Goal: Task Accomplishment & Management: Complete application form

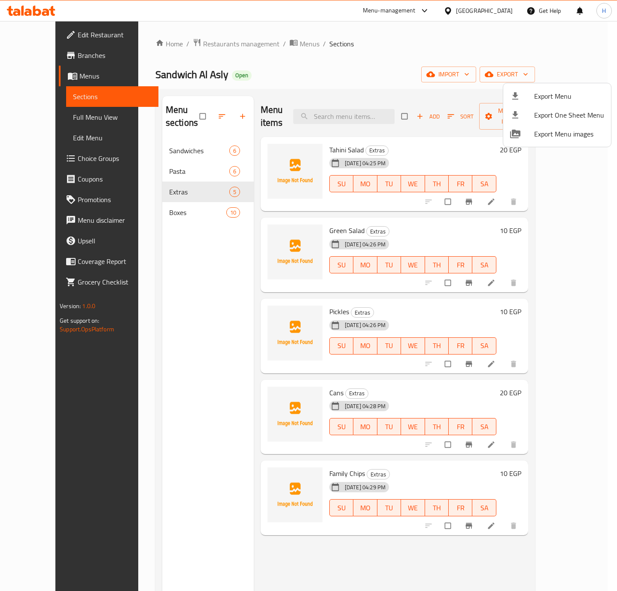
click at [294, 57] on div at bounding box center [308, 295] width 617 height 591
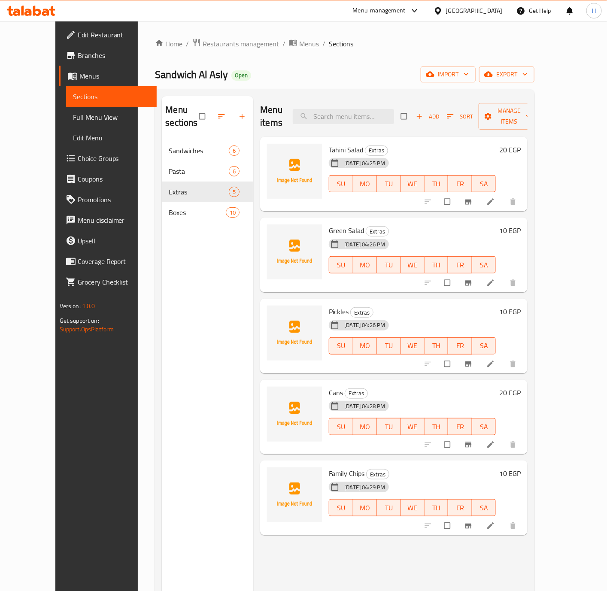
click at [299, 40] on span "Menus" at bounding box center [309, 44] width 20 height 10
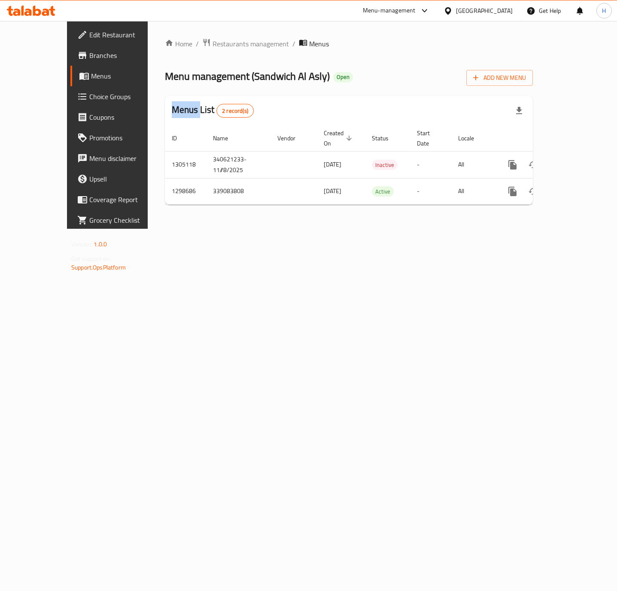
click at [451, 8] on icon at bounding box center [448, 10] width 6 height 7
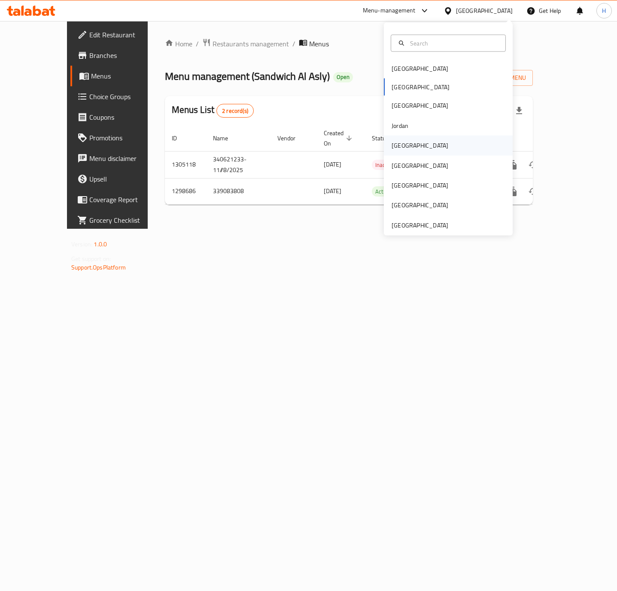
click at [406, 146] on div "[GEOGRAPHIC_DATA]" at bounding box center [420, 146] width 70 height 20
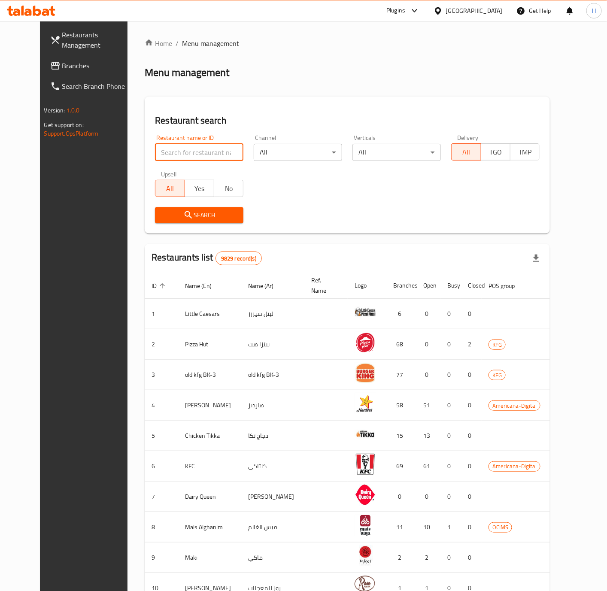
click at [178, 149] on input "search" at bounding box center [199, 152] width 88 height 17
paste input "622473"
type input "622473"
click button "Search" at bounding box center [199, 215] width 88 height 16
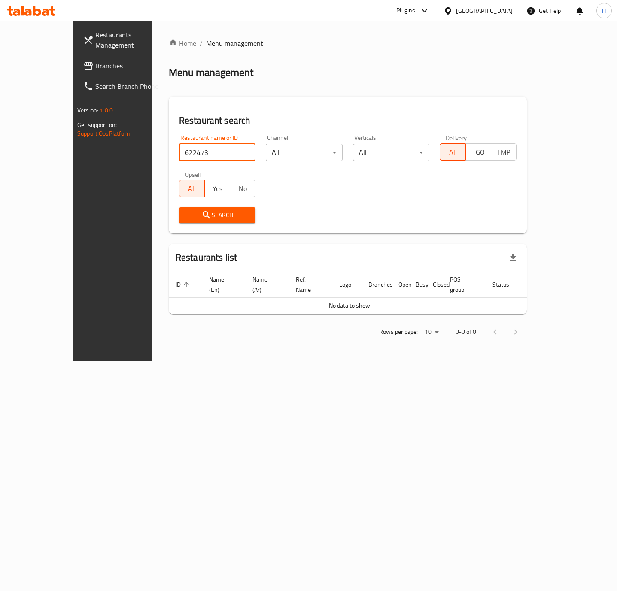
click at [95, 67] on span "Branches" at bounding box center [132, 66] width 74 height 10
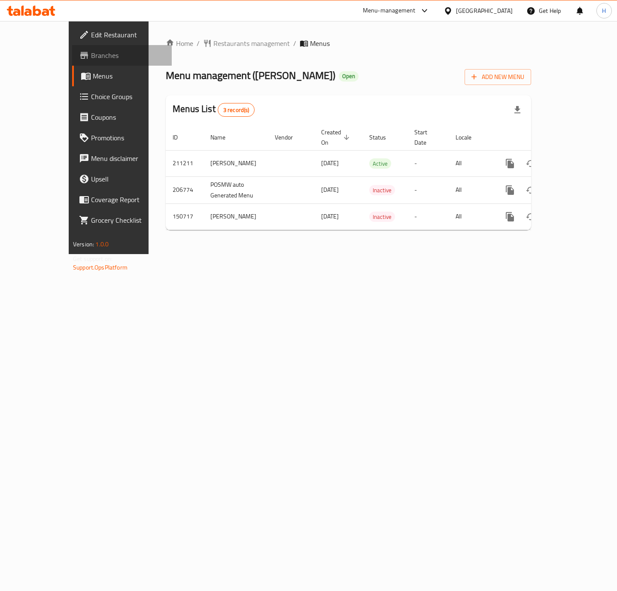
click at [91, 57] on span "Branches" at bounding box center [128, 55] width 74 height 10
click at [524, 75] on span "Add New Menu" at bounding box center [497, 77] width 53 height 11
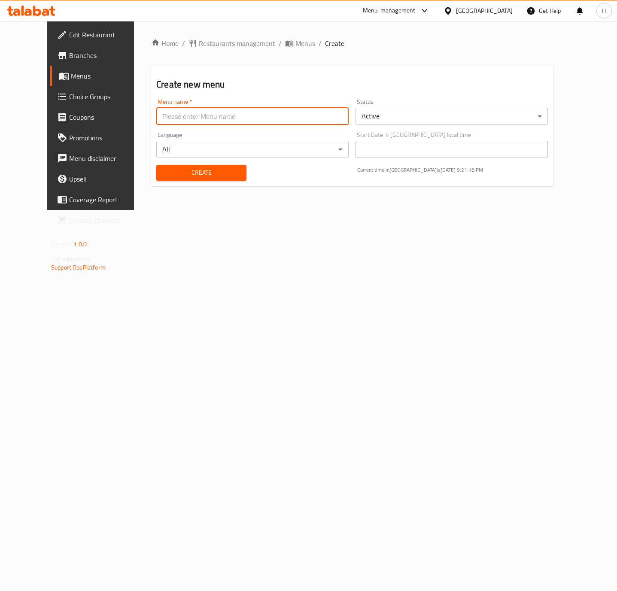
click at [227, 121] on input "text" at bounding box center [252, 116] width 192 height 17
paste input "340298587"
type input "340298587- [DATE]"
click at [430, 109] on body "​ Menu-management [GEOGRAPHIC_DATA] Get Help H Edit Restaurant Branches Menus C…" at bounding box center [308, 306] width 617 height 570
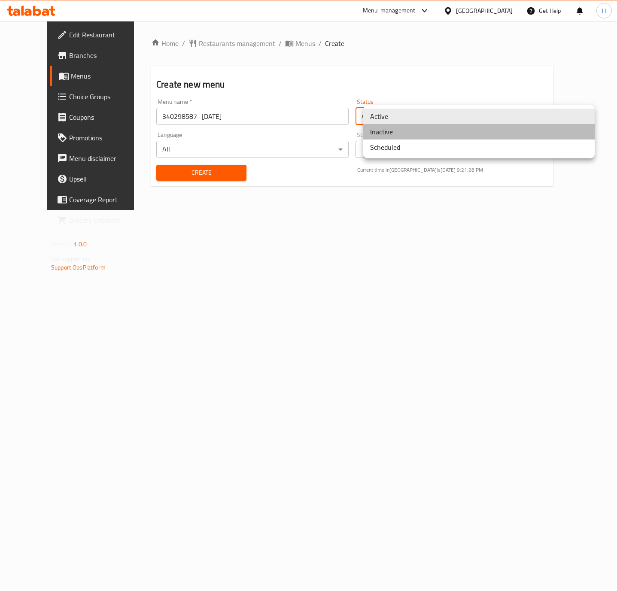
click at [397, 131] on li "Inactive" at bounding box center [478, 131] width 231 height 15
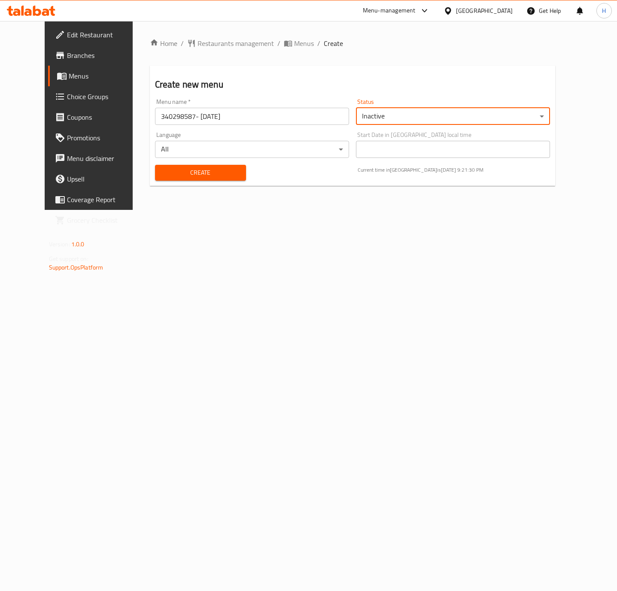
click at [217, 178] on span "Create" at bounding box center [200, 172] width 77 height 11
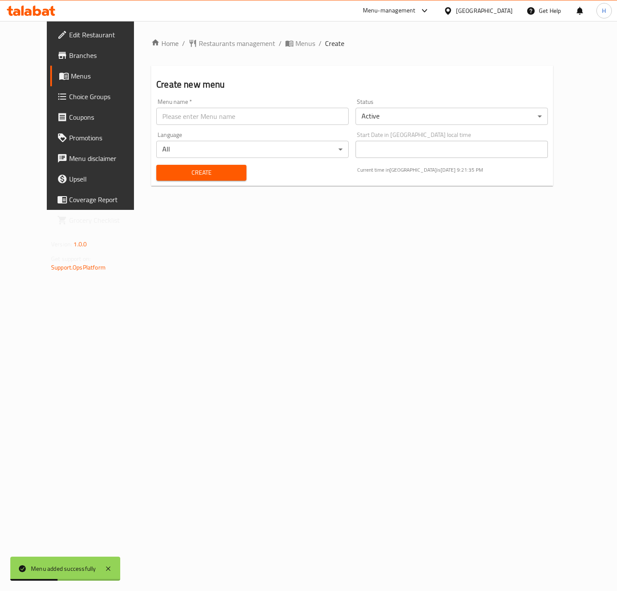
click at [71, 72] on span "Menus" at bounding box center [107, 76] width 72 height 10
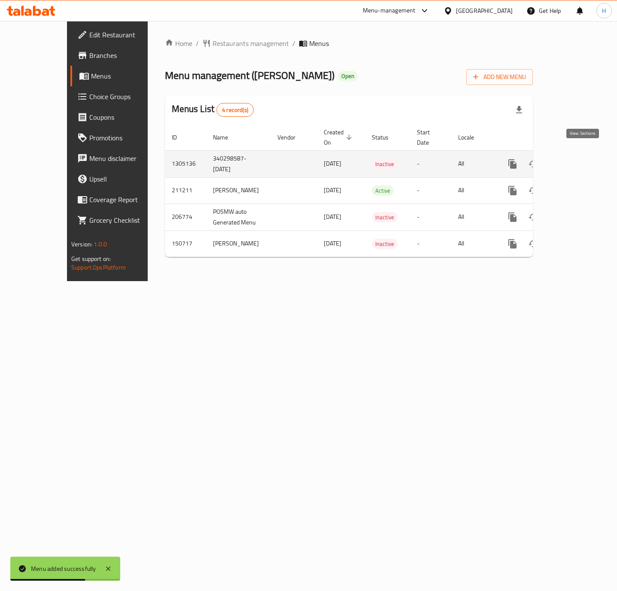
click at [580, 159] on icon "enhanced table" at bounding box center [574, 164] width 10 height 10
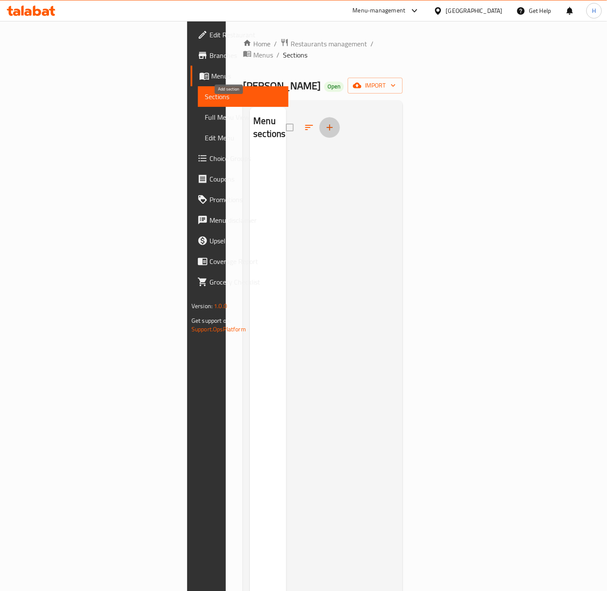
click at [325, 122] on icon "button" at bounding box center [330, 127] width 10 height 10
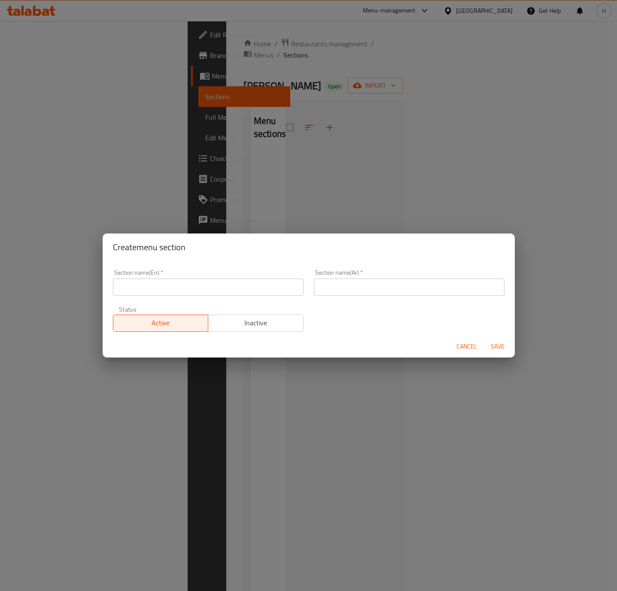
click at [242, 285] on input "text" at bounding box center [208, 287] width 191 height 17
paste input "Breakfast Meals"
type input "Breakfast Meals"
click at [363, 287] on input "text" at bounding box center [409, 287] width 191 height 17
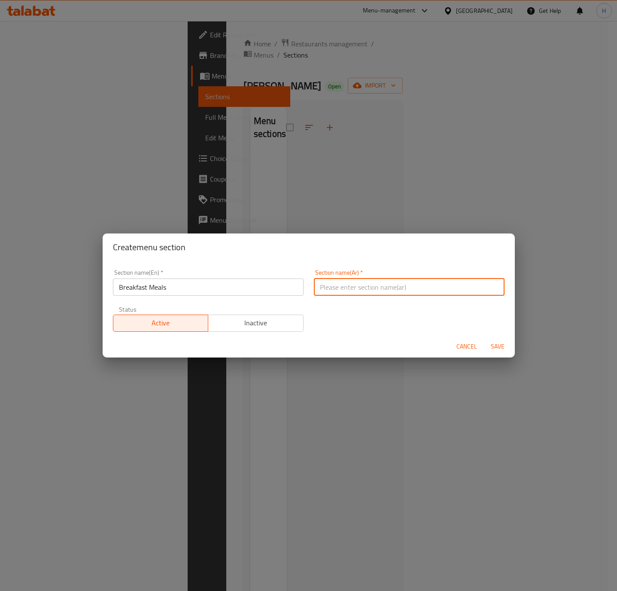
paste input "وجبات الفطور"
type input "وجبات الفطور"
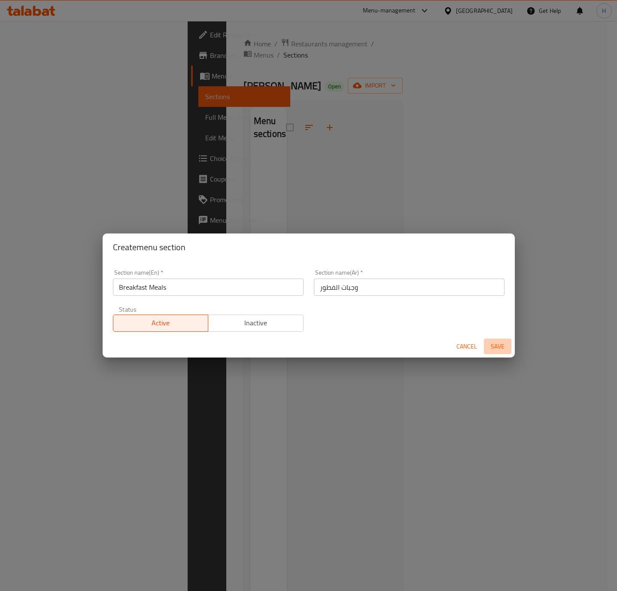
click at [501, 348] on span "Save" at bounding box center [497, 346] width 21 height 11
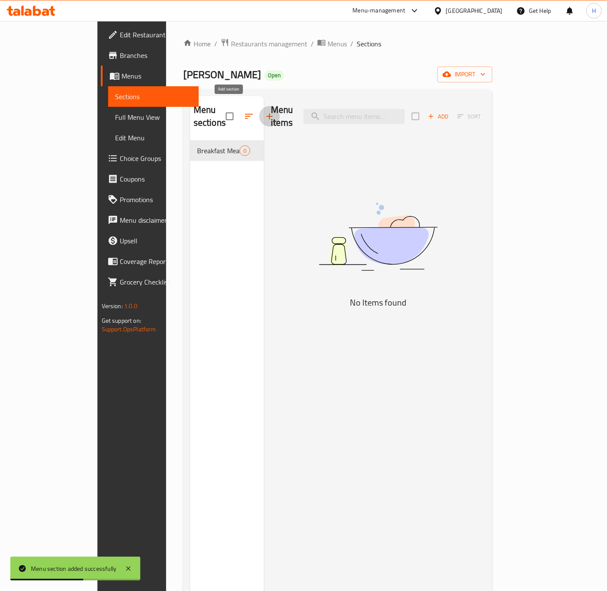
click at [264, 112] on icon "button" at bounding box center [269, 116] width 10 height 10
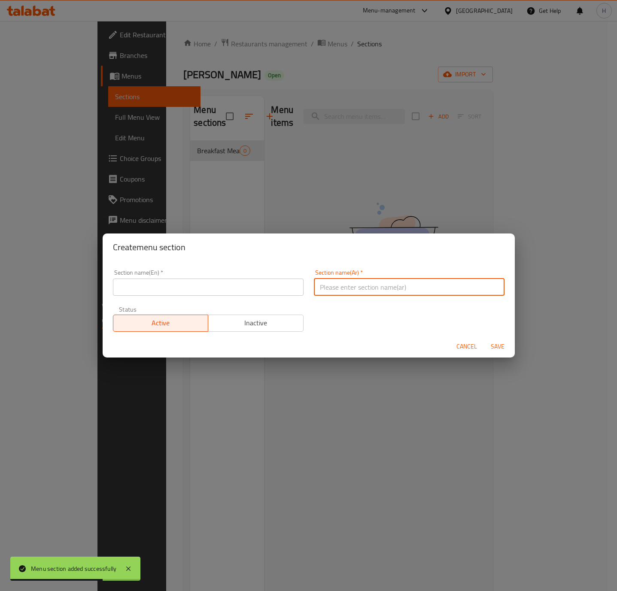
click at [344, 285] on input "text" at bounding box center [409, 287] width 191 height 17
paste input "السندويتشات"
type input "السندويتشات"
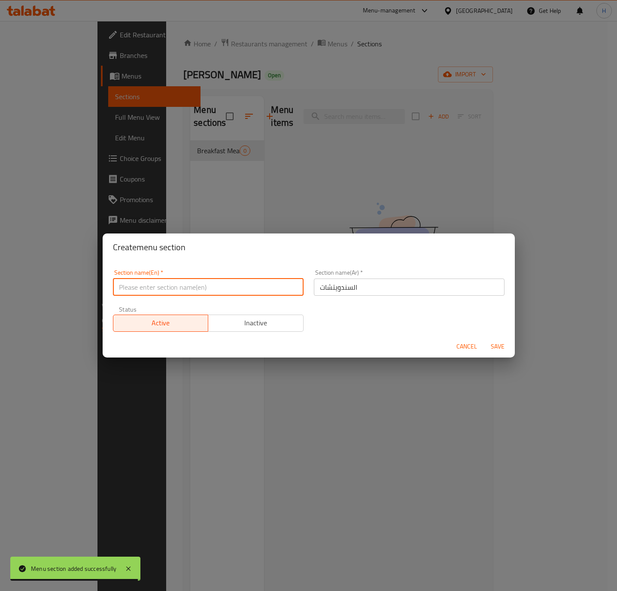
click at [199, 285] on input "text" at bounding box center [208, 287] width 191 height 17
paste input "Sandwiches"
type input "Sandwiches"
click at [501, 343] on span "Save" at bounding box center [497, 346] width 21 height 11
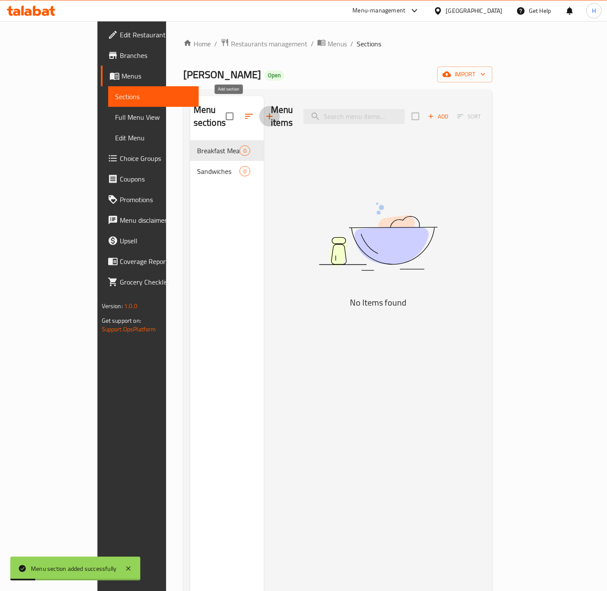
click at [264, 111] on icon "button" at bounding box center [269, 116] width 10 height 10
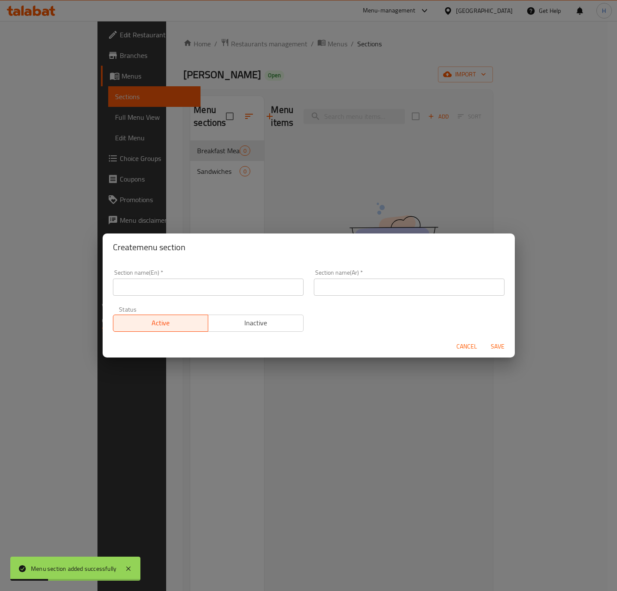
click at [393, 284] on input "text" at bounding box center [409, 287] width 191 height 17
click at [276, 286] on input "text" at bounding box center [208, 287] width 191 height 17
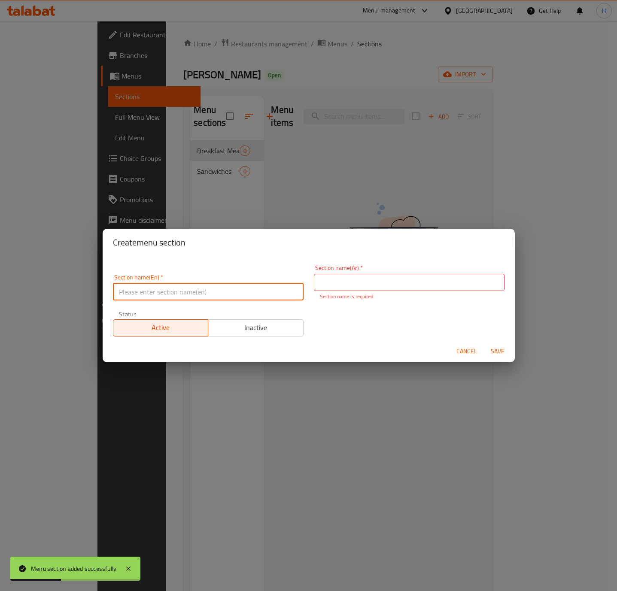
paste input "Main Courses"
type input "Main Courses"
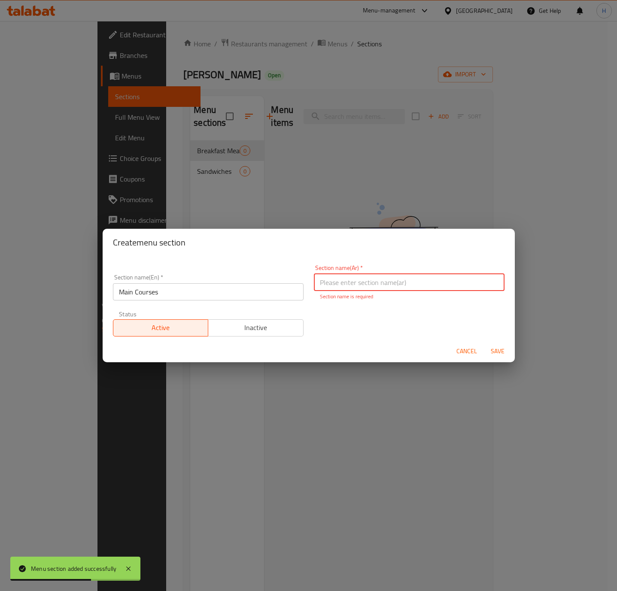
click at [420, 289] on input "text" at bounding box center [409, 282] width 191 height 17
paste input "الأطباق الرئيسية"
type input "الأطباق الرئيسية"
click at [504, 353] on button "Save" at bounding box center [497, 351] width 27 height 16
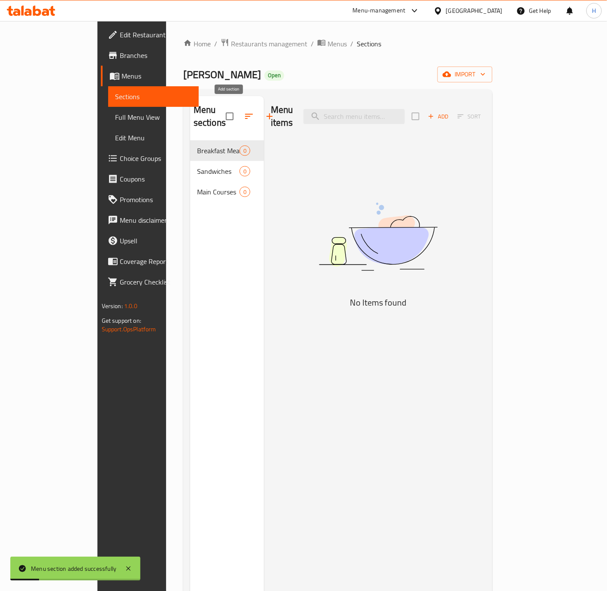
click at [264, 111] on icon "button" at bounding box center [269, 116] width 10 height 10
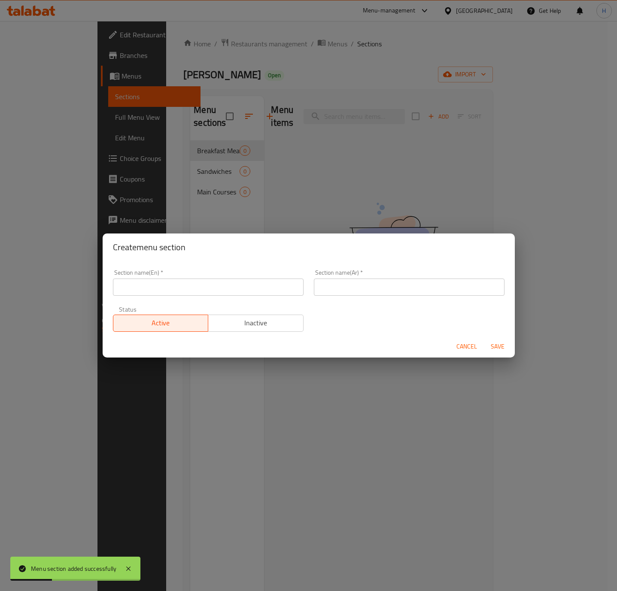
click at [348, 290] on input "text" at bounding box center [409, 287] width 191 height 17
paste input "Grill"
type input "Grill"
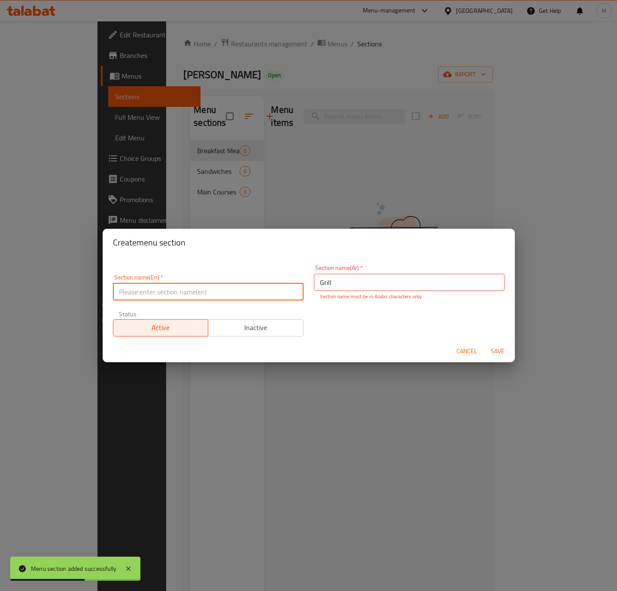
click at [158, 299] on input "text" at bounding box center [208, 291] width 191 height 17
paste input "المشويات"
type input "المشويات"
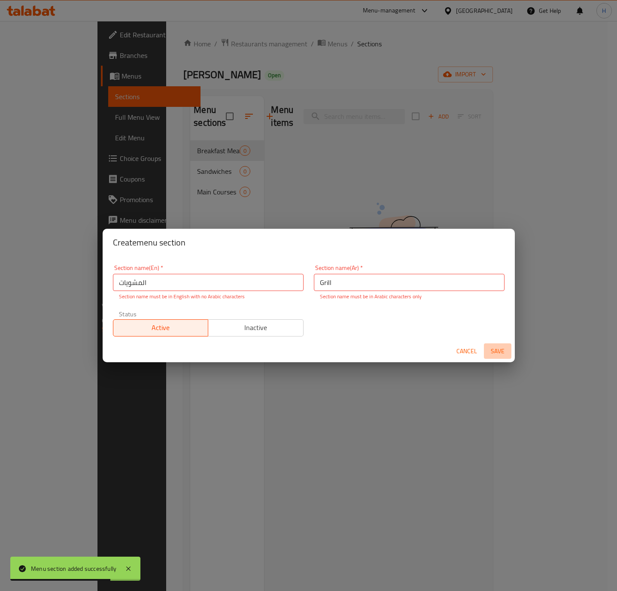
click at [500, 352] on span "Save" at bounding box center [497, 351] width 21 height 11
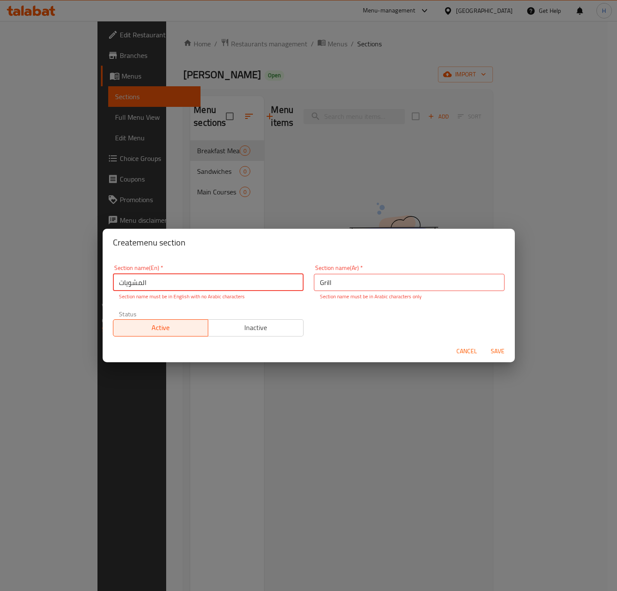
click at [181, 284] on input "المشويات" at bounding box center [208, 282] width 191 height 17
click at [412, 276] on input "Grill" at bounding box center [409, 282] width 191 height 17
paste input "المشويات"
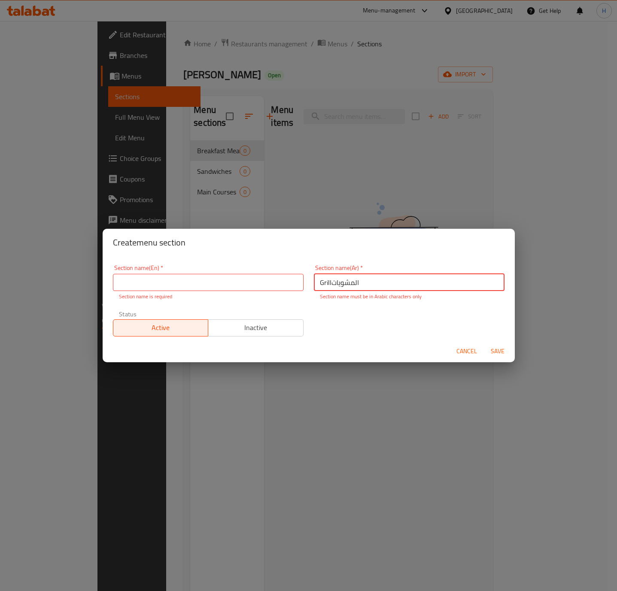
drag, startPoint x: 326, startPoint y: 284, endPoint x: 287, endPoint y: 286, distance: 39.1
click at [287, 286] on div "Section name(En)   * Section name(En) * Section name is required Section name(A…" at bounding box center [309, 301] width 402 height 82
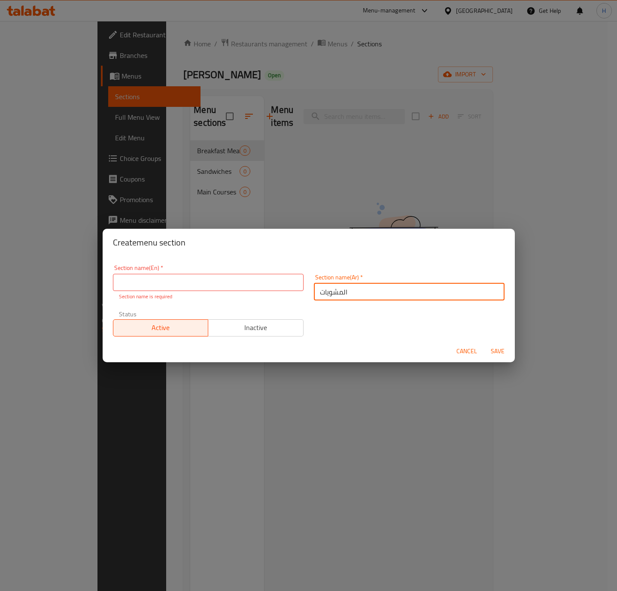
type input "المشويات"
click at [258, 284] on input "text" at bounding box center [208, 282] width 191 height 17
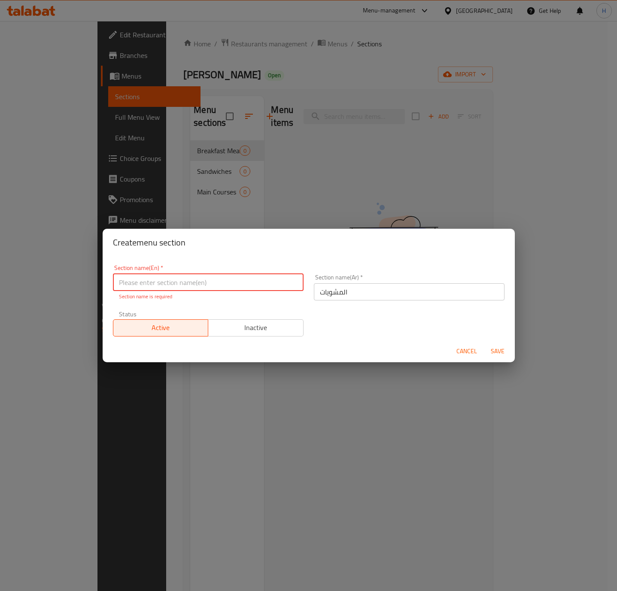
paste input "Grill"
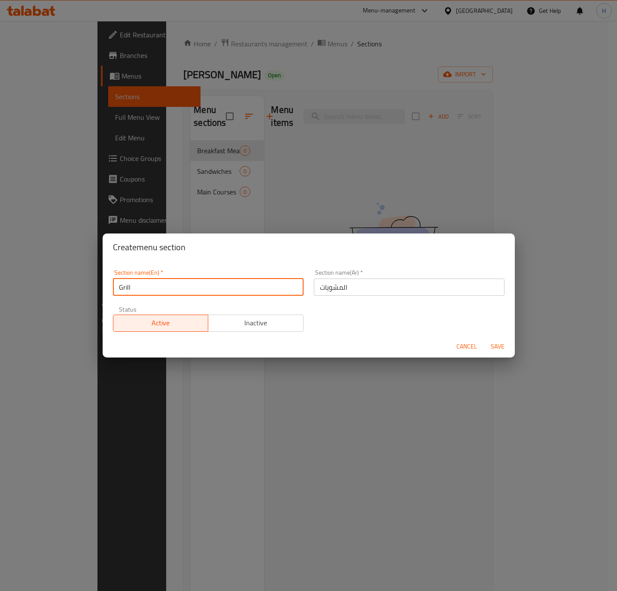
type input "Grill"
click at [498, 341] on span "Save" at bounding box center [497, 346] width 21 height 11
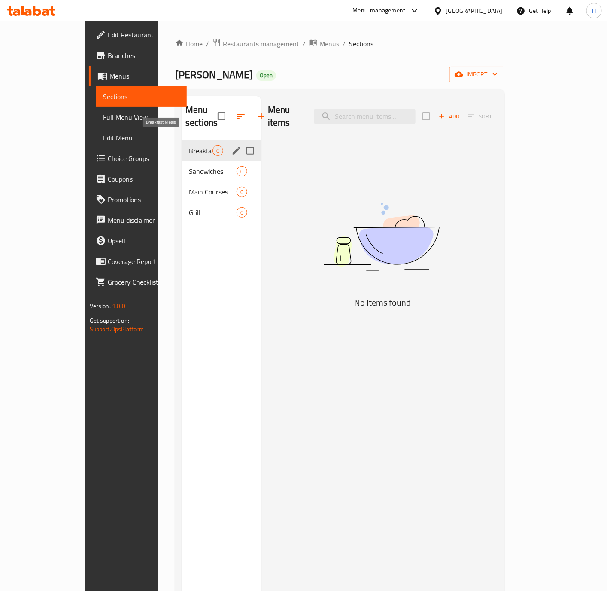
click at [189, 146] on span "Breakfast Meals" at bounding box center [201, 151] width 24 height 10
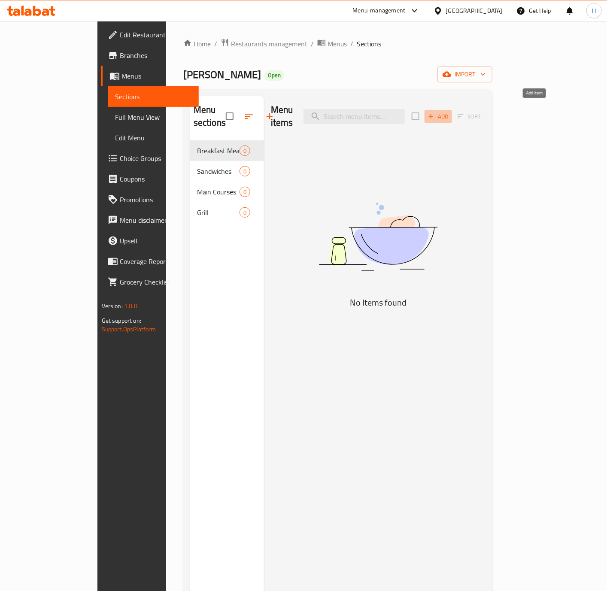
click at [450, 114] on span "Add" at bounding box center [438, 117] width 23 height 10
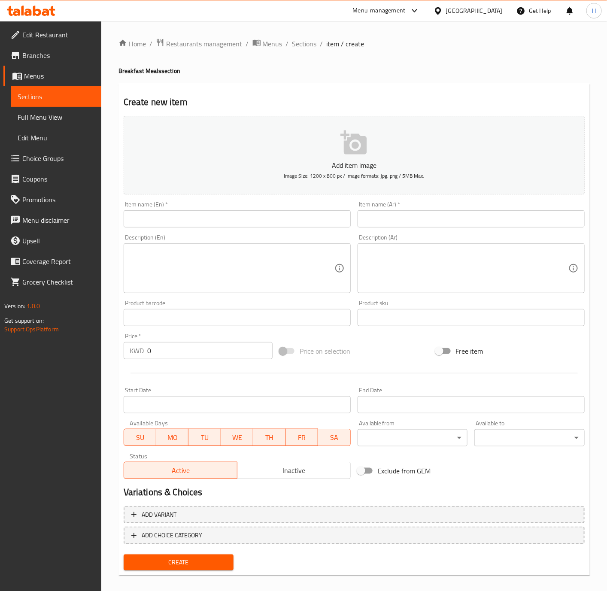
click at [304, 227] on input "text" at bounding box center [237, 218] width 227 height 17
paste input "Mixed Fried Meal"
type input "Mixed Fried Meal"
click at [483, 222] on input "text" at bounding box center [471, 218] width 227 height 17
type input ","
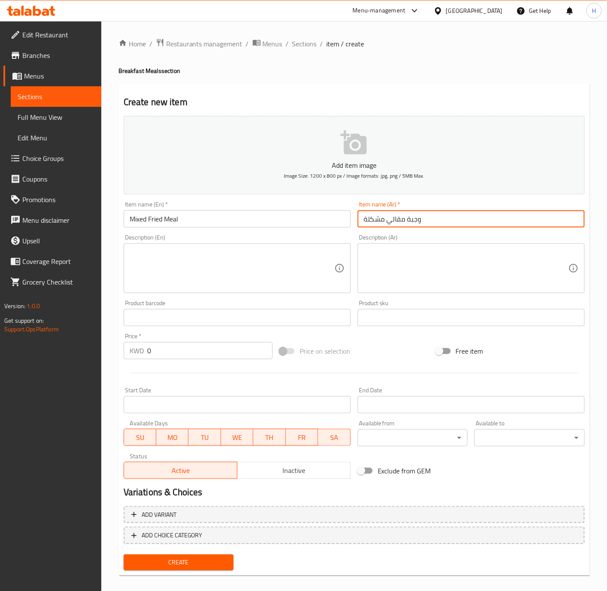
type input "وجبة مقالي مشكلة"
click at [219, 353] on input "0" at bounding box center [209, 350] width 125 height 17
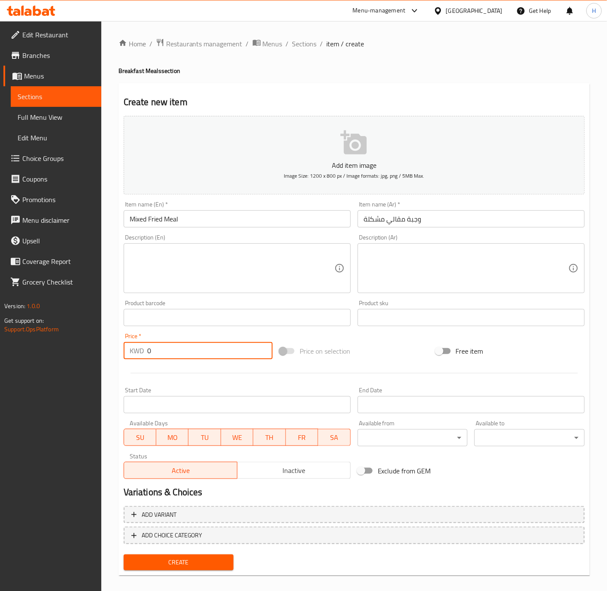
click at [219, 353] on input "0" at bounding box center [209, 350] width 125 height 17
paste input ".75"
type input "0.75"
click at [124, 555] on button "Create" at bounding box center [179, 563] width 110 height 16
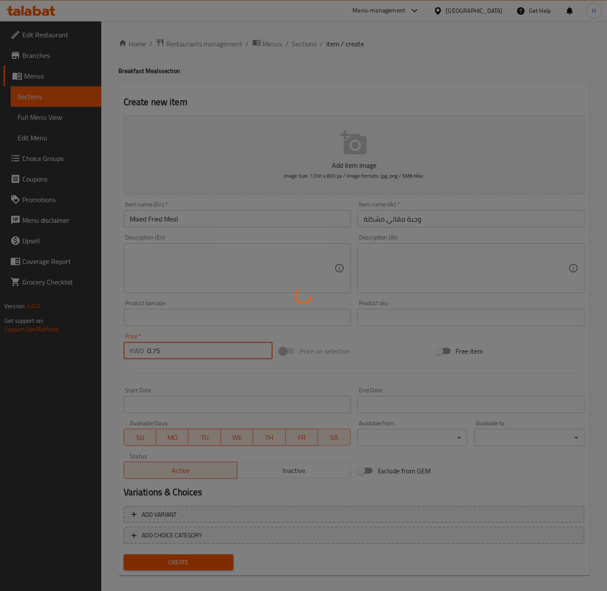
type input "0"
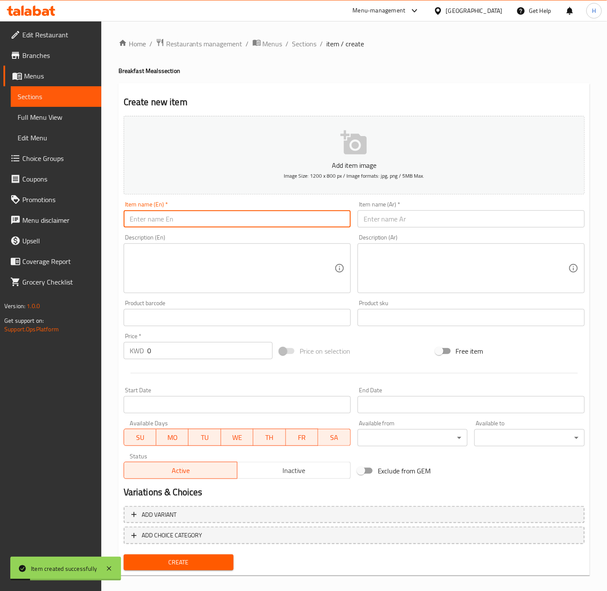
click at [205, 218] on input "text" at bounding box center [237, 218] width 227 height 17
paste input "Hummus With Meat Meal"
type input "Hummus With Meat Meal"
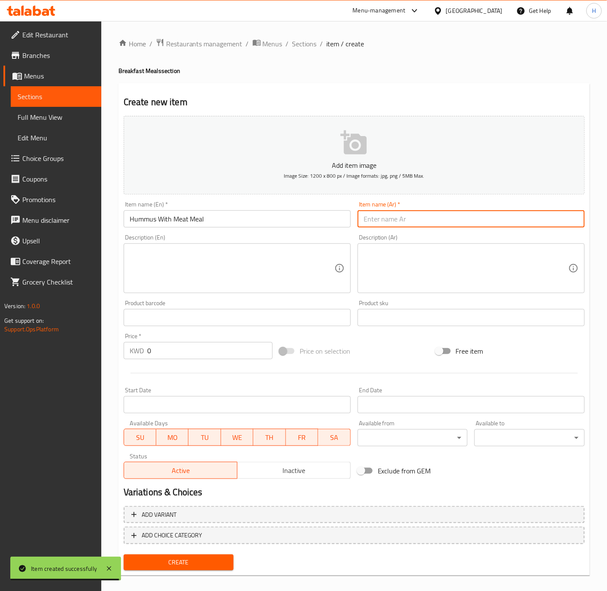
click at [507, 220] on input "text" at bounding box center [471, 218] width 227 height 17
type input "وجبة حمص باللحم"
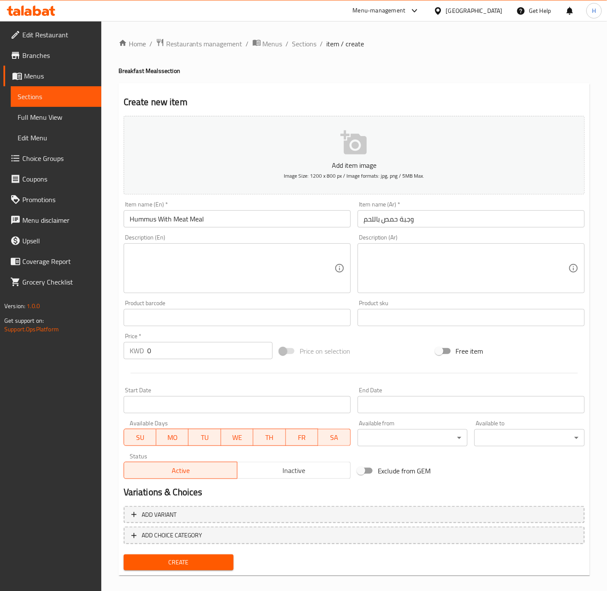
click at [208, 361] on div "Price   * KWD 0 Price *" at bounding box center [198, 346] width 156 height 33
click at [208, 356] on input "0" at bounding box center [209, 350] width 125 height 17
paste input "1.5"
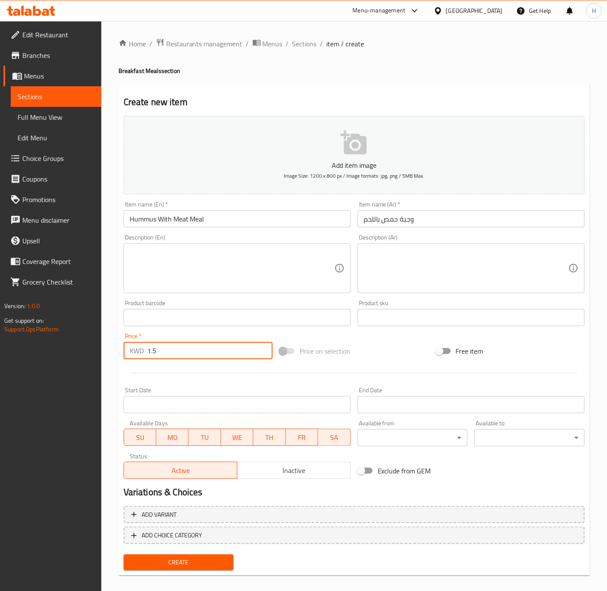
type input "1.5"
click at [212, 563] on span "Create" at bounding box center [179, 562] width 97 height 11
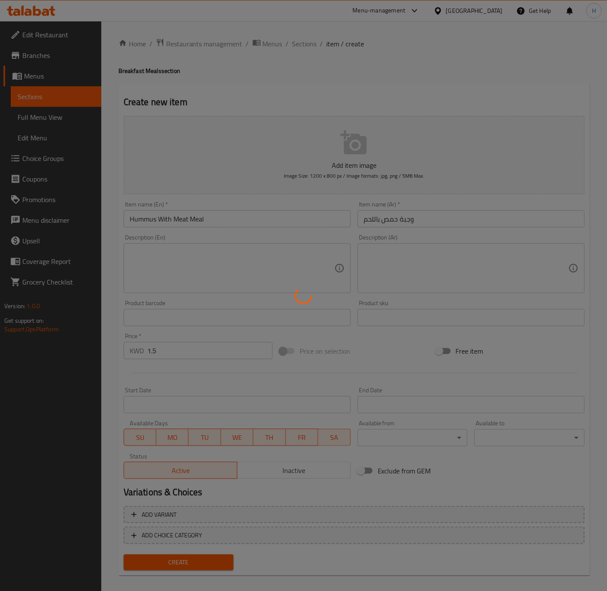
type input "0"
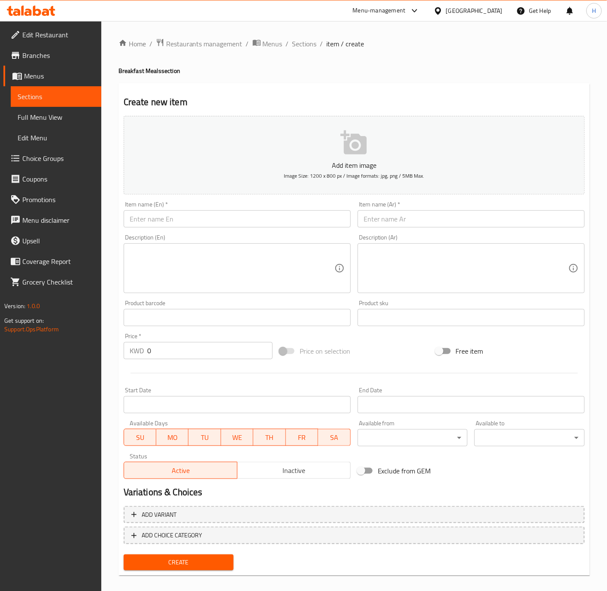
click at [224, 224] on input "text" at bounding box center [237, 218] width 227 height 17
paste input "Muttabal Meal"
type input "Muttabal Meal"
click at [410, 223] on input "text" at bounding box center [471, 218] width 227 height 17
type input "وجبة متبل"
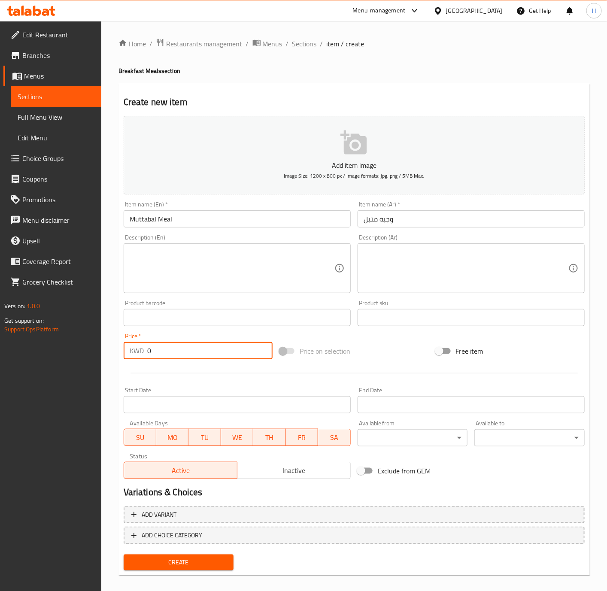
click at [162, 352] on input "0" at bounding box center [209, 350] width 125 height 17
paste input ".750"
type input "0.750"
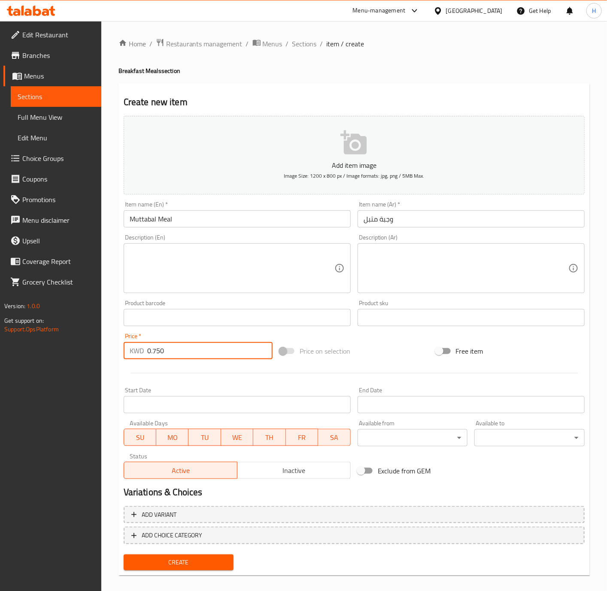
click at [124, 555] on button "Create" at bounding box center [179, 563] width 110 height 16
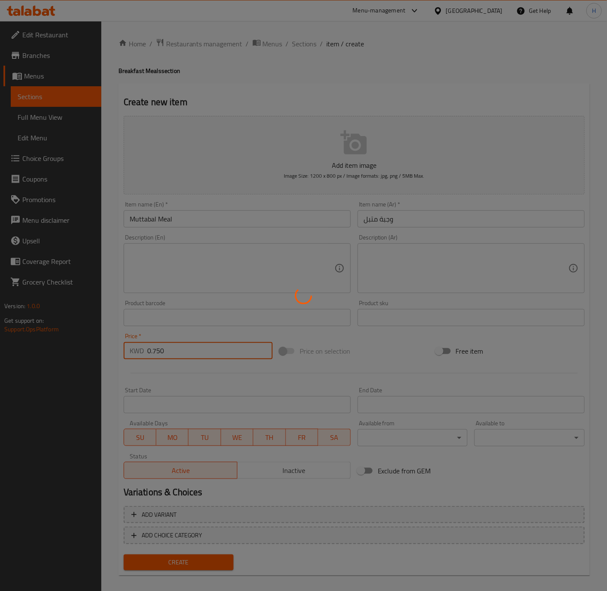
type input "0"
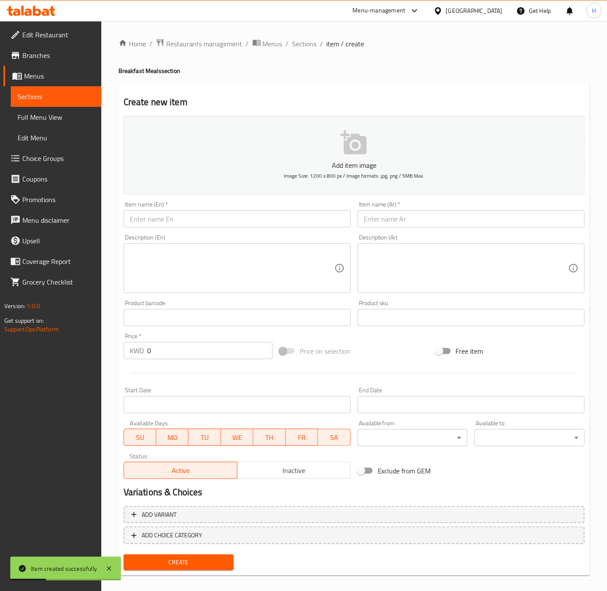
click at [307, 216] on input "text" at bounding box center [237, 218] width 227 height 17
paste input "Hummus Meal"
type input "Hummus Meal"
click at [436, 224] on input "text" at bounding box center [471, 218] width 227 height 17
paste input "ماعون [GEOGRAPHIC_DATA]"
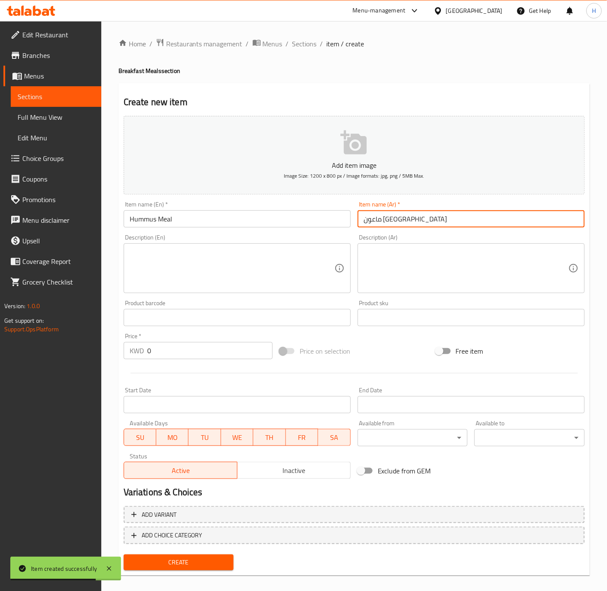
click at [394, 219] on input "ماعون [GEOGRAPHIC_DATA]" at bounding box center [471, 218] width 227 height 17
type input "وجبة [GEOGRAPHIC_DATA]"
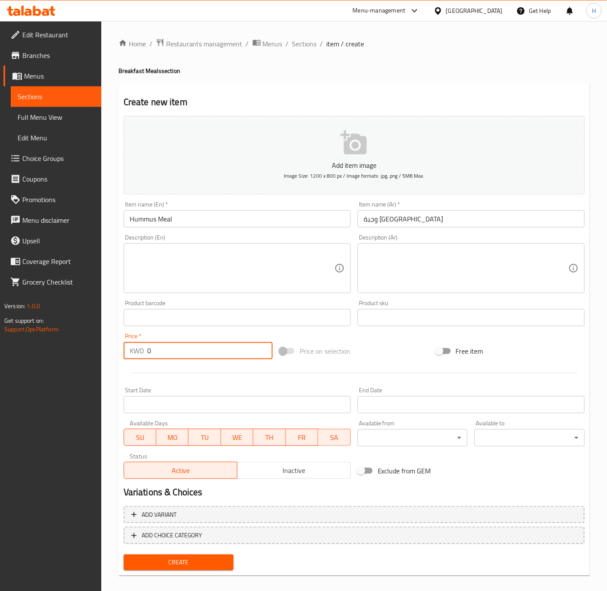
click at [194, 349] on input "0" at bounding box center [209, 350] width 125 height 17
paste input ".750"
type input "0.750"
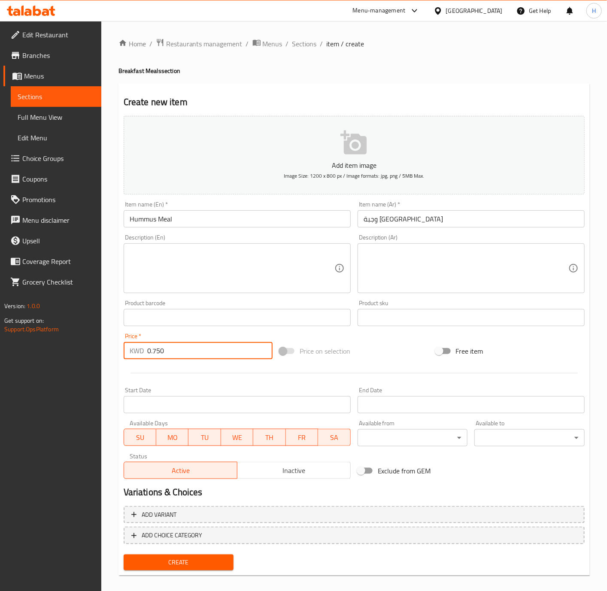
click at [124, 555] on button "Create" at bounding box center [179, 563] width 110 height 16
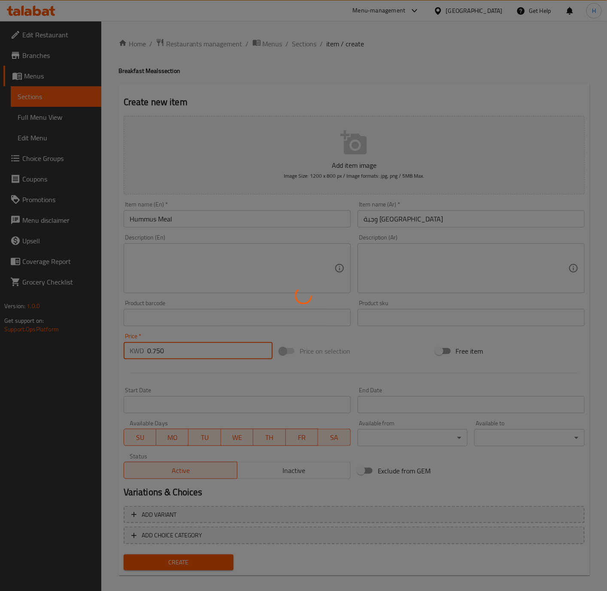
type input "0"
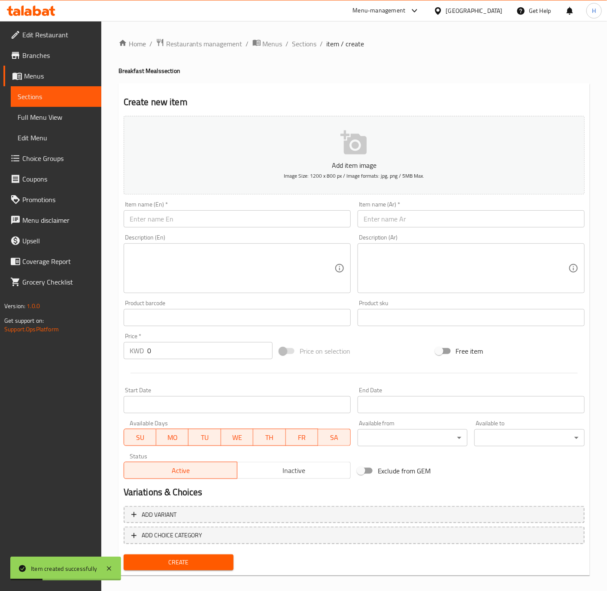
drag, startPoint x: 288, startPoint y: 217, endPoint x: 314, endPoint y: 218, distance: 26.7
click at [288, 218] on input "text" at bounding box center [237, 218] width 227 height 17
paste input "Qudsia Meal"
type input "Qudsia Meal"
click at [489, 212] on input "text" at bounding box center [471, 218] width 227 height 17
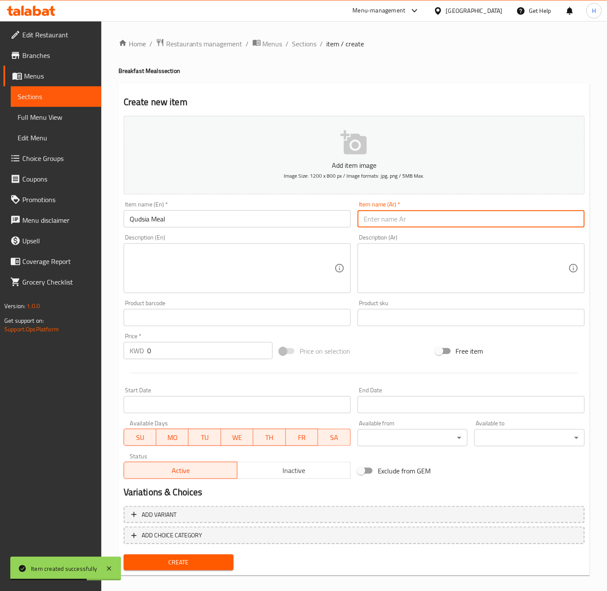
paste input "ماعون قدسية"
click at [402, 224] on input "ماعون قدسية" at bounding box center [471, 218] width 227 height 17
click at [397, 224] on input "ماعون قدسية" at bounding box center [471, 218] width 227 height 17
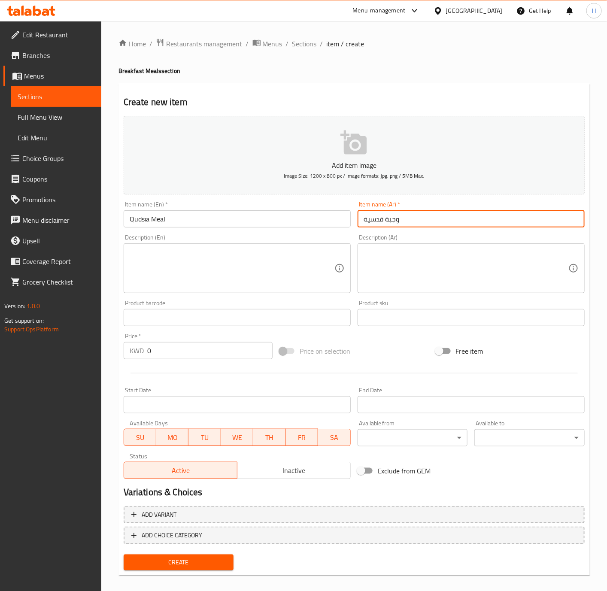
type input "وجبة قدسية"
click at [233, 357] on input "0" at bounding box center [209, 350] width 125 height 17
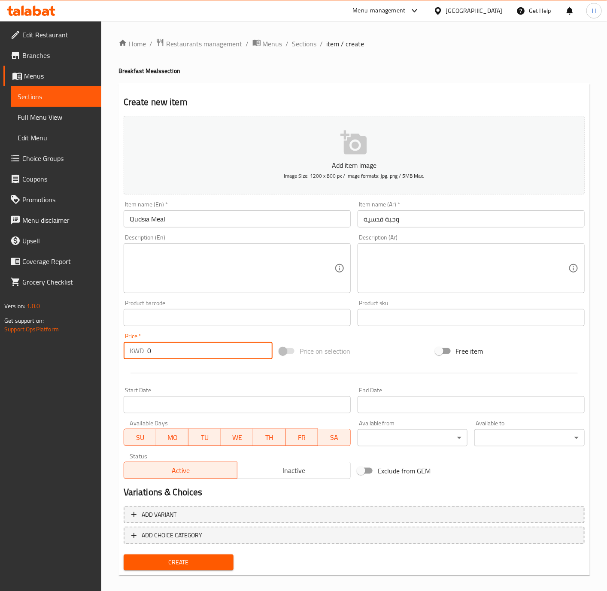
click at [233, 357] on input "0" at bounding box center [209, 350] width 125 height 17
paste input ".750"
type input "0.750"
click at [124, 555] on button "Create" at bounding box center [179, 563] width 110 height 16
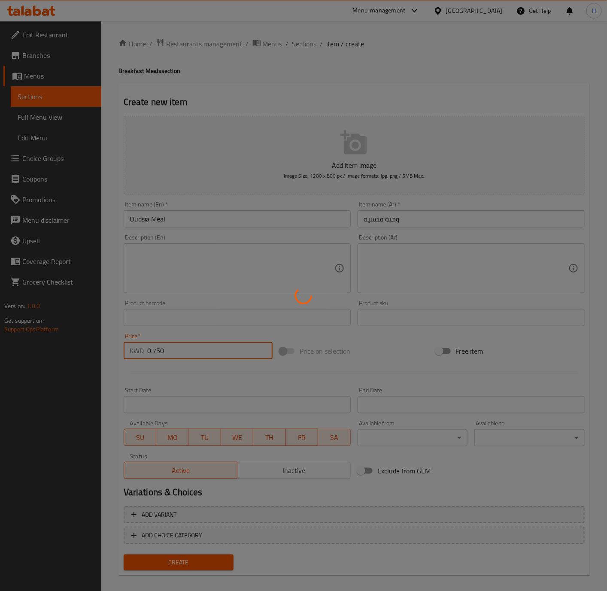
type input "0"
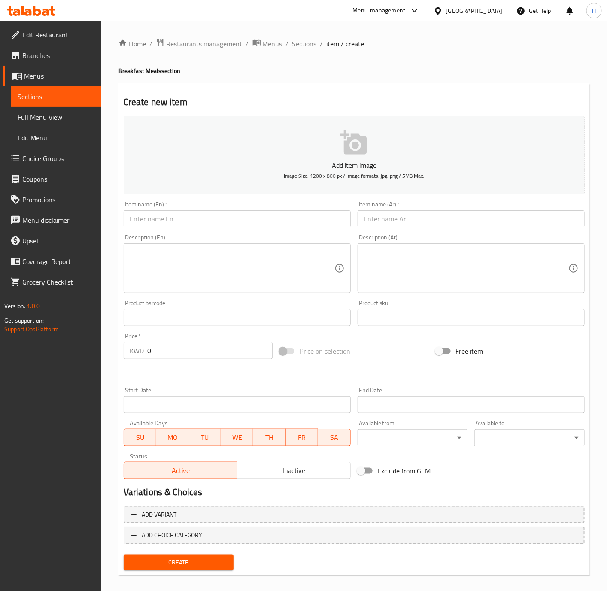
click at [219, 214] on input "text" at bounding box center [237, 218] width 227 height 17
paste input "Foul Meal"
type input "Foul Meal"
click at [515, 218] on input "text" at bounding box center [471, 218] width 227 height 17
paste input "ماعون فول"
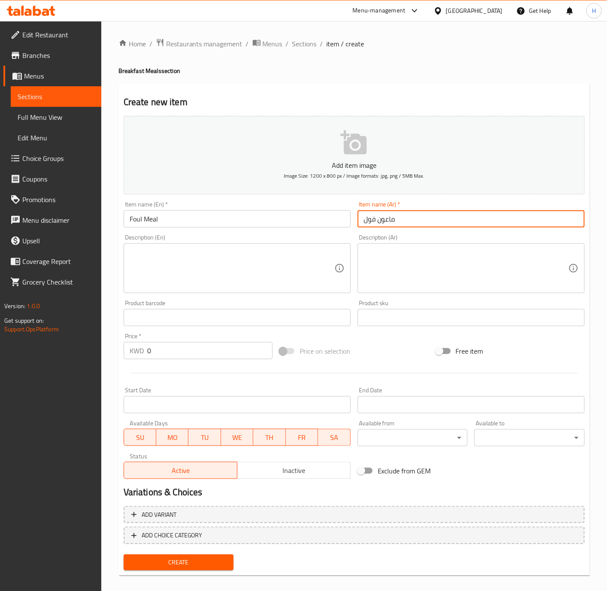
click at [392, 221] on input "ماعون فول" at bounding box center [471, 218] width 227 height 17
type input "وجبة فول"
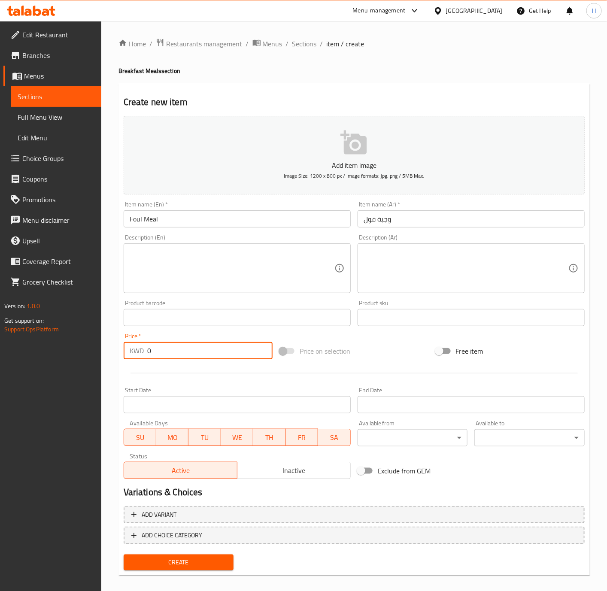
click at [165, 353] on input "0" at bounding box center [209, 350] width 125 height 17
paste input ".750"
type input "0.750"
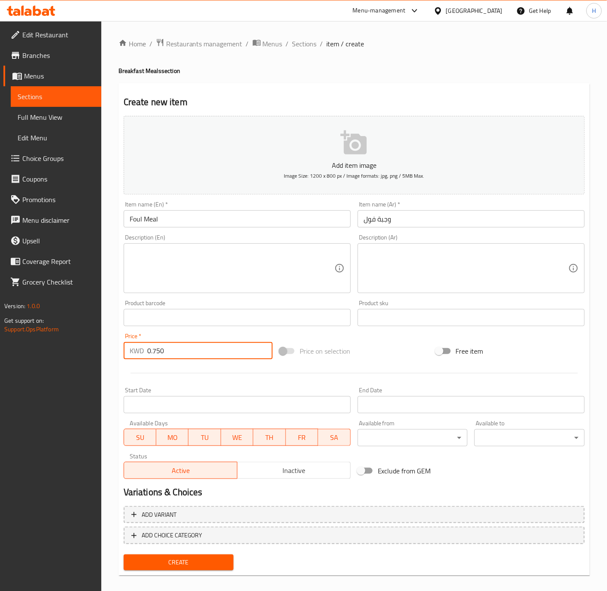
click at [124, 555] on button "Create" at bounding box center [179, 563] width 110 height 16
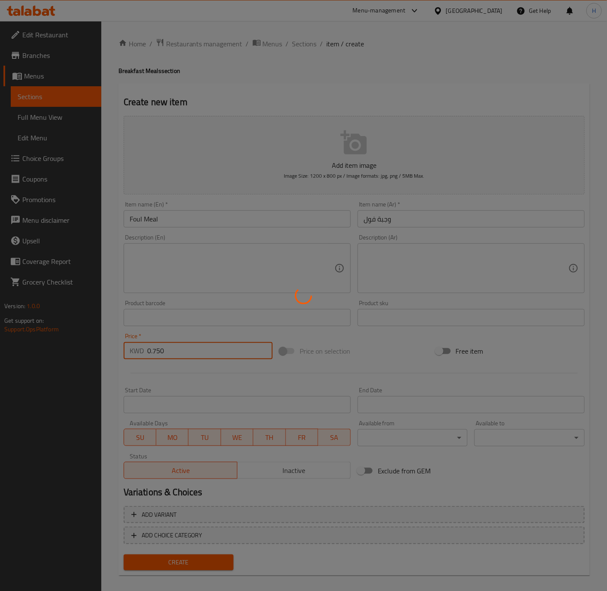
type input "0"
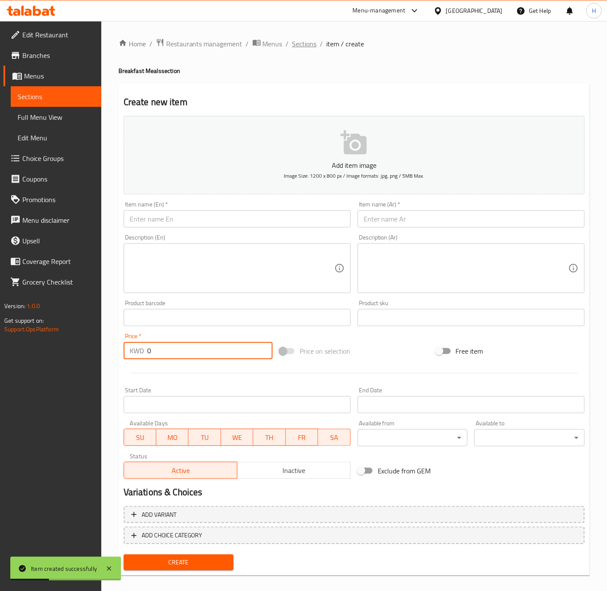
click at [306, 49] on span "Sections" at bounding box center [304, 44] width 24 height 10
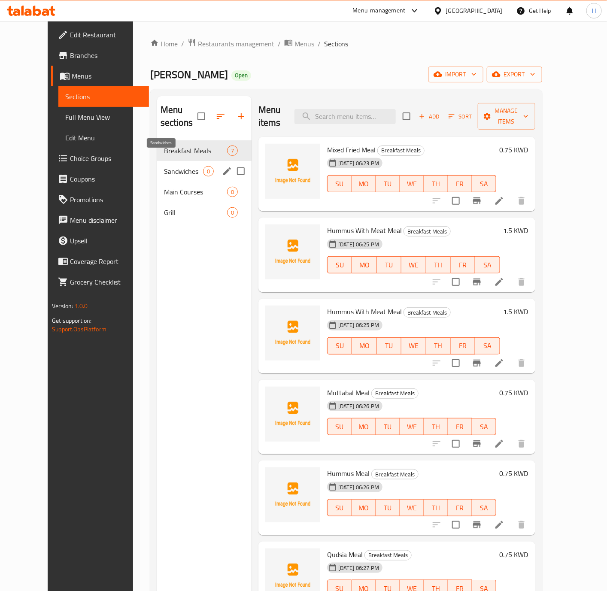
click at [164, 166] on span "Sandwiches" at bounding box center [183, 171] width 39 height 10
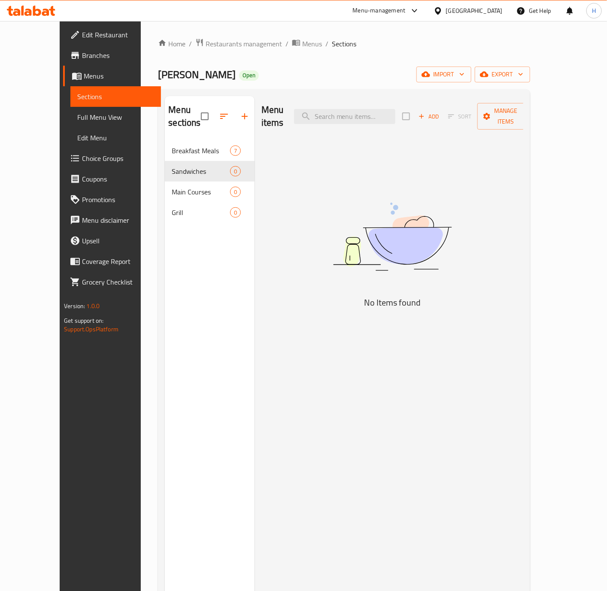
click at [441, 113] on span "Add" at bounding box center [428, 117] width 23 height 10
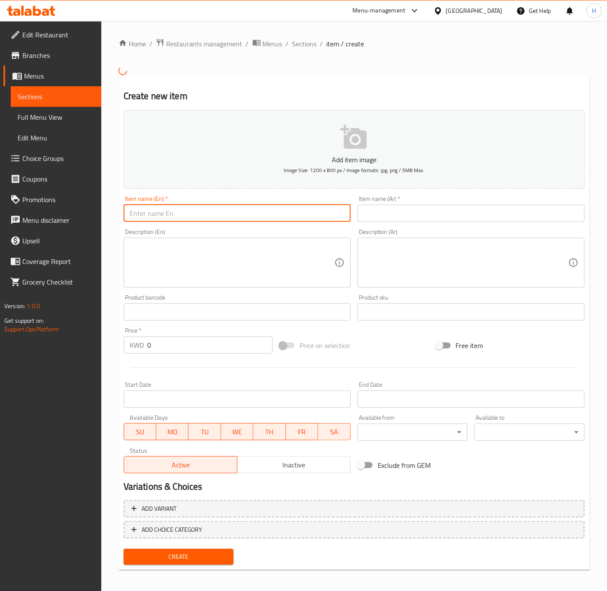
click at [239, 211] on input "text" at bounding box center [237, 213] width 227 height 17
paste input "Meat Shawarma Sandwich"
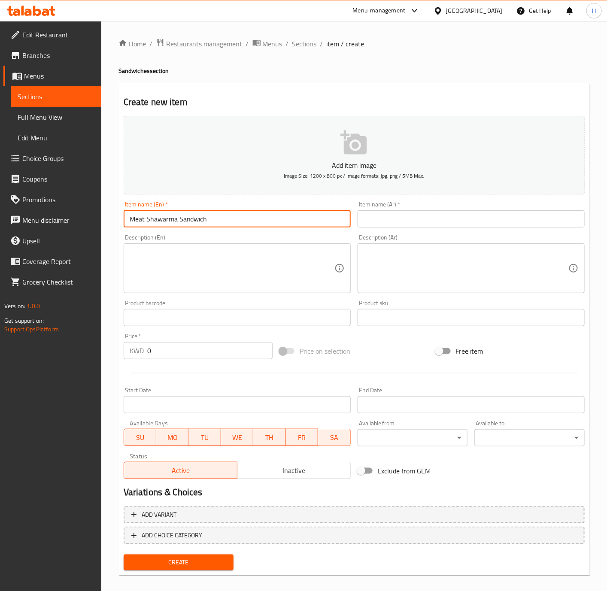
type input "Meat Shawarma Sandwich"
click at [451, 222] on input "text" at bounding box center [471, 218] width 227 height 17
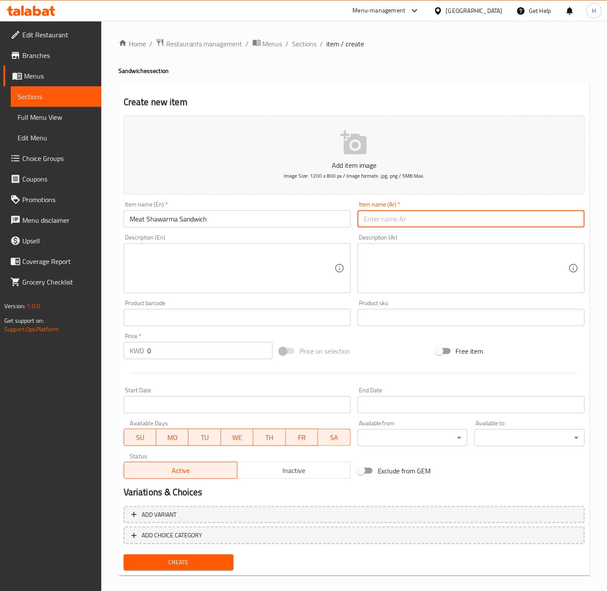
paste input "سندويتش شاورما لحم"
click at [402, 222] on input "سندويتش شاورما لحم" at bounding box center [471, 218] width 227 height 17
click at [386, 223] on input "سندويتش شاورما لحم" at bounding box center [471, 218] width 227 height 17
type input "سندويتش شاورما لحم"
click at [273, 255] on textarea at bounding box center [232, 268] width 205 height 41
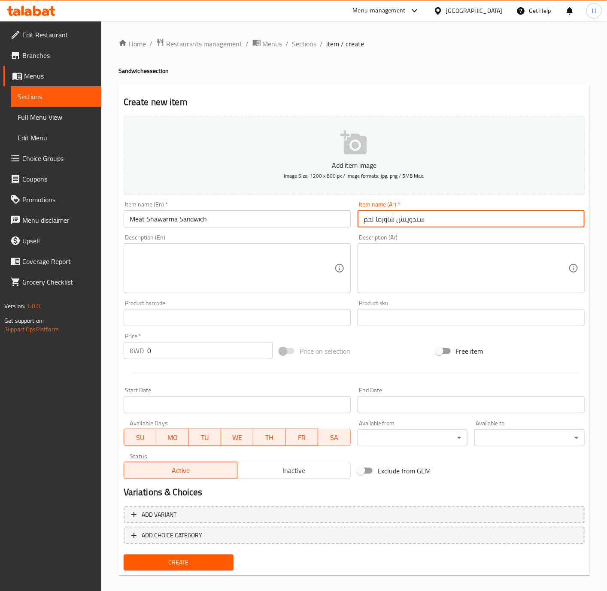
paste textarea "Fresh Australian meat"
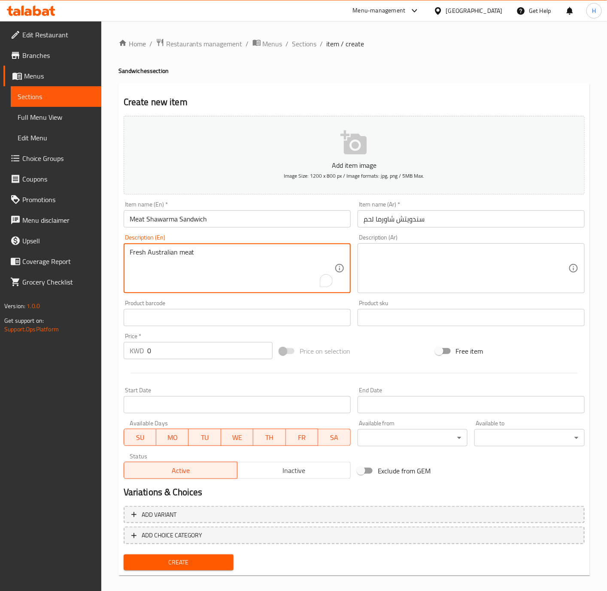
type textarea "Fresh Australian meat"
click at [468, 272] on textarea at bounding box center [466, 268] width 205 height 41
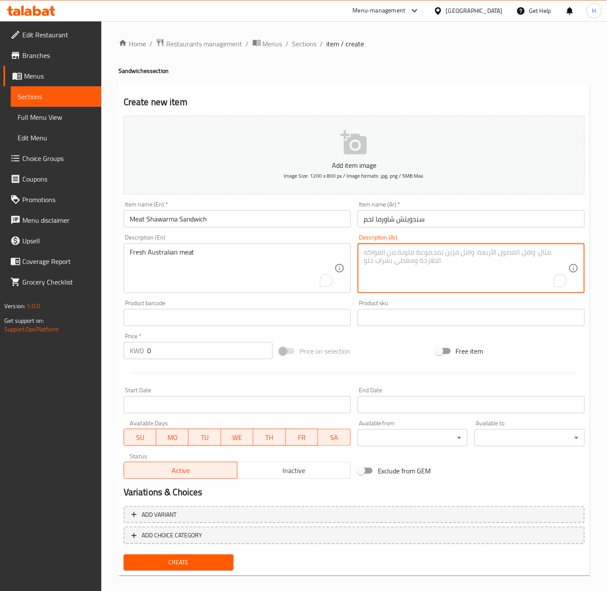
paste textarea "لحم أسترالي طازج"
type textarea "لحم أسترالي طازج"
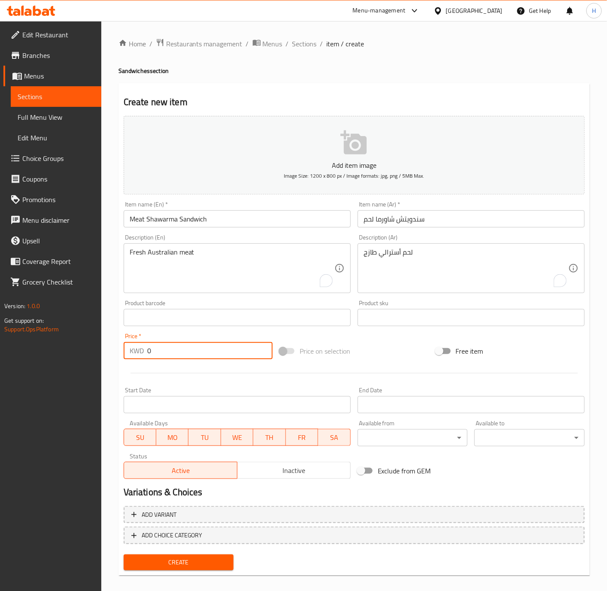
click at [161, 356] on input "0" at bounding box center [209, 350] width 125 height 17
click at [162, 356] on input "0" at bounding box center [209, 350] width 125 height 17
paste input ".400"
type input "0.400"
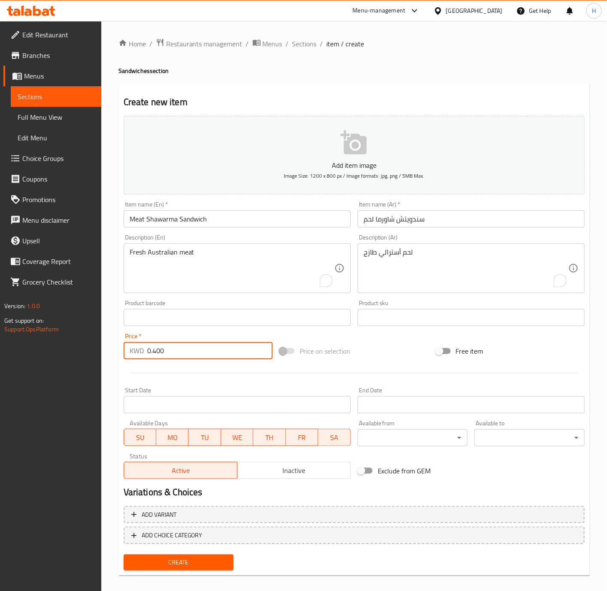
click at [124, 555] on button "Create" at bounding box center [179, 563] width 110 height 16
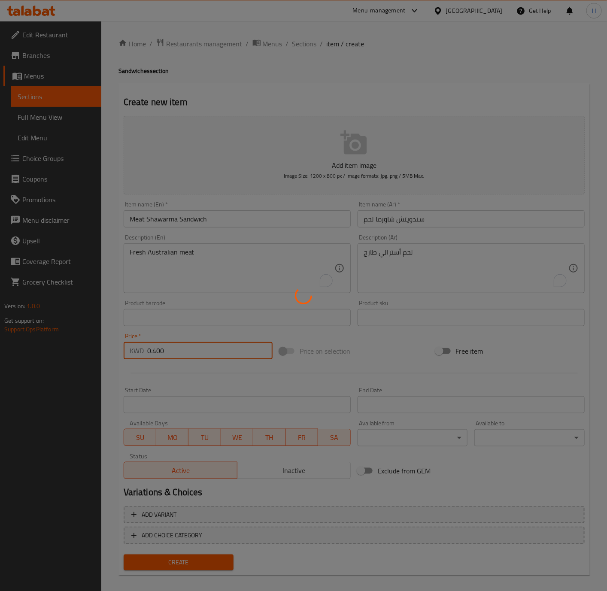
type input "0"
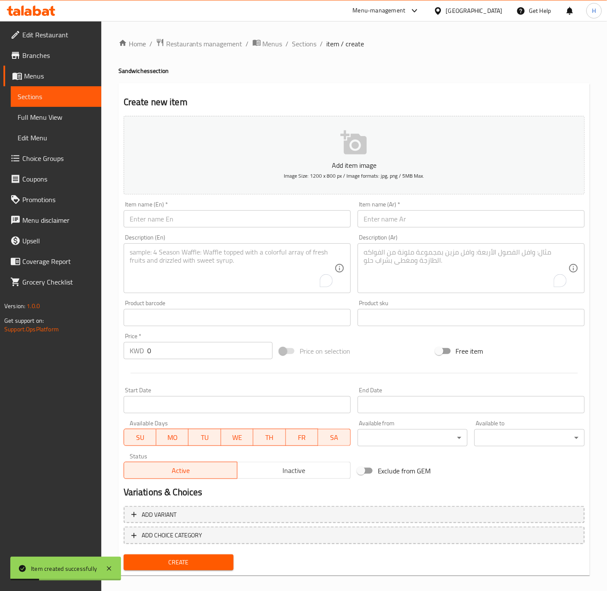
click at [264, 222] on input "text" at bounding box center [237, 218] width 227 height 17
paste input "Chicken Shawarma Sandwich"
type input "Chicken Shawarma Sandwich"
click at [435, 221] on input "text" at bounding box center [471, 218] width 227 height 17
paste input "سندويتش شاورما دجاج"
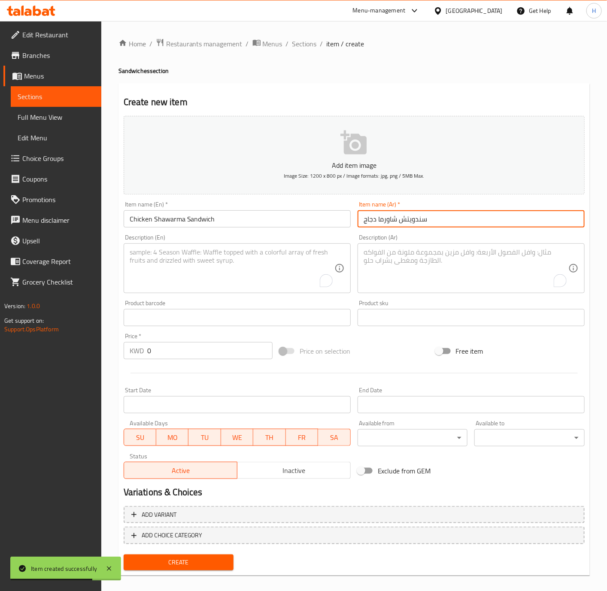
type input "سندويتش شاورما دجاج"
click at [176, 351] on input "0" at bounding box center [209, 350] width 125 height 17
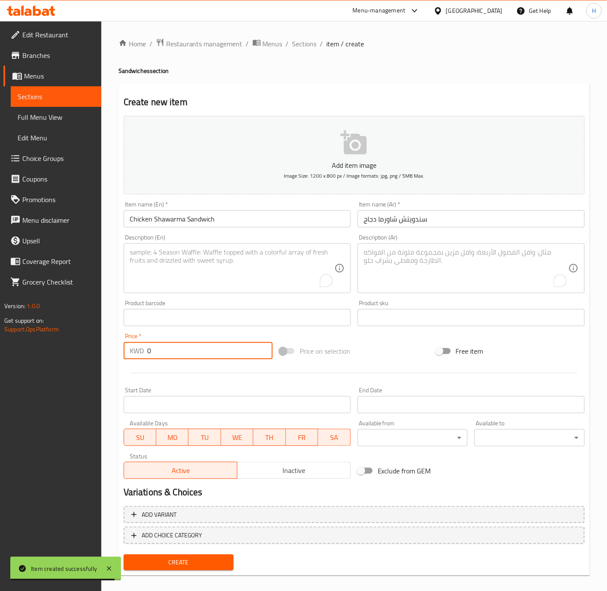
click at [176, 351] on input "0" at bounding box center [209, 350] width 125 height 17
paste input ".400"
type input "0.400"
click at [187, 561] on span "Create" at bounding box center [179, 562] width 97 height 11
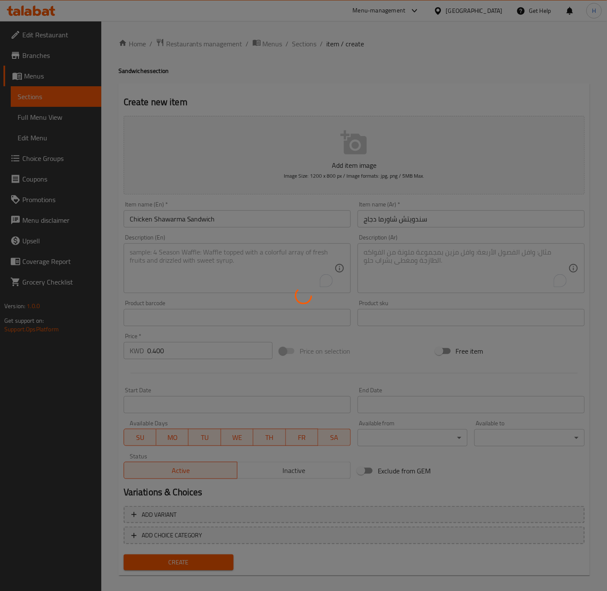
type input "0"
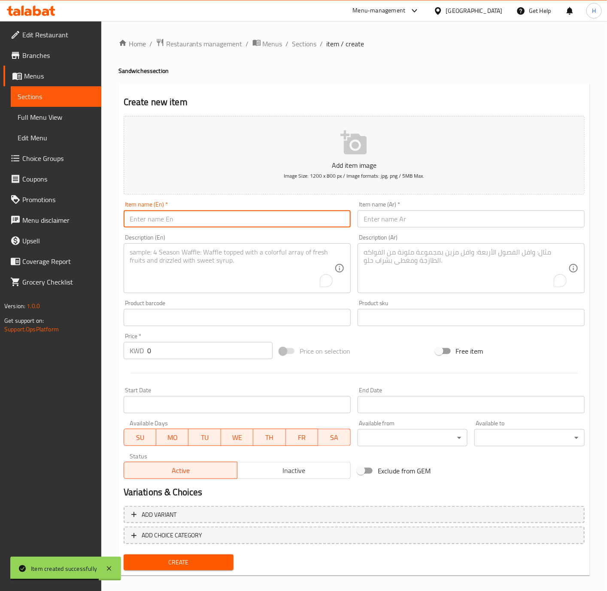
click at [313, 219] on input "text" at bounding box center [237, 218] width 227 height 17
paste input "Halloumi Sandwich"
type input "Halloumi Sandwich"
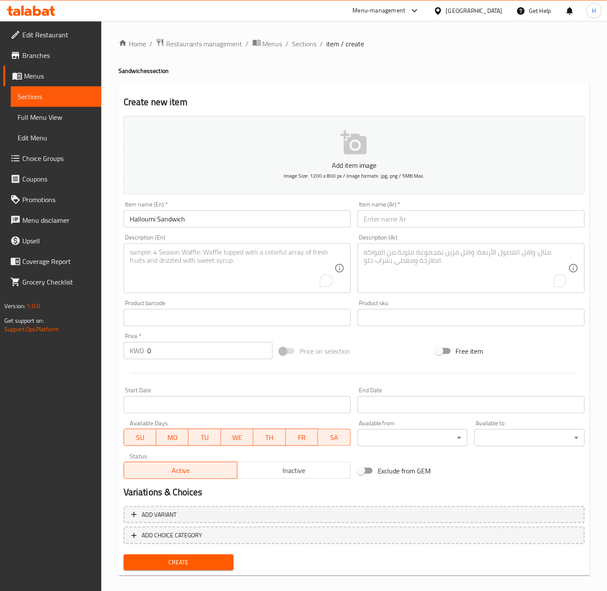
click at [448, 222] on input "text" at bounding box center [471, 218] width 227 height 17
paste input "سندويتش حلوم"
type input "سندويتش حلوم"
click at [193, 351] on input "0" at bounding box center [209, 350] width 125 height 17
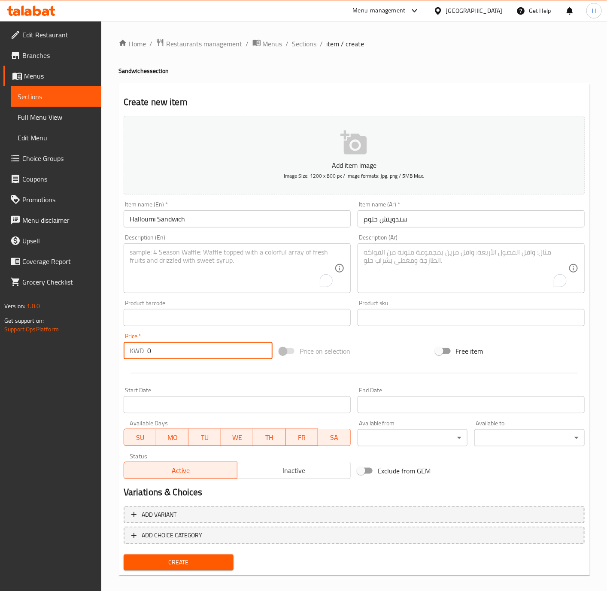
click at [193, 351] on input "0" at bounding box center [209, 350] width 125 height 17
paste input ".300"
type input "0.300"
click at [205, 562] on span "Create" at bounding box center [179, 562] width 97 height 11
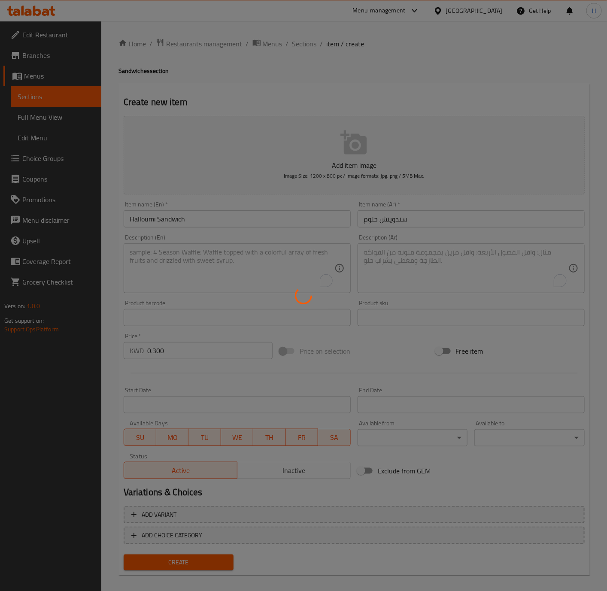
type input "0"
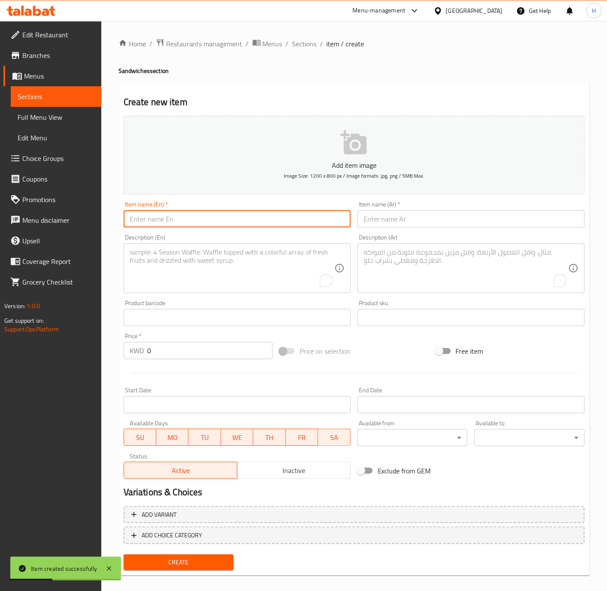
click at [211, 216] on input "text" at bounding box center [237, 218] width 227 height 17
paste input "Thyme With Labneh Sandwich"
type input "Thyme With Labneh Sandwich"
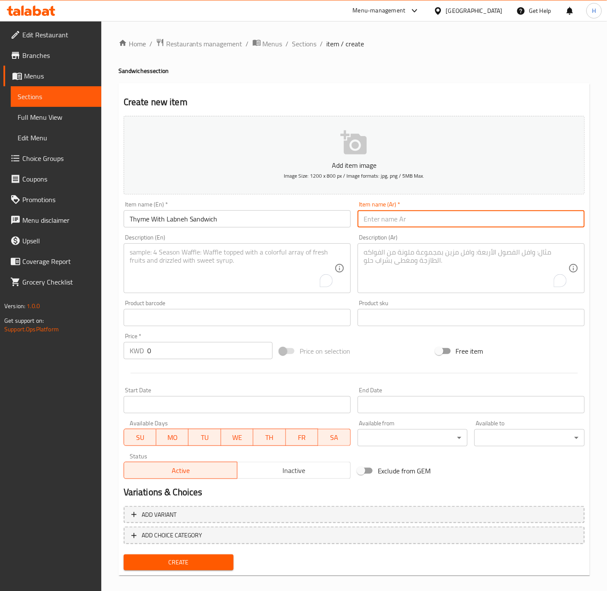
click at [486, 227] on input "text" at bounding box center [471, 218] width 227 height 17
paste input "سندويتش لبنة بالزعتر"
type input "سندويتش لبنة بالزعتر"
click at [183, 353] on input "0" at bounding box center [209, 350] width 125 height 17
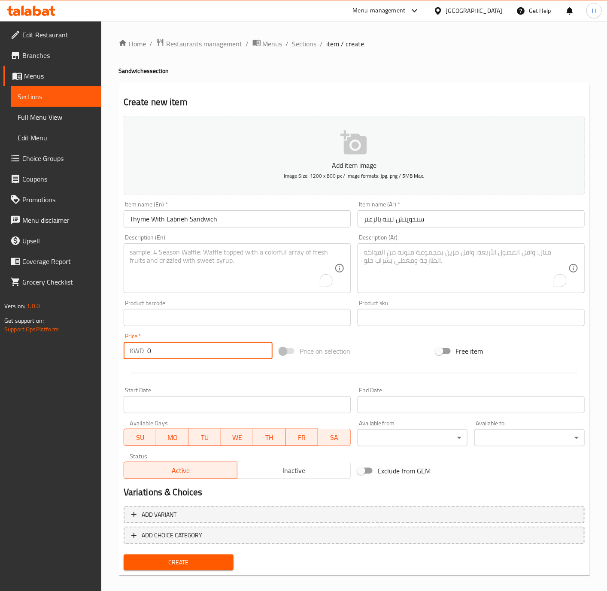
click at [183, 353] on input "0" at bounding box center [209, 350] width 125 height 17
paste input ".250"
type input "0.250"
click at [124, 555] on button "Create" at bounding box center [179, 563] width 110 height 16
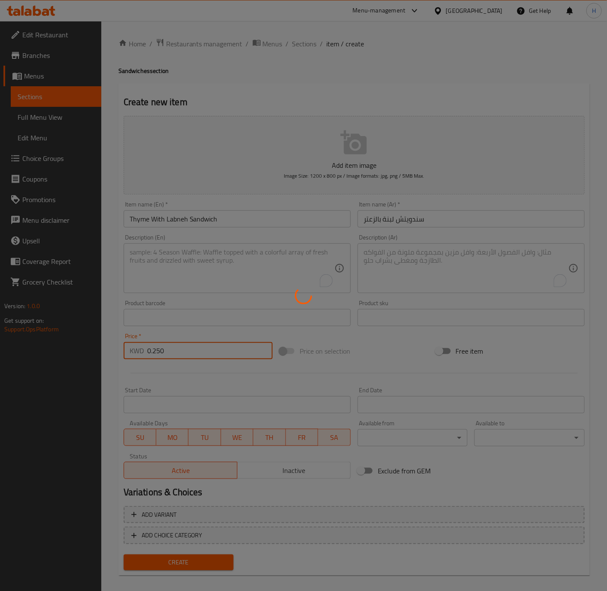
type input "0"
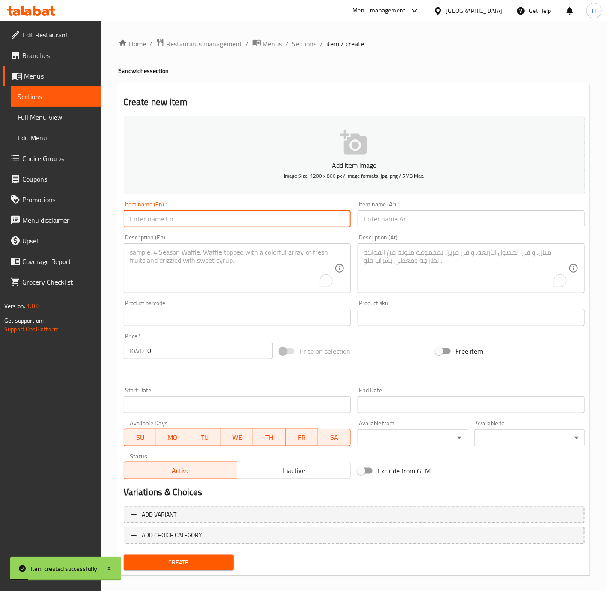
click at [272, 223] on input "text" at bounding box center [237, 218] width 227 height 17
paste input "Hot Dog Sandwich"
type input "Hot Dog Sandwich"
click at [392, 219] on input "text" at bounding box center [471, 218] width 227 height 17
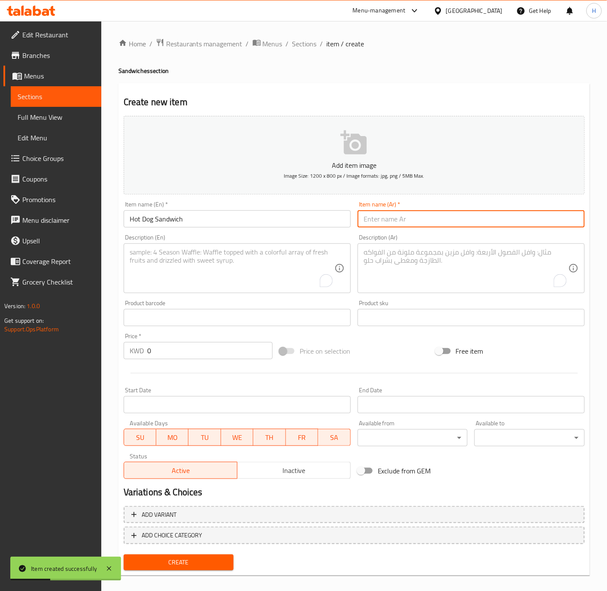
paste input "سندويتش نقانق"
type input "سندويتش نقانق"
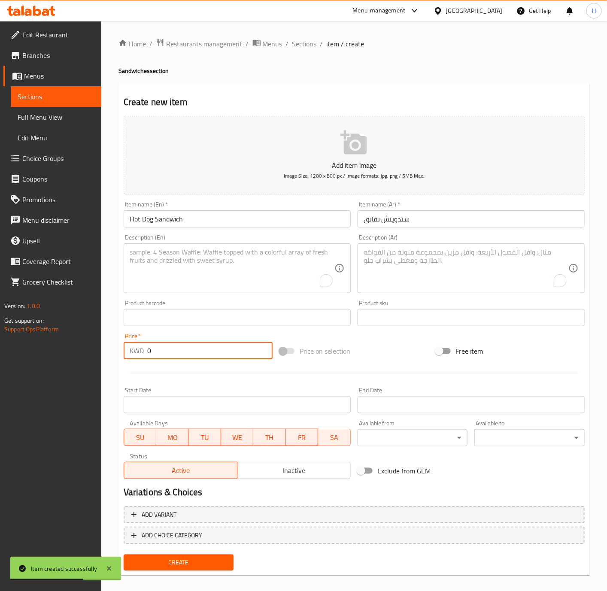
click at [158, 347] on input "0" at bounding box center [209, 350] width 125 height 17
paste input ".250"
type input "0.250"
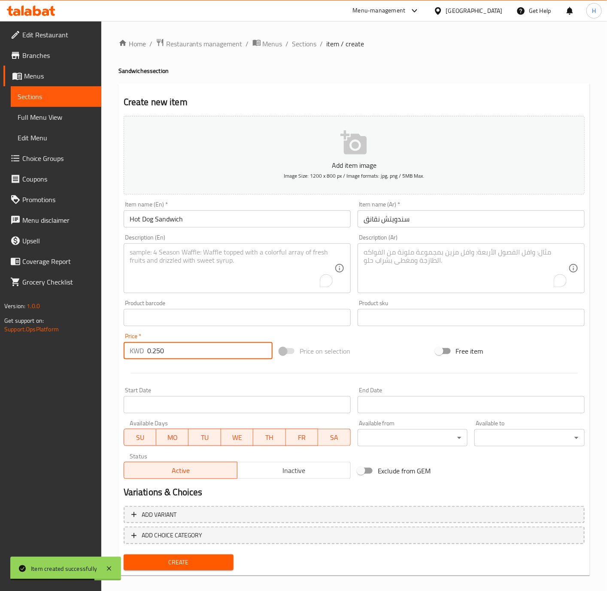
click at [124, 555] on button "Create" at bounding box center [179, 563] width 110 height 16
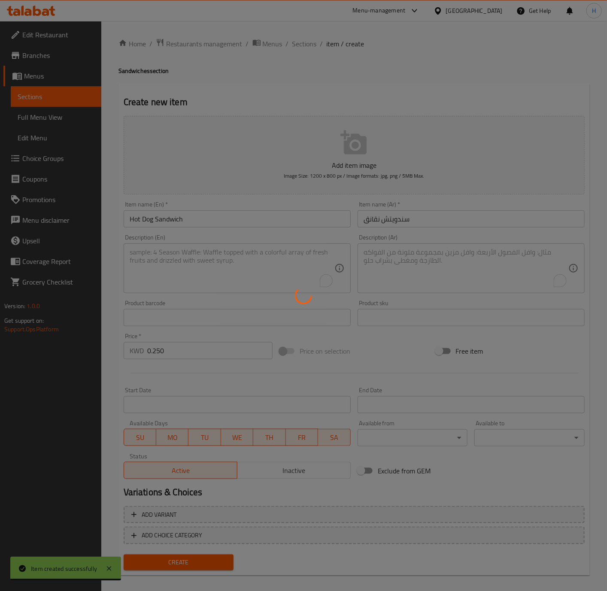
type input "0"
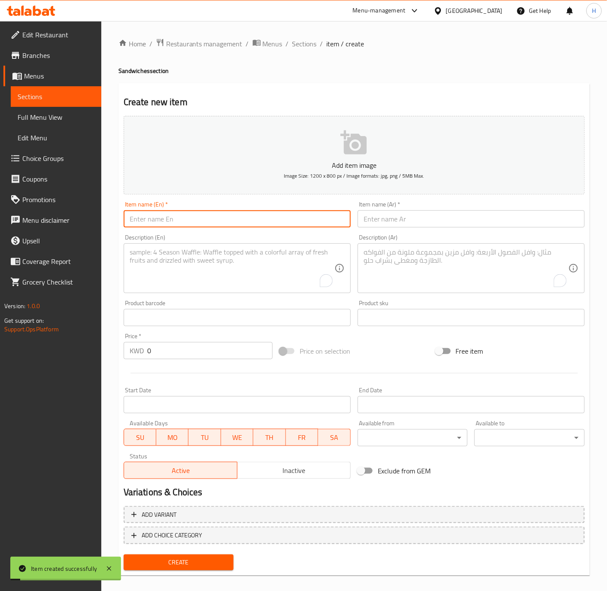
click at [298, 214] on input "text" at bounding box center [237, 218] width 227 height 17
paste input "Hot Dog With Cheese Sandwich"
type input "Hot Dog With Cheese Sandwich"
click at [419, 218] on input "text" at bounding box center [471, 218] width 227 height 17
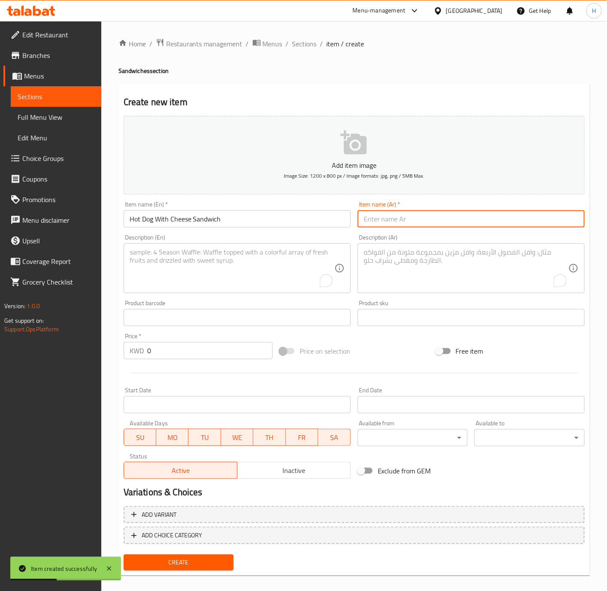
paste input "سندويتش نقانق بالجبن"
type input "سندويتش نقانق بالجبن"
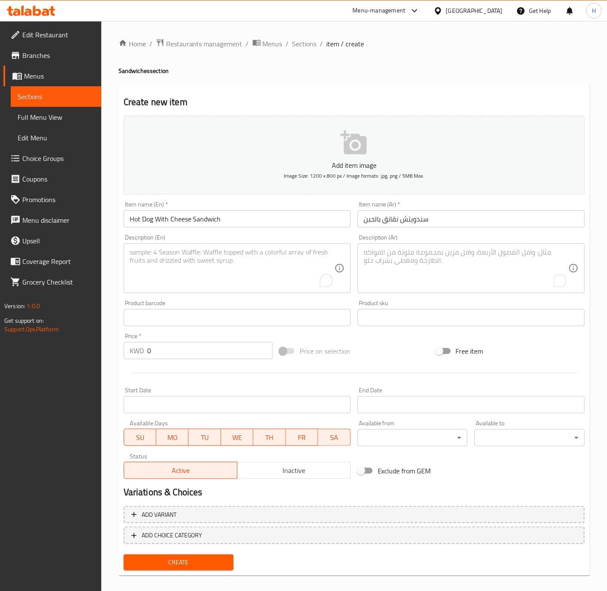
click at [225, 348] on input "0" at bounding box center [209, 350] width 125 height 17
paste input ".300"
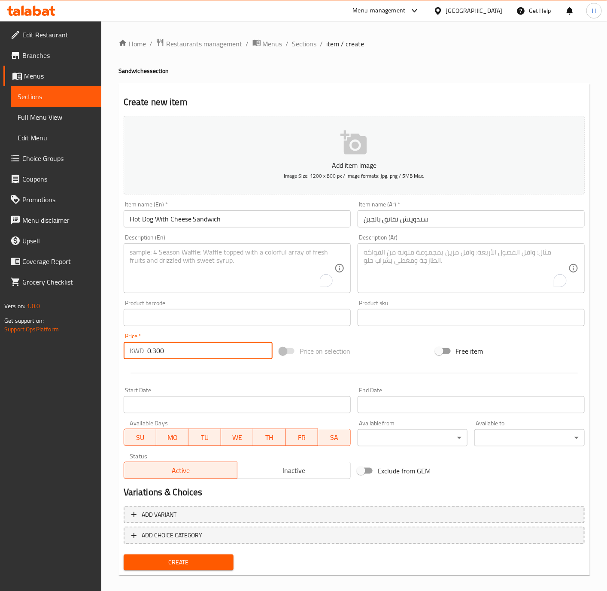
type input "0.300"
click at [206, 558] on span "Create" at bounding box center [179, 562] width 97 height 11
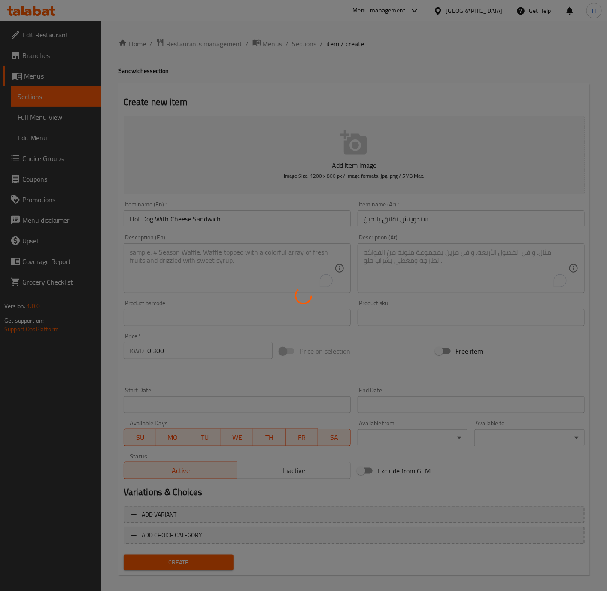
type input "0"
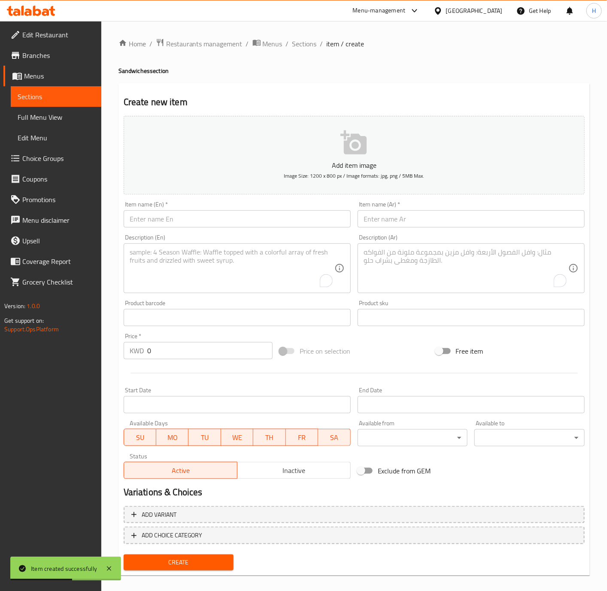
click at [280, 226] on input "text" at bounding box center [237, 218] width 227 height 17
paste input "Mortadella With Cheese Sandwich"
type input "Mortadella With Cheese Sandwich"
click at [515, 222] on input "text" at bounding box center [471, 218] width 227 height 17
paste input "سندويتش مرتديلا بالجبن"
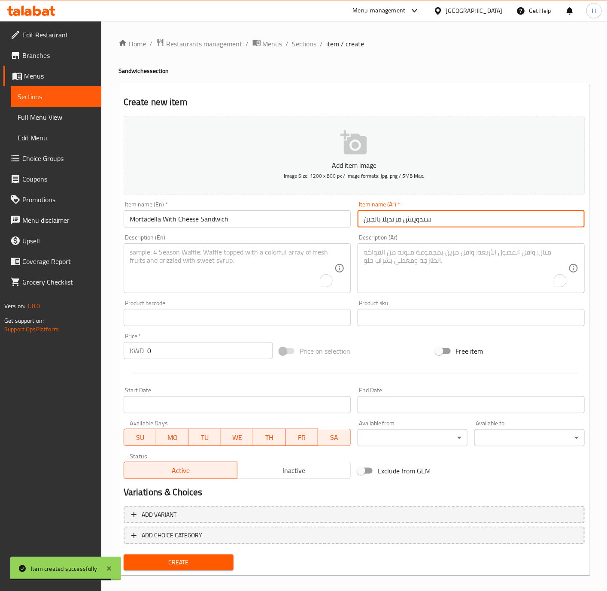
type input "سندويتش مرتديلا بالجبن"
click at [429, 251] on textarea "To enrich screen reader interactions, please activate Accessibility in Grammarl…" at bounding box center [466, 268] width 205 height 41
paste textarea "مرتديلا، جبنة موتزاريلا، صلصة طماطم، زيت زيتون، اوريجانو، ملح، فلفل اسود، خبز"
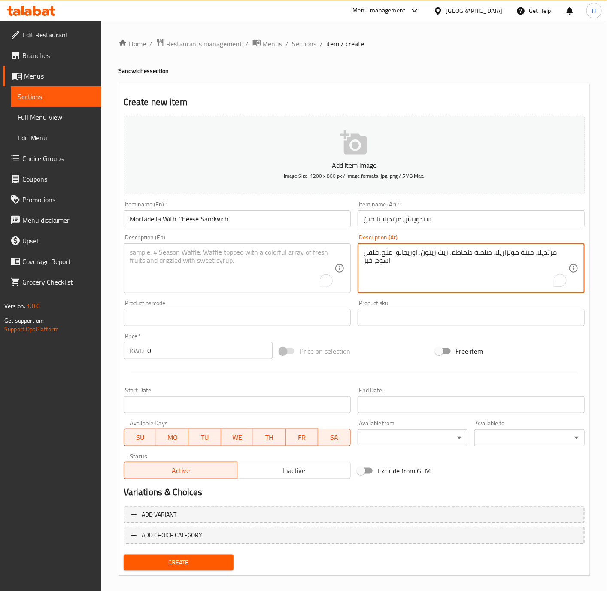
type textarea "مرتديلا، جبنة موتزاريلا، صلصة طماطم، زيت زيتون، اوريجانو، ملح، فلفل اسود، خبز"
click at [259, 270] on textarea "To enrich screen reader interactions, please activate Accessibility in Grammarl…" at bounding box center [232, 268] width 205 height 41
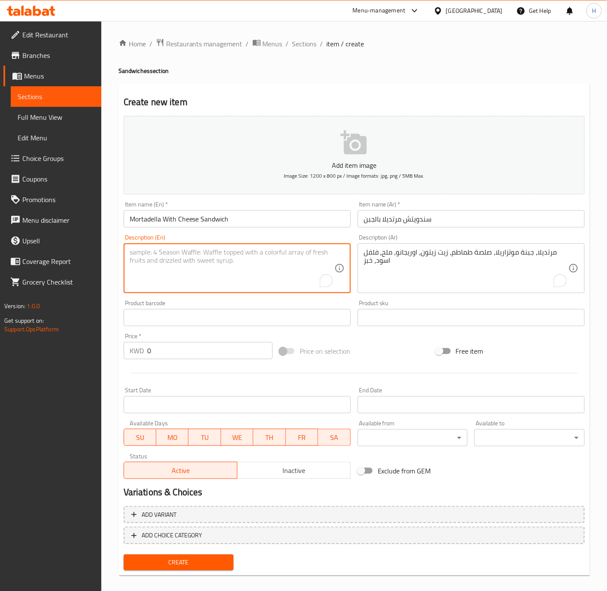
click at [259, 270] on textarea "To enrich screen reader interactions, please activate Accessibility in Grammarl…" at bounding box center [232, 268] width 205 height 41
paste textarea "Mortadella, mozzarella cheese, tomato sauce, olive oil, oregano, salt, black pe…"
type textarea "Mortadella, mozzarella cheese, tomato sauce, olive oil, oregano, salt, black pe…"
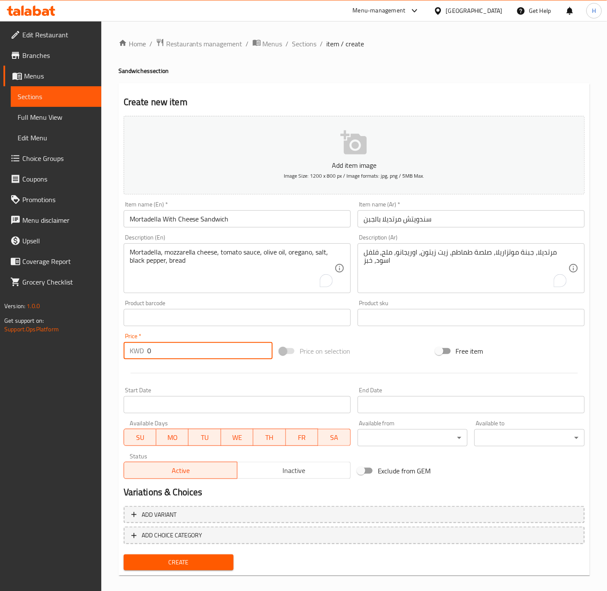
click at [218, 356] on input "0" at bounding box center [209, 350] width 125 height 17
paste input "0.350"
click at [215, 357] on input "00.350" at bounding box center [209, 350] width 125 height 17
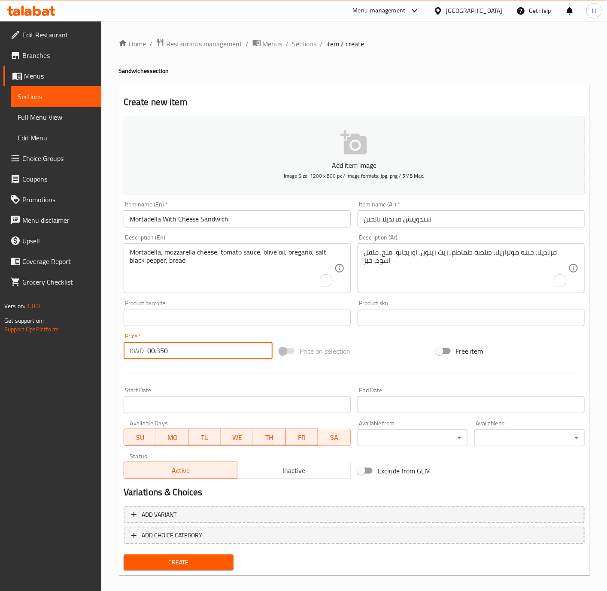
click at [215, 357] on input "00.350" at bounding box center [209, 350] width 125 height 17
paste input "number"
type input "0.350"
click at [190, 353] on input "0.350" at bounding box center [209, 350] width 125 height 17
click at [124, 555] on button "Create" at bounding box center [179, 563] width 110 height 16
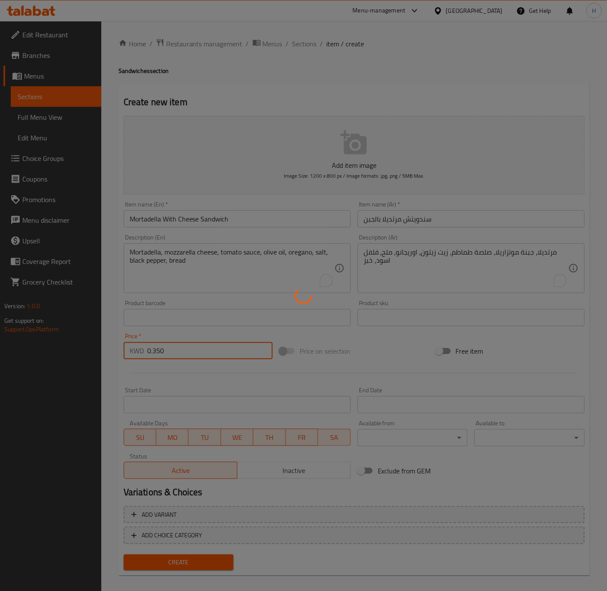
type input "0"
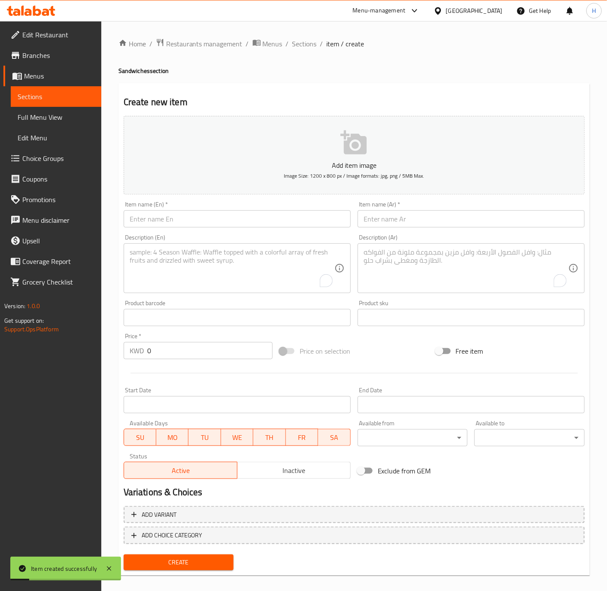
click at [214, 216] on input "text" at bounding box center [237, 218] width 227 height 17
paste input "Falafel Sandwich"
type input "Falafel Sandwich"
click at [435, 221] on input "text" at bounding box center [471, 218] width 227 height 17
paste input "سندويتش فلافل"
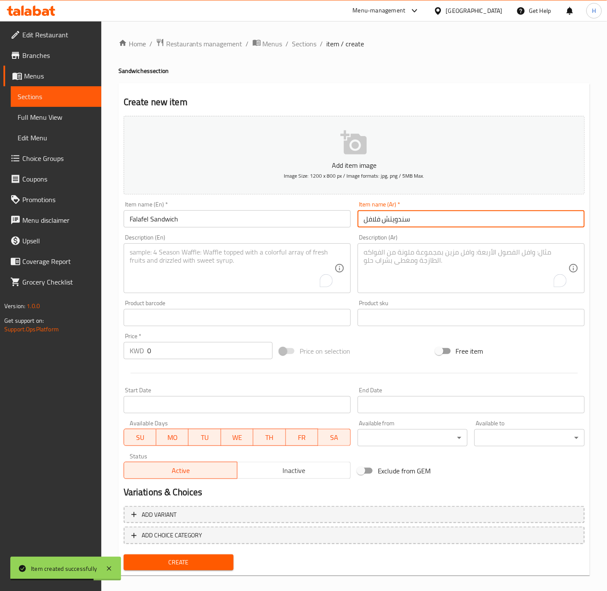
type input "سندويتش فلافل"
click at [186, 346] on input "0" at bounding box center [209, 350] width 125 height 17
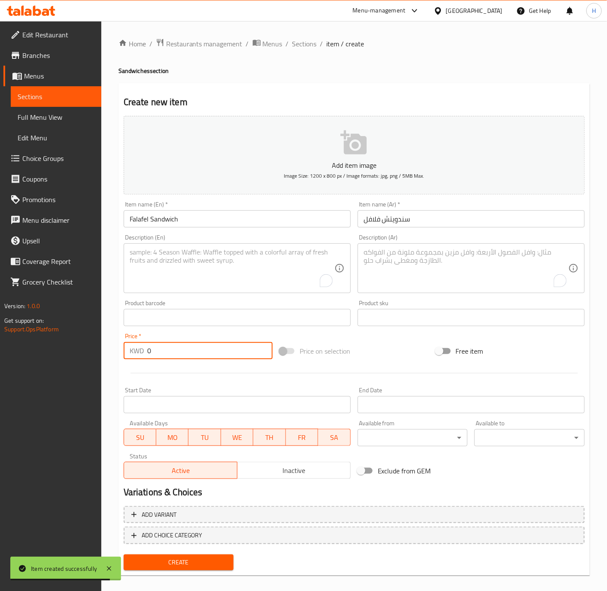
click at [186, 346] on input "0" at bounding box center [209, 350] width 125 height 17
paste input ".100"
type input "0.100"
click at [124, 555] on button "Create" at bounding box center [179, 563] width 110 height 16
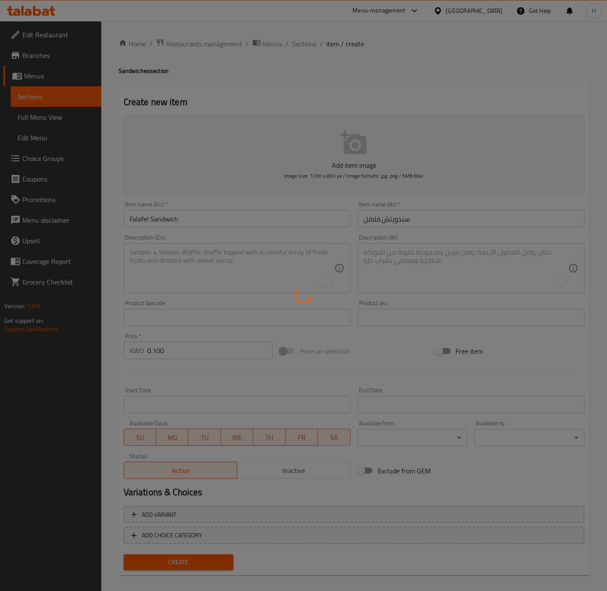
type input "0"
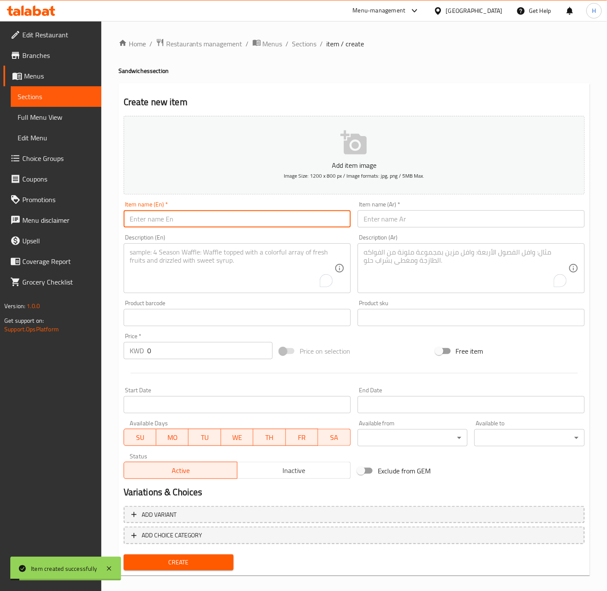
click at [188, 222] on input "text" at bounding box center [237, 218] width 227 height 17
paste input "Mixed Sandwich"
type input "Mixed Sandwich"
click at [438, 221] on input "text" at bounding box center [471, 218] width 227 height 17
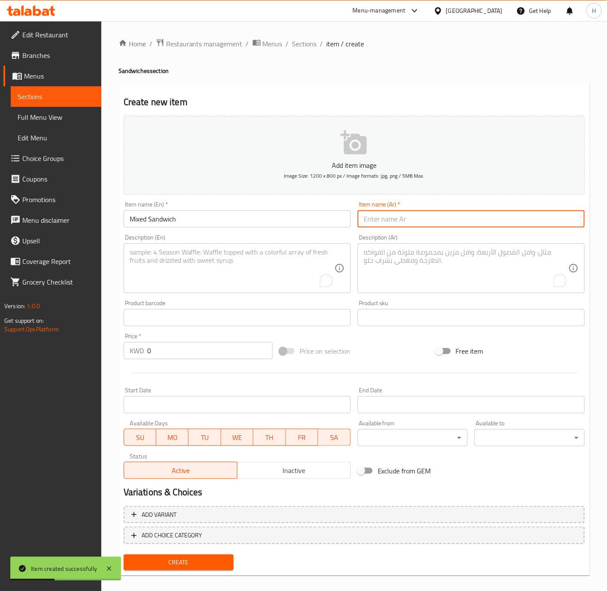
paste input "سندويتش مشكل"
type input "سندويتش مشكل"
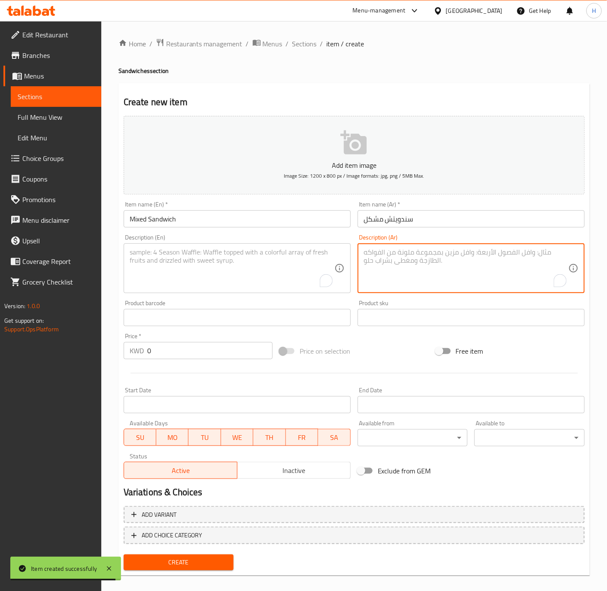
click at [492, 266] on textarea "To enrich screen reader interactions, please activate Accessibility in Grammarl…" at bounding box center [466, 268] width 205 height 41
paste textarea "ساندويتش مشكل متنوع."
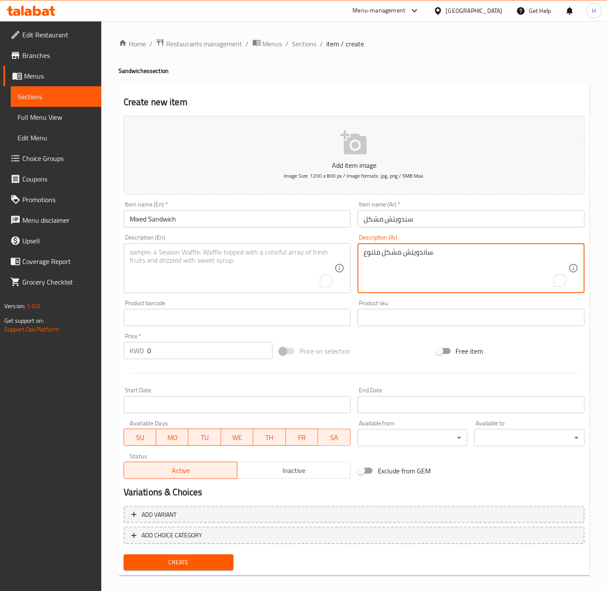
type textarea "ساندويتش مشكل متنوع."
click at [240, 290] on div "Description (En)" at bounding box center [237, 268] width 227 height 50
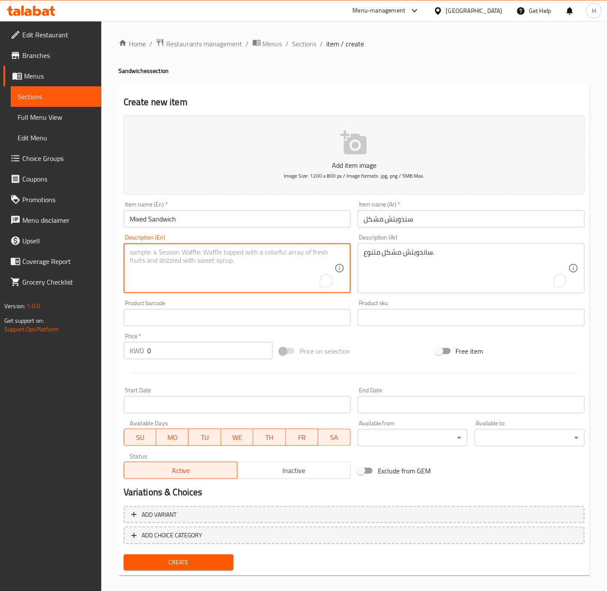
click at [216, 274] on textarea "To enrich screen reader interactions, please activate Accessibility in Grammarl…" at bounding box center [232, 268] width 205 height 41
paste textarea "Assorted sandwich."
click at [158, 252] on textarea "Assorted sandwich." at bounding box center [232, 268] width 205 height 41
type textarea "Assorted mixed sandwich."
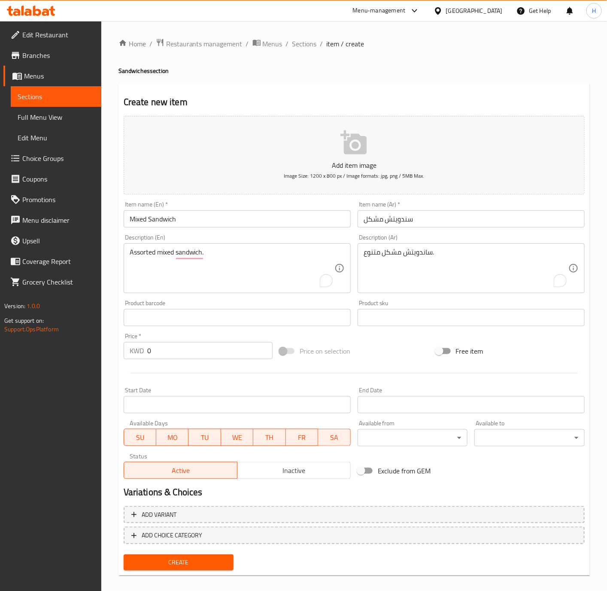
click at [185, 355] on input "0" at bounding box center [209, 350] width 125 height 17
click at [185, 354] on input "0" at bounding box center [209, 350] width 125 height 17
click at [186, 354] on input "0" at bounding box center [209, 350] width 125 height 17
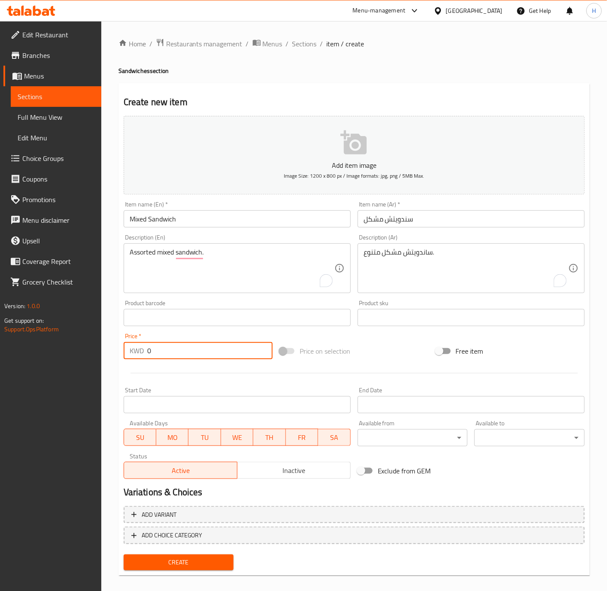
paste input ".100"
type input "0.100"
click at [124, 555] on button "Create" at bounding box center [179, 563] width 110 height 16
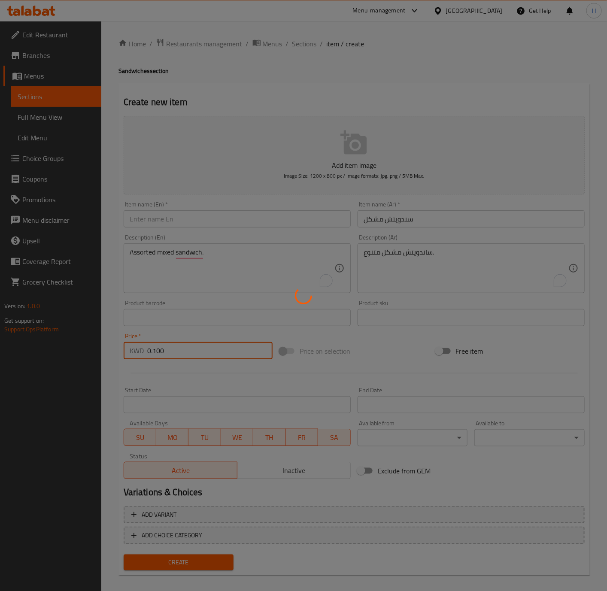
type input "0"
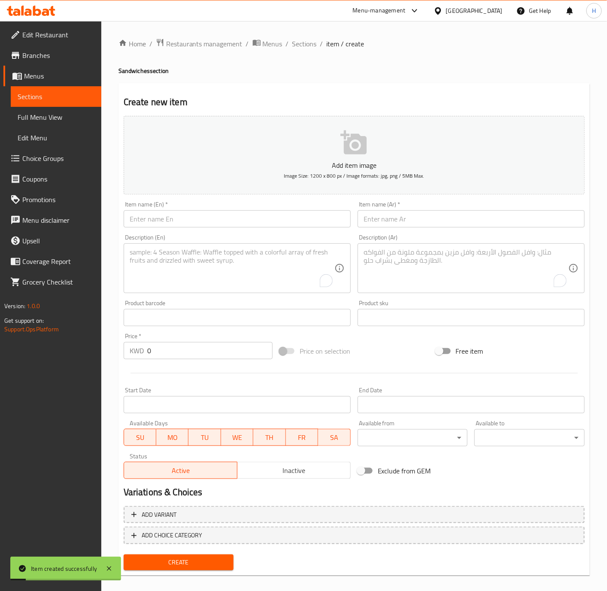
click at [276, 226] on input "text" at bounding box center [237, 218] width 227 height 17
paste input "Egga Sandwich"
type input "Egga Sandwich"
click at [456, 218] on input "text" at bounding box center [471, 218] width 227 height 17
paste input "سندويتش عجة"
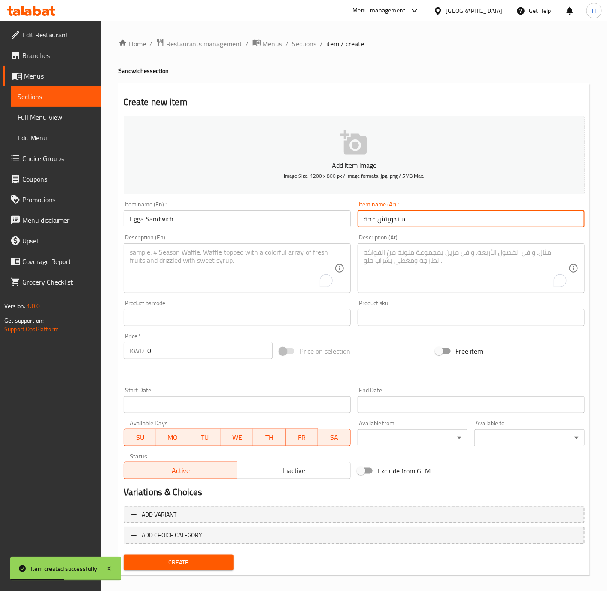
type input "سندويتش عجة"
click at [491, 263] on textarea "To enrich screen reader interactions, please activate Accessibility in Grammarl…" at bounding box center [466, 268] width 205 height 41
paste textarea "بيض مقلي ومتبل، يقدم في [GEOGRAPHIC_DATA]."
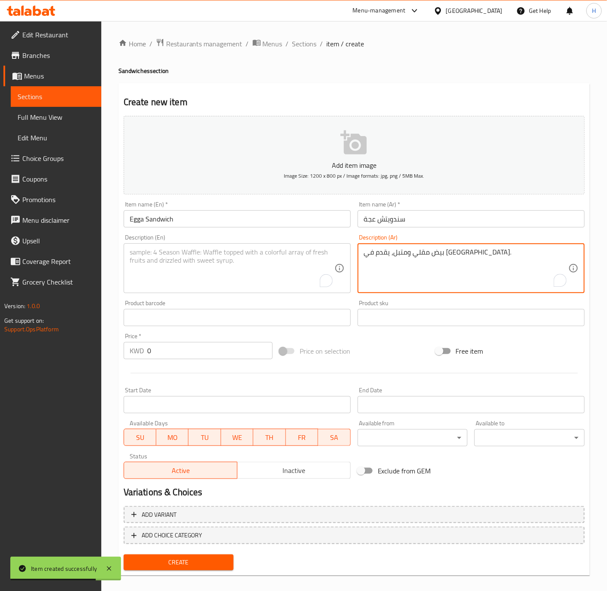
type textarea "بيض مقلي ومتبل، يقدم في [GEOGRAPHIC_DATA]."
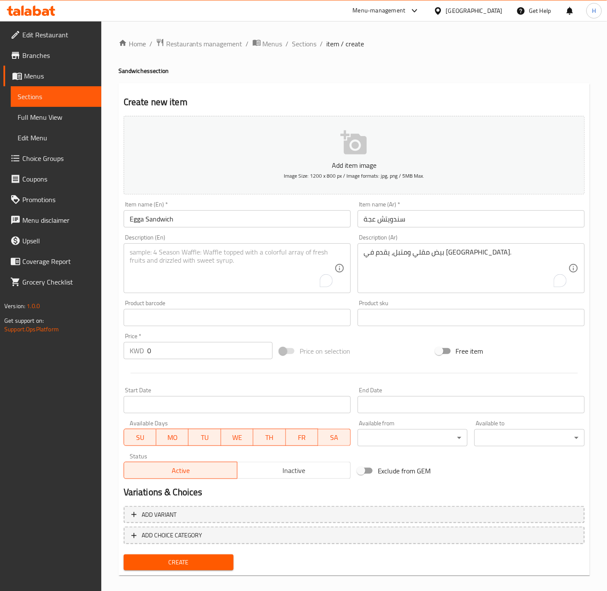
click at [250, 261] on textarea "To enrich screen reader interactions, please activate Accessibility in Grammarl…" at bounding box center [232, 268] width 205 height 41
paste textarea "Fried and seasoned eggs, served in a sandwich."
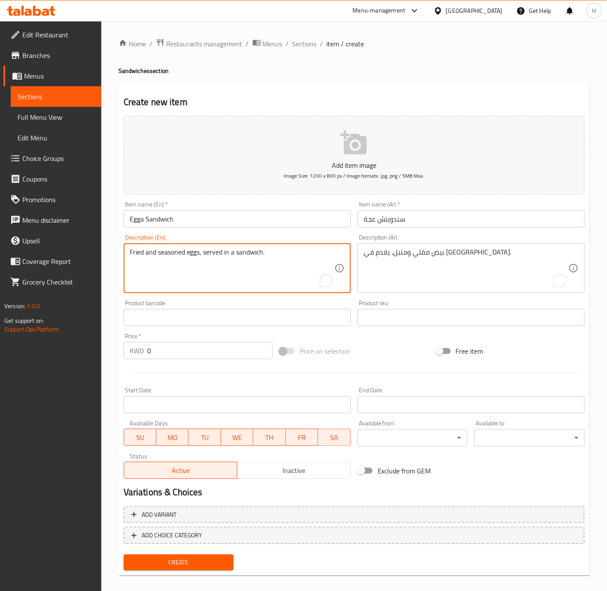
type textarea "Fried and seasoned eggs, served in a sandwich."
click at [218, 353] on input "0" at bounding box center [209, 350] width 125 height 17
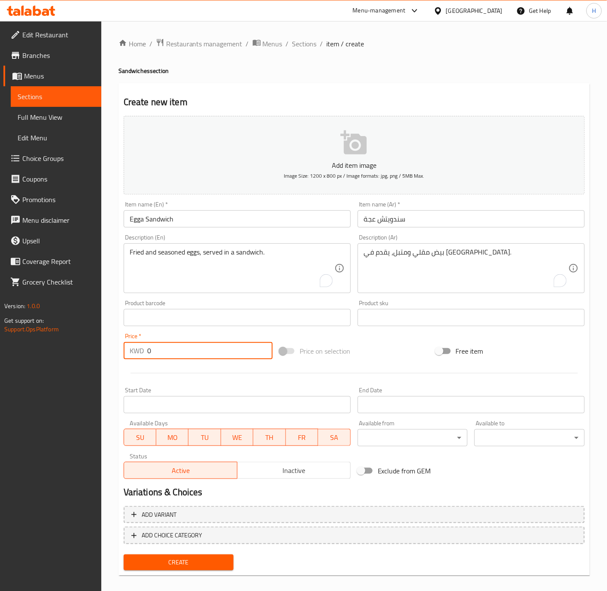
click at [218, 353] on input "0" at bounding box center [209, 350] width 125 height 17
paste input ".100"
type input "0.100"
click at [124, 555] on button "Create" at bounding box center [179, 563] width 110 height 16
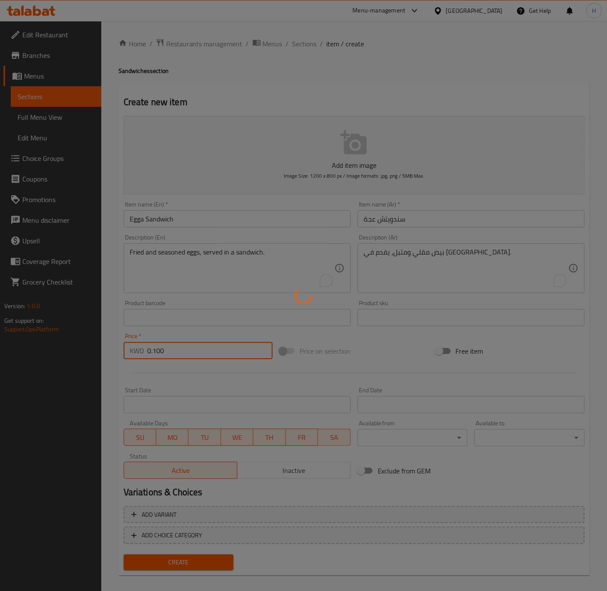
type input "0"
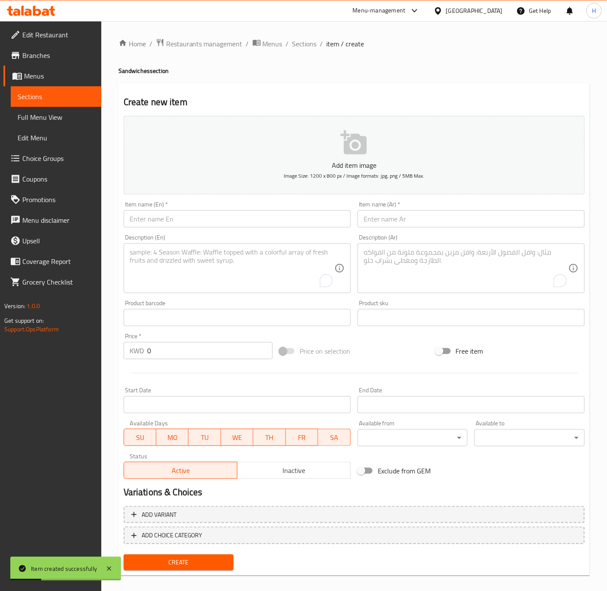
click at [202, 218] on input "text" at bounding box center [237, 218] width 227 height 17
paste input "Eggs With Tomato Sandwich"
type input "Eggs With Tomato Sandwich"
click at [458, 216] on input "text" at bounding box center [471, 218] width 227 height 17
paste input "سندويتش بيض بالطماطم"
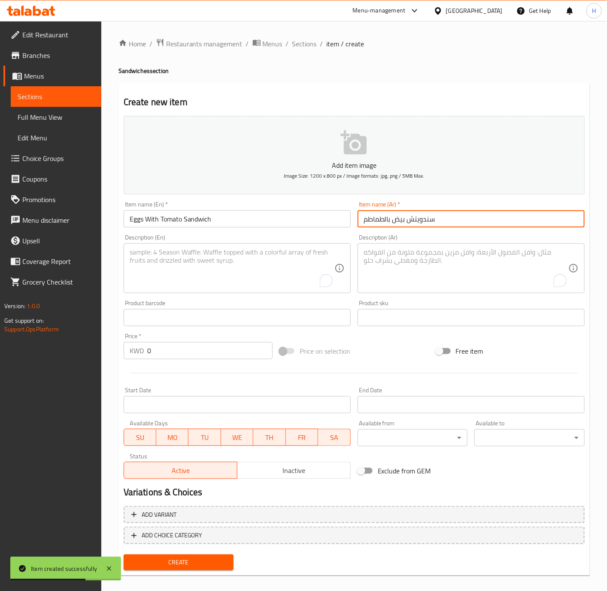
type input "سندويتش بيض بالطماطم"
click at [173, 353] on input "0" at bounding box center [209, 350] width 125 height 17
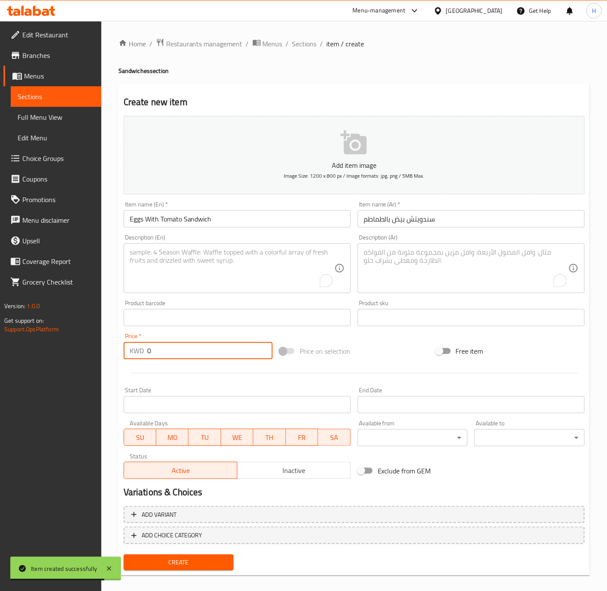
click at [173, 353] on input "0" at bounding box center [209, 350] width 125 height 17
click at [173, 352] on input "0" at bounding box center [209, 350] width 125 height 17
paste input ".100"
type input "0.100"
click at [124, 555] on button "Create" at bounding box center [179, 563] width 110 height 16
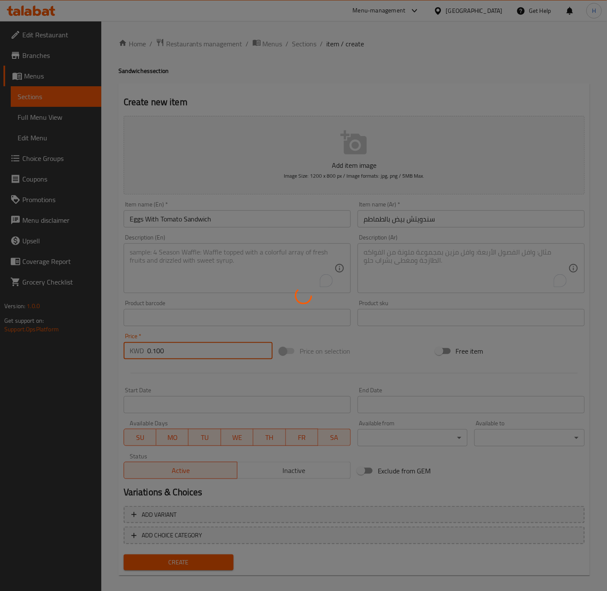
type input "0"
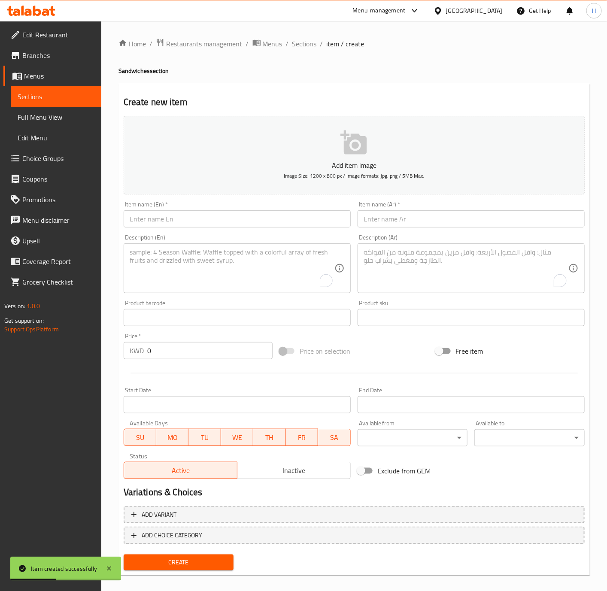
click at [274, 215] on input "text" at bounding box center [237, 218] width 227 height 17
paste input "Kebab Sandwich"
type input "Kebab Sandwich"
click at [454, 222] on input "text" at bounding box center [471, 218] width 227 height 17
paste input "سندويتش كباب"
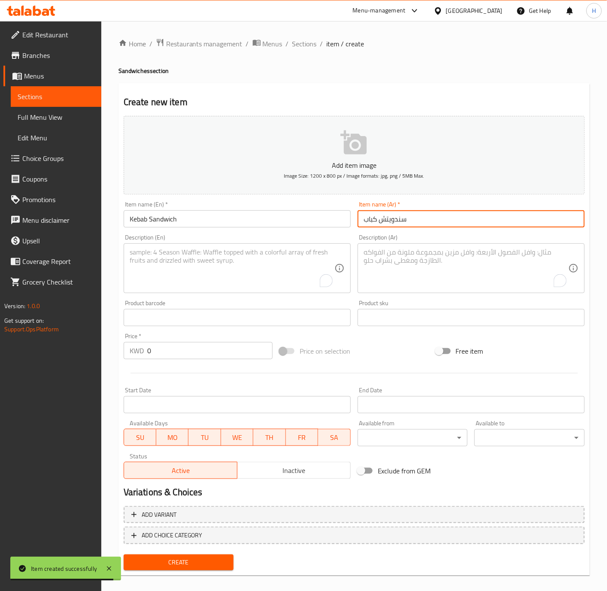
type input "سندويتش كباب"
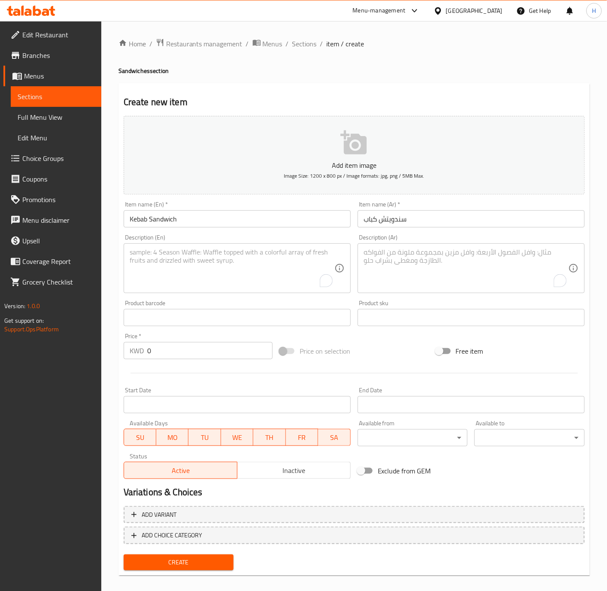
click at [204, 355] on input "0" at bounding box center [209, 350] width 125 height 17
paste input ".350"
type input "0.350"
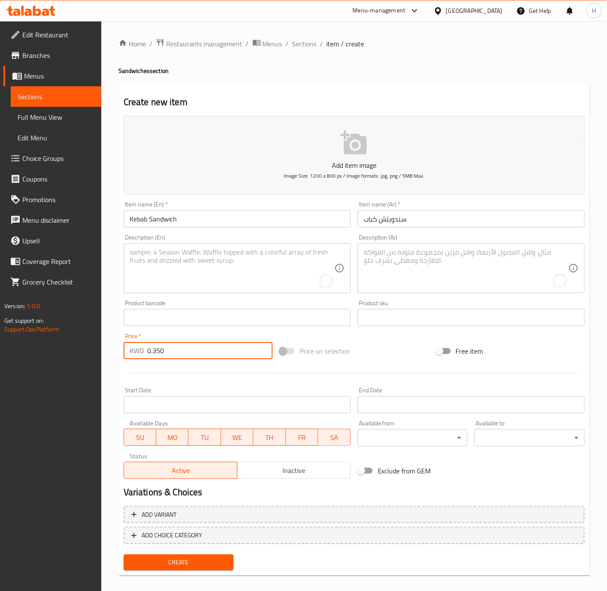
click at [124, 555] on button "Create" at bounding box center [179, 563] width 110 height 16
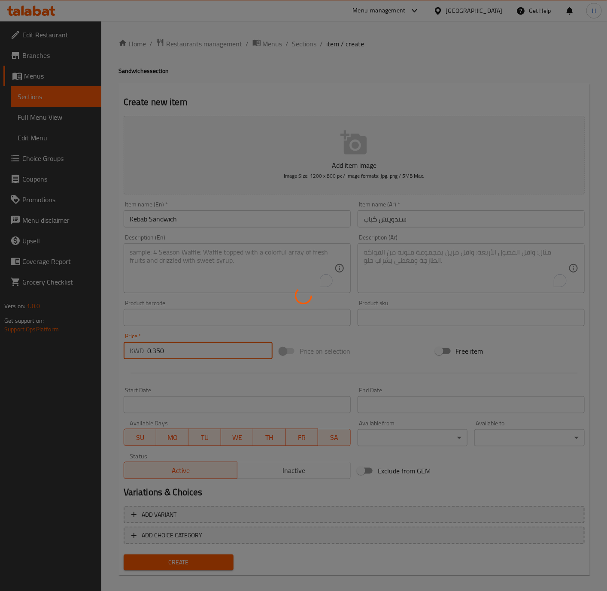
type input "0"
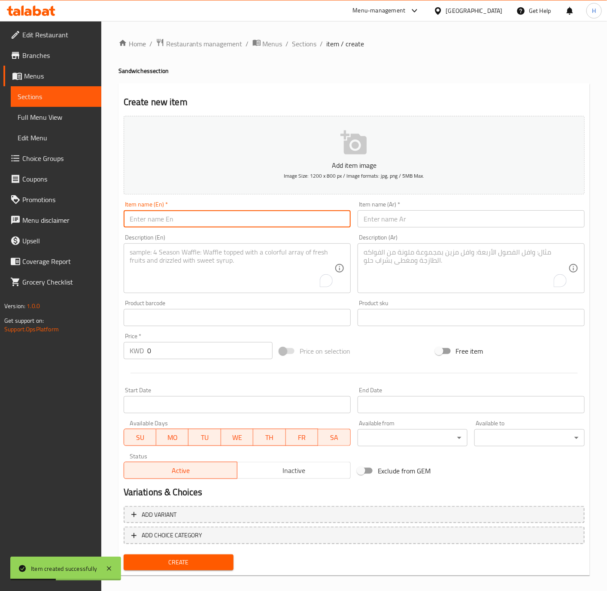
click at [245, 218] on input "text" at bounding box center [237, 218] width 227 height 17
paste input "Fried Eggs Sandwich"
type input "Fried Eggs Sandwich"
click at [436, 225] on input "text" at bounding box center [471, 218] width 227 height 17
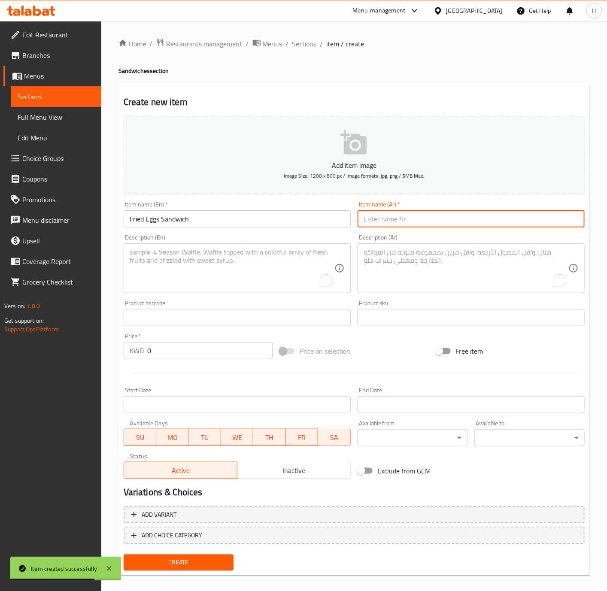
paste input "سندويتش بيض مقلي"
type input "سندويتش بيض مقلي"
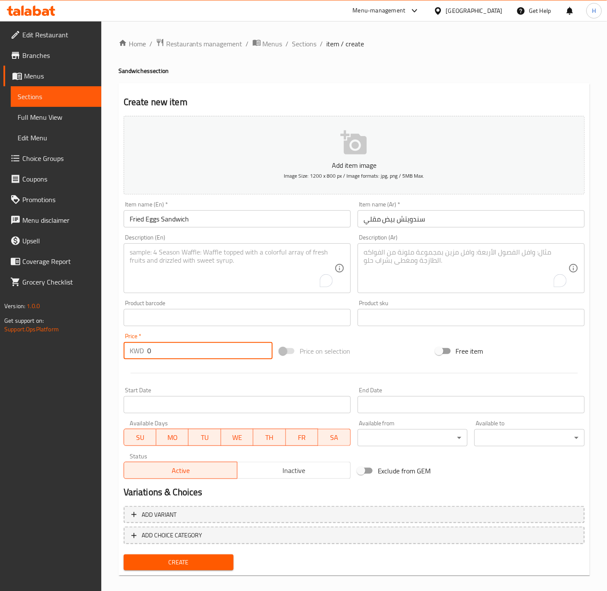
click at [176, 352] on input "0" at bounding box center [209, 350] width 125 height 17
paste input ".100"
paste input "0100"
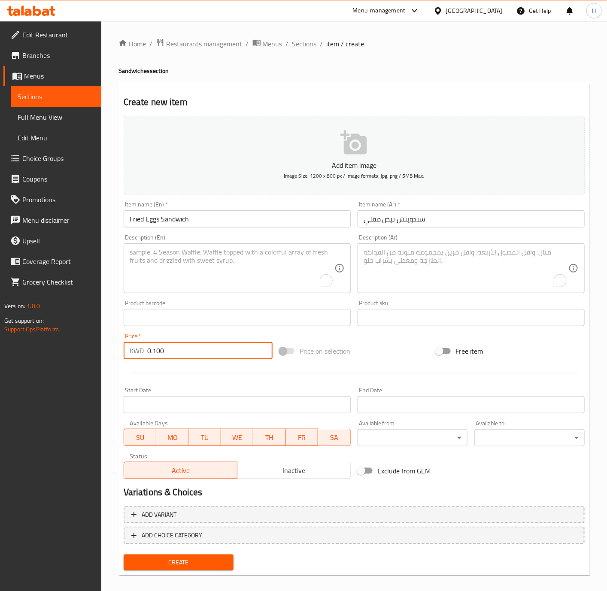
type input "0.100"
click at [124, 555] on button "Create" at bounding box center [179, 563] width 110 height 16
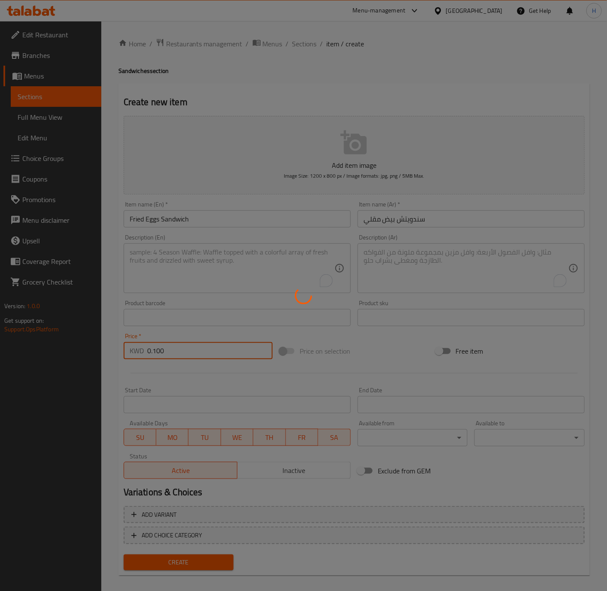
type input "0"
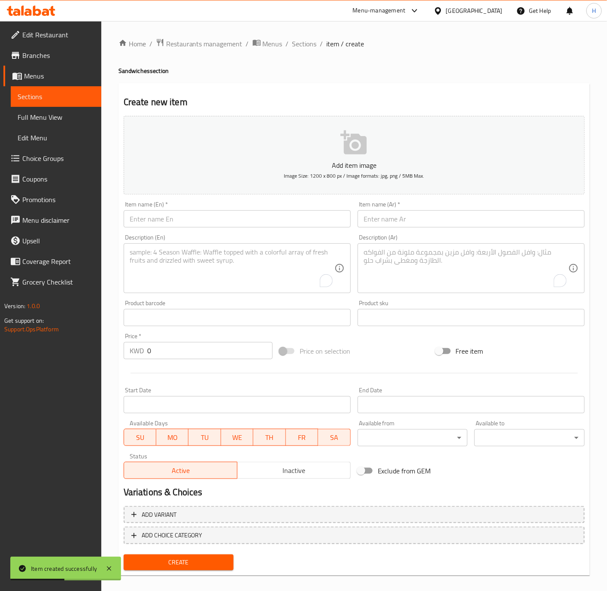
click at [272, 228] on div "Item name (En)   * Item name (En) *" at bounding box center [237, 214] width 234 height 33
click at [272, 222] on input "text" at bounding box center [237, 218] width 227 height 17
paste input "Boiled Eggs Sandwich"
type input "Boiled Eggs Sandwich"
click at [373, 212] on input "text" at bounding box center [471, 218] width 227 height 17
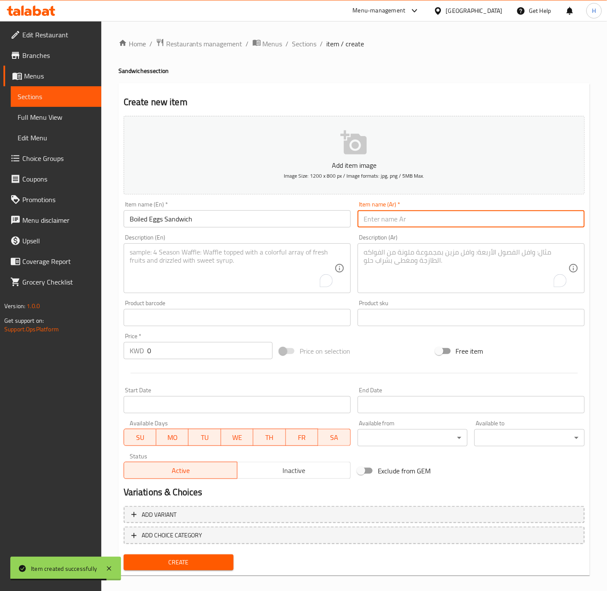
paste input "سندويتش بيض مسلوق"
type input "سندويتش بيض مسلوق"
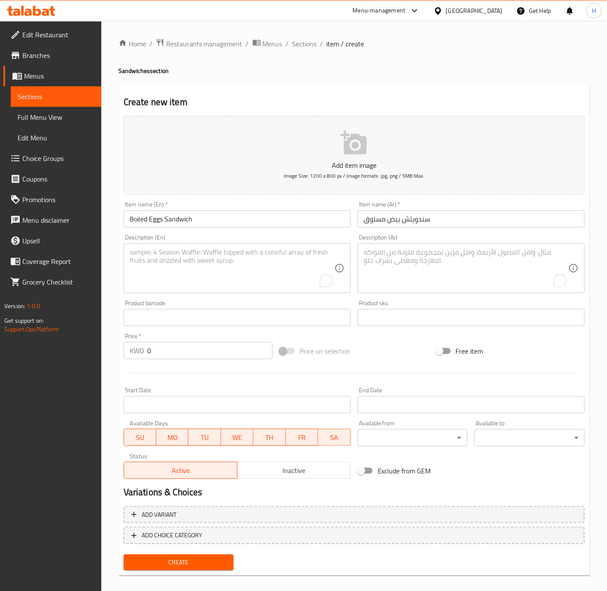
click at [158, 344] on input "0" at bounding box center [209, 350] width 125 height 17
paste input ".100"
type input "0.100"
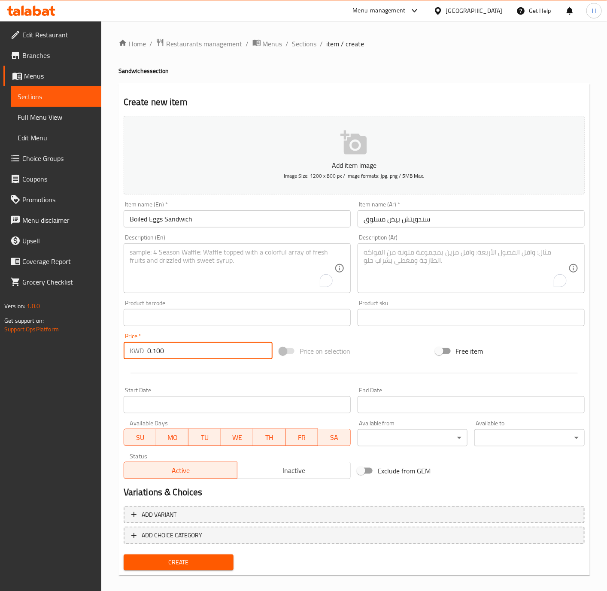
click at [124, 555] on button "Create" at bounding box center [179, 563] width 110 height 16
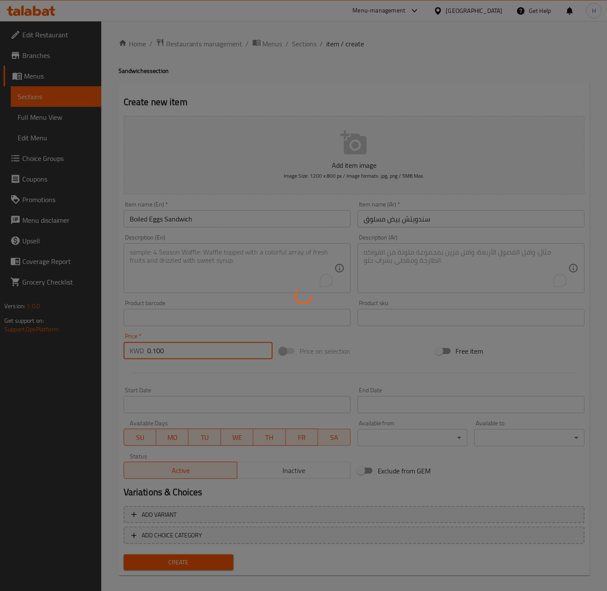
type input "0"
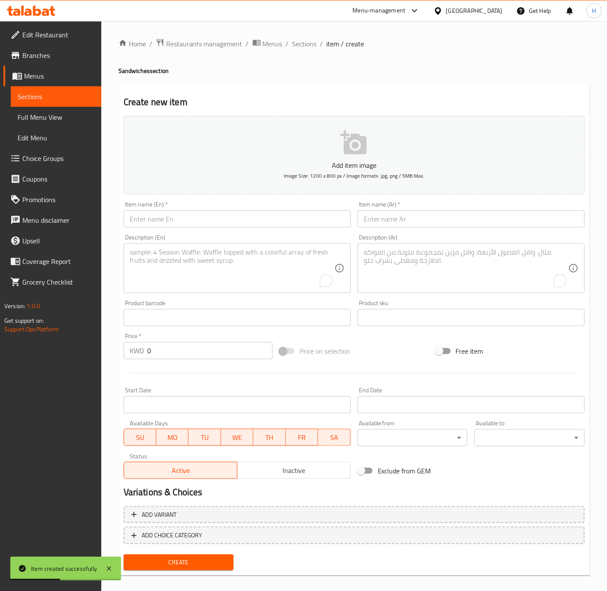
click at [213, 223] on input "text" at bounding box center [237, 218] width 227 height 17
paste input "Cheese Burger Sandwich"
type input "Cheese Burger Sandwich"
click at [462, 219] on input "text" at bounding box center [471, 218] width 227 height 17
paste input "سندويتش برجر بالجبن"
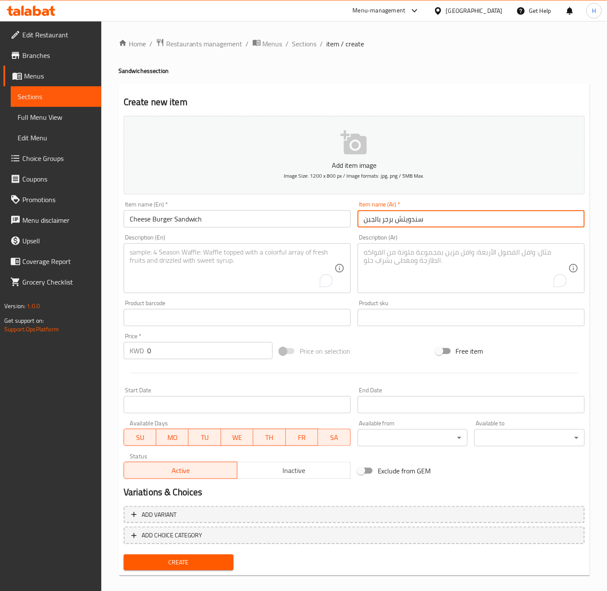
type input "سندويتش برجر بالجبن"
click at [215, 353] on input "0" at bounding box center [209, 350] width 125 height 17
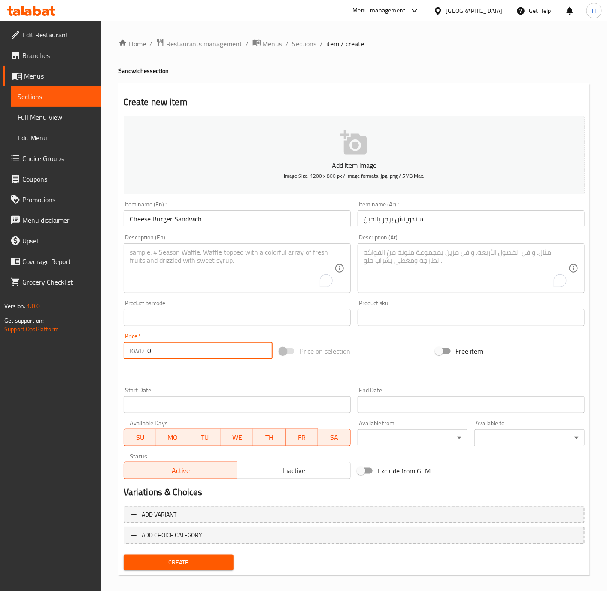
click at [215, 353] on input "0" at bounding box center [209, 350] width 125 height 17
paste input ".500"
type input "0.500"
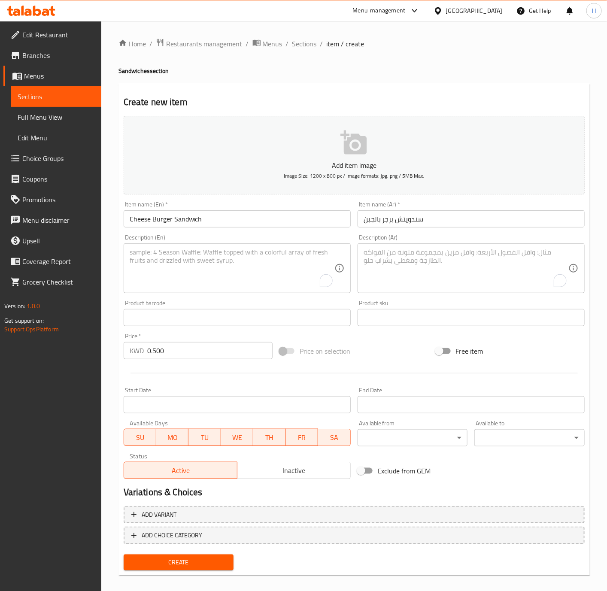
drag, startPoint x: 190, startPoint y: 559, endPoint x: 202, endPoint y: 556, distance: 13.0
click at [190, 559] on span "Create" at bounding box center [179, 562] width 97 height 11
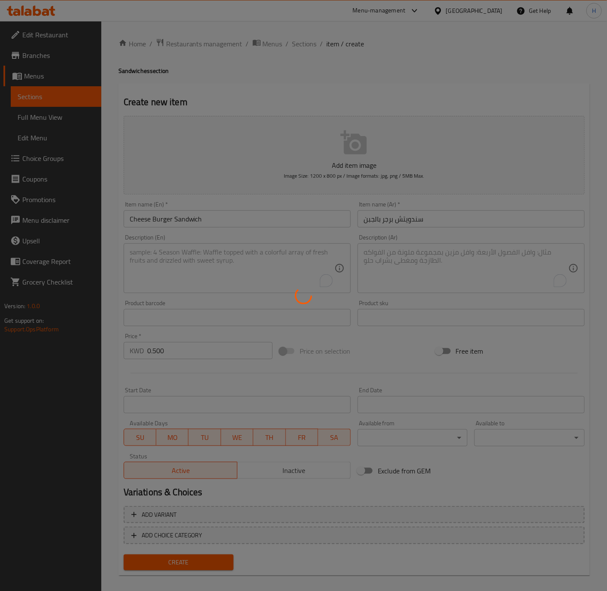
type input "0"
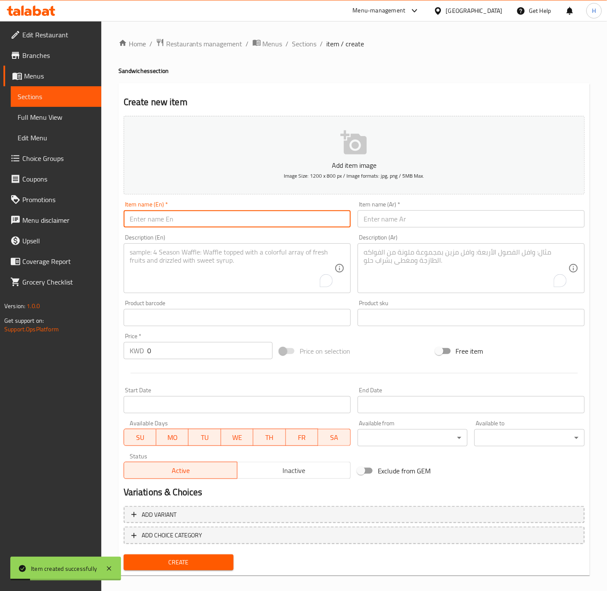
click at [280, 221] on input "text" at bounding box center [237, 218] width 227 height 17
paste input "Super Burger Sandwich"
type input "Super Burger Sandwich"
click at [471, 219] on input "text" at bounding box center [471, 218] width 227 height 17
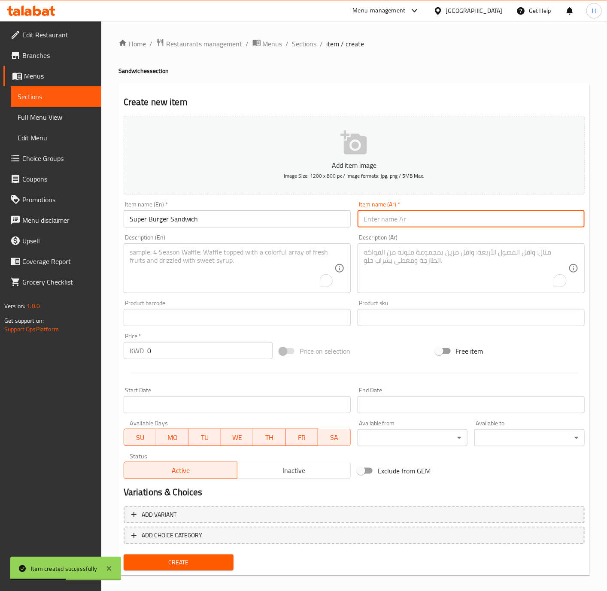
paste input "سندويتش برجر سوبر"
type input "سندويتش برجر سوبر"
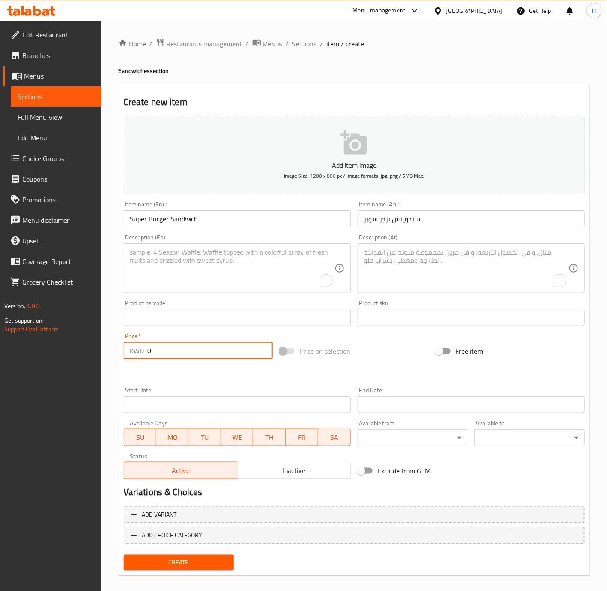
click at [183, 359] on input "0" at bounding box center [209, 350] width 125 height 17
paste input ".600"
type input "0.600"
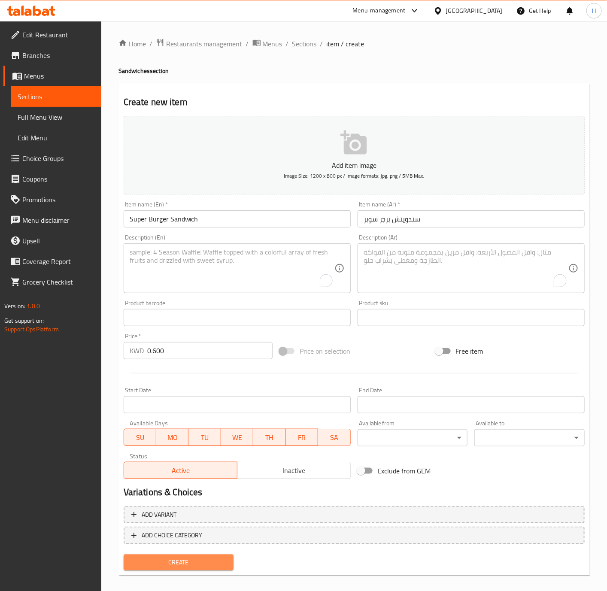
drag, startPoint x: 191, startPoint y: 558, endPoint x: 209, endPoint y: 541, distance: 24.3
click at [191, 558] on span "Create" at bounding box center [179, 562] width 97 height 11
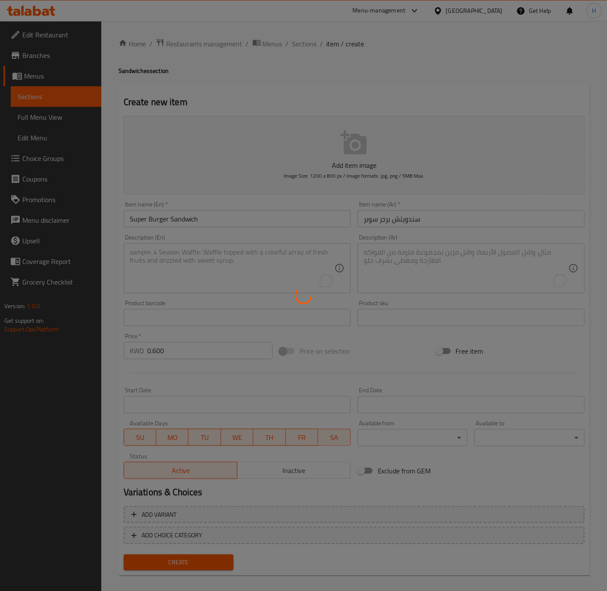
type input "0"
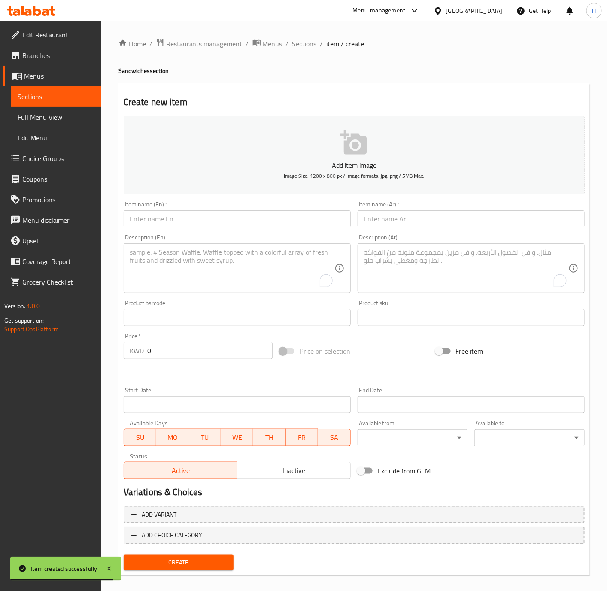
click at [276, 224] on input "text" at bounding box center [237, 218] width 227 height 17
paste input "French Tawook Sandwich"
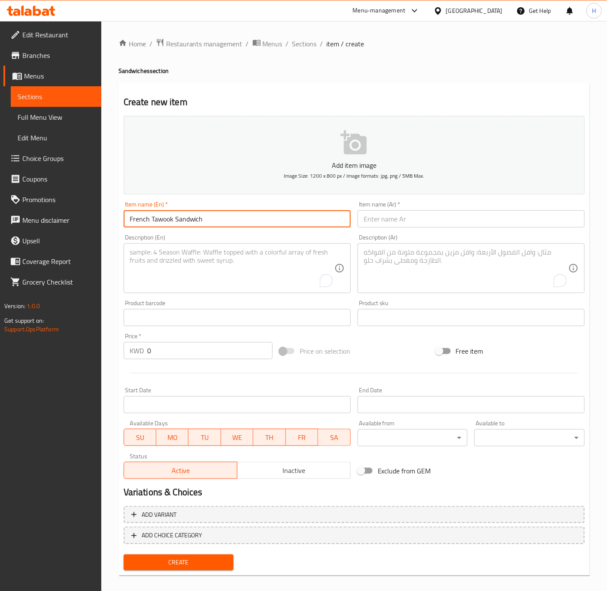
type input "French Tawook Sandwich"
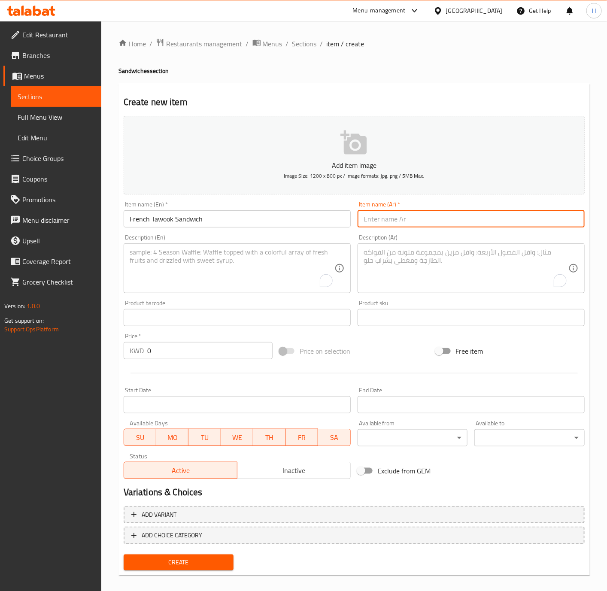
click at [472, 223] on input "text" at bounding box center [471, 218] width 227 height 17
paste input "سندويتش طاووق فرنسي"
type input "سندويتش طاووق فرنسي"
click at [180, 347] on input "0" at bounding box center [209, 350] width 125 height 17
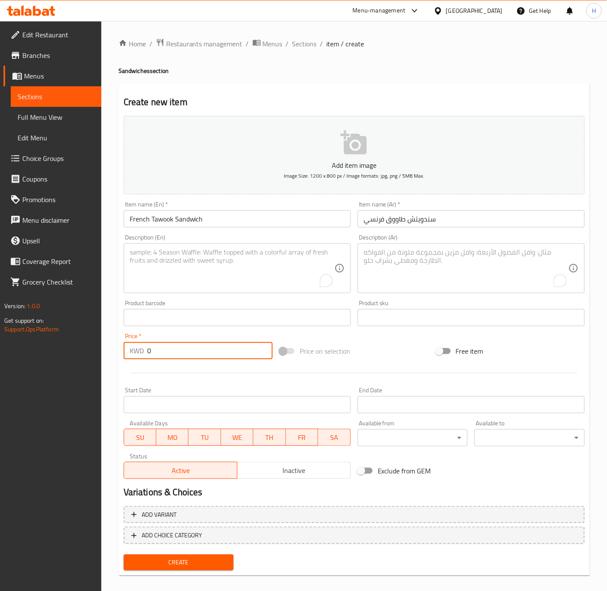
click at [180, 347] on input "0" at bounding box center [209, 350] width 125 height 17
click at [181, 347] on input "0" at bounding box center [209, 350] width 125 height 17
paste input ".750"
type input "0.750"
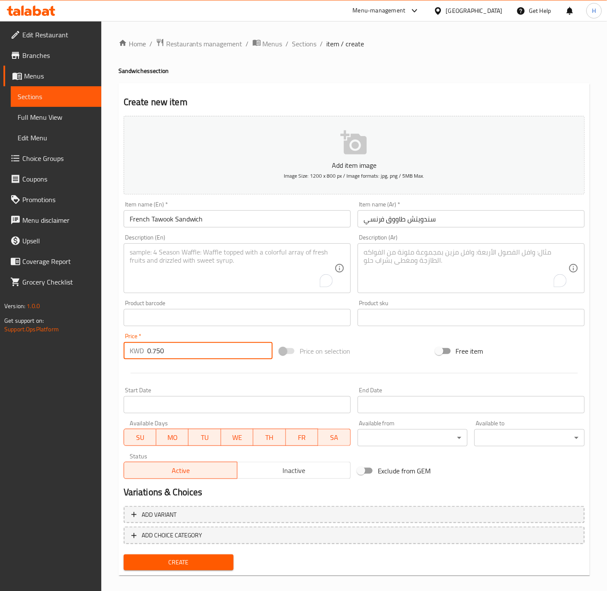
click at [192, 562] on span "Create" at bounding box center [179, 562] width 97 height 11
click at [192, 562] on div at bounding box center [303, 295] width 607 height 591
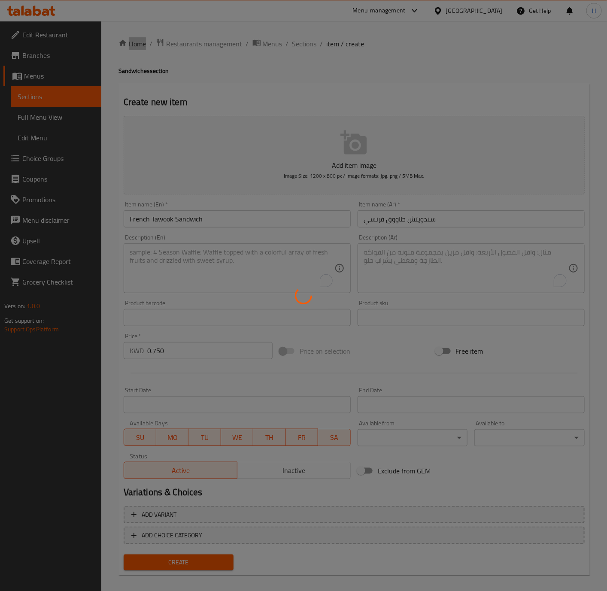
type input "0"
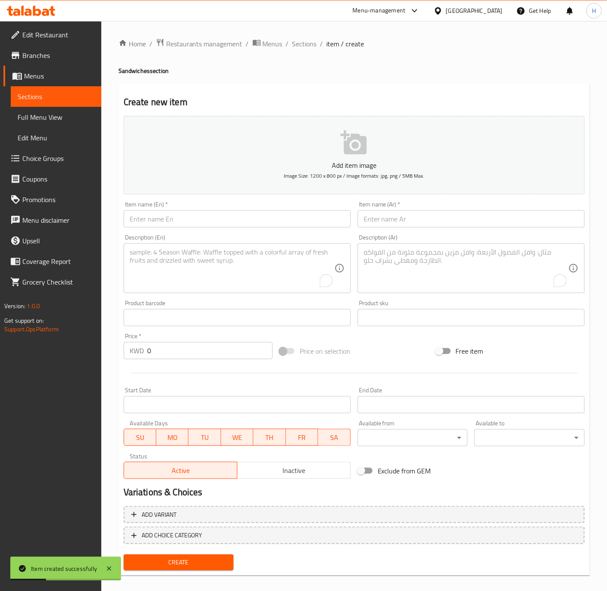
click at [270, 222] on input "text" at bounding box center [237, 218] width 227 height 17
paste input "French Roumy Sandwich"
type input "French Roumy Sandwich"
click at [462, 222] on input "text" at bounding box center [471, 218] width 227 height 17
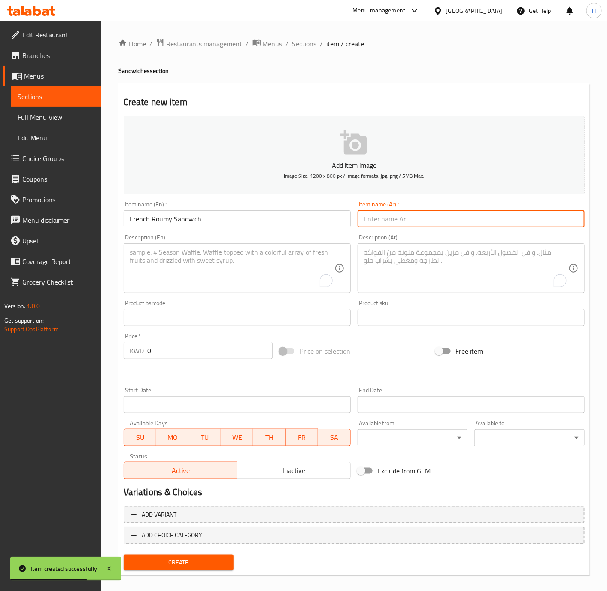
paste input "سندويتش رومي فرنسي"
type input "سندويتش رومي فرنسي"
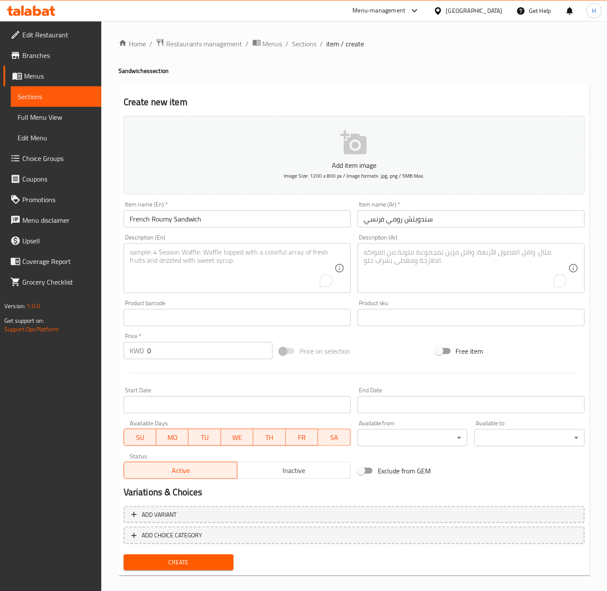
click at [169, 347] on input "0" at bounding box center [209, 350] width 125 height 17
paste input ".750"
type input "0.750"
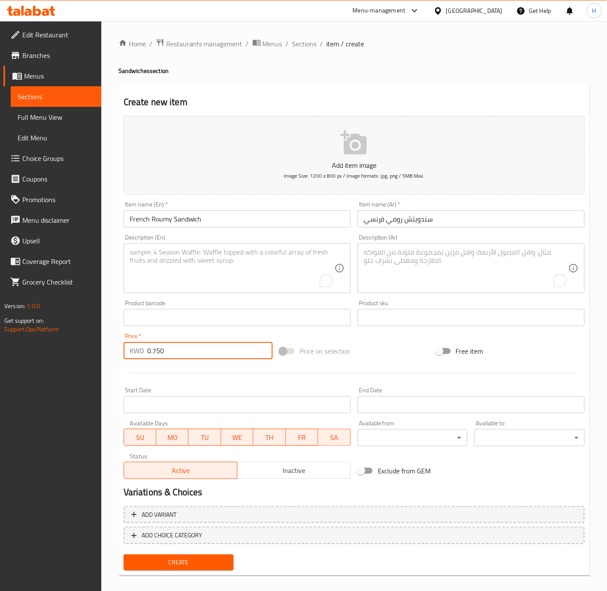
click at [196, 561] on span "Create" at bounding box center [179, 562] width 97 height 11
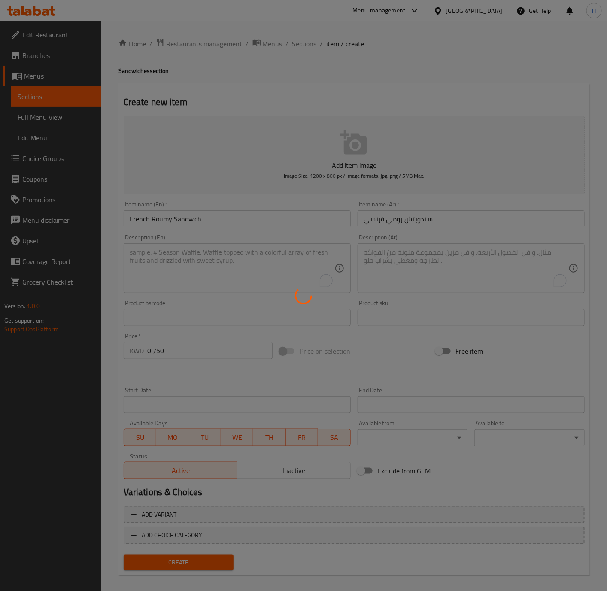
type input "0"
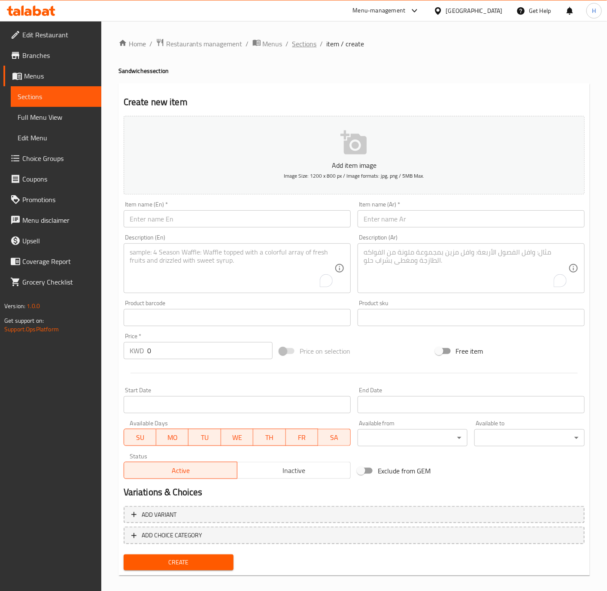
click at [304, 44] on span "Sections" at bounding box center [304, 44] width 24 height 10
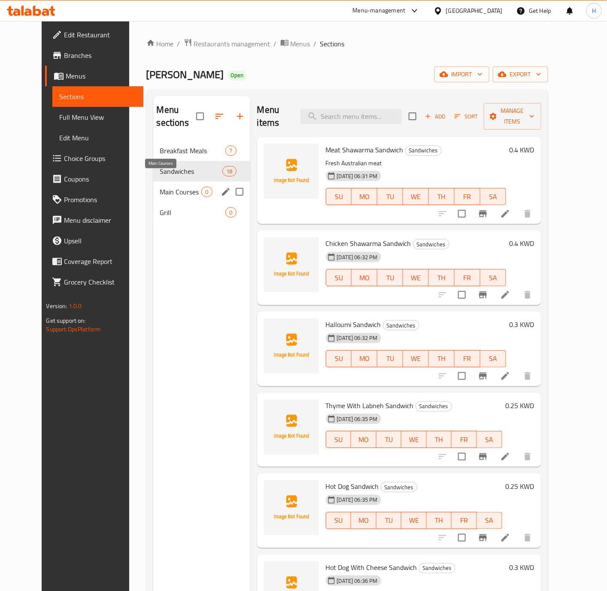
click at [169, 187] on span "Main Courses" at bounding box center [181, 192] width 42 height 10
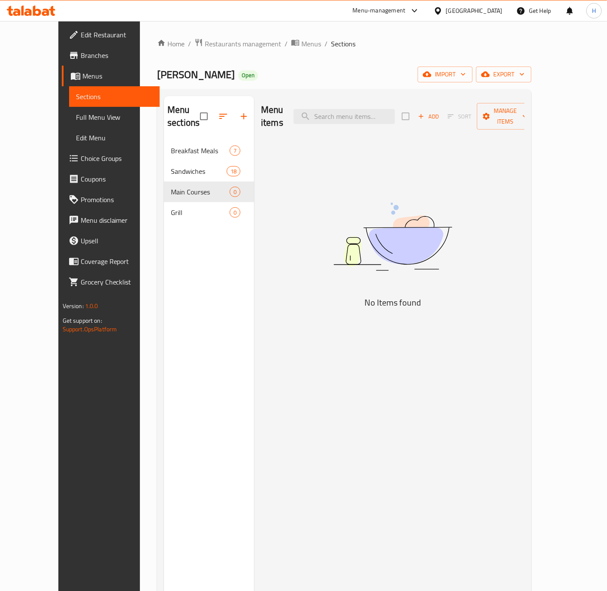
drag, startPoint x: 482, startPoint y: 223, endPoint x: 415, endPoint y: 239, distance: 68.7
click at [483, 224] on img at bounding box center [393, 237] width 215 height 114
click at [440, 112] on span "Add" at bounding box center [428, 117] width 23 height 10
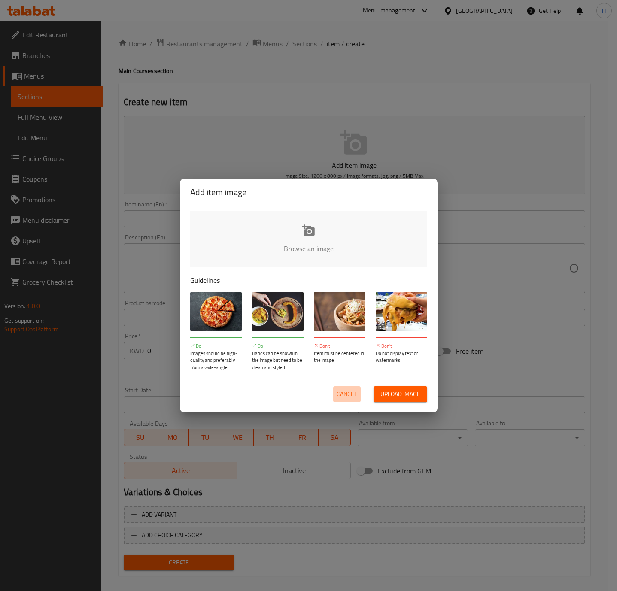
click at [349, 390] on span "Cancel" at bounding box center [347, 394] width 21 height 11
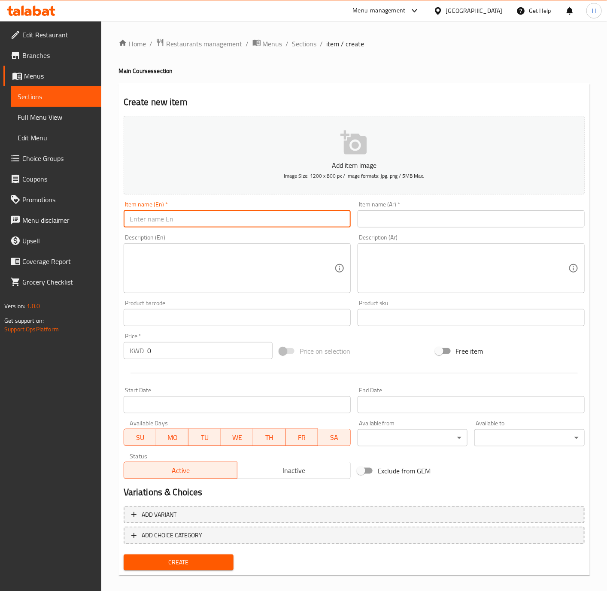
click at [294, 225] on input "text" at bounding box center [237, 218] width 227 height 17
paste input "Chicken Biryani"
type input "Chicken Biryani"
click at [435, 219] on input "text" at bounding box center [471, 218] width 227 height 17
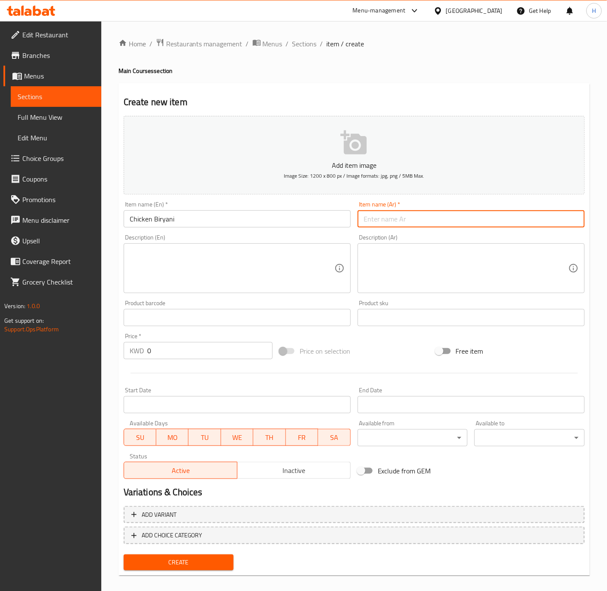
paste input "برياني دجاج"
type input "برياني دجاج"
click at [518, 261] on textarea at bounding box center [466, 268] width 205 height 41
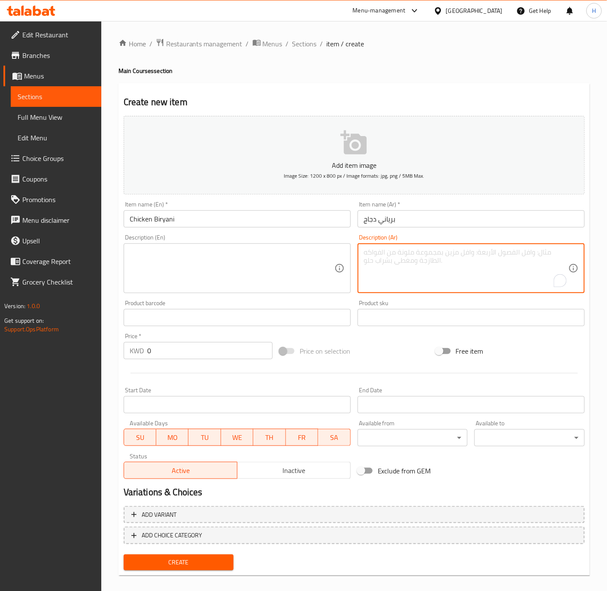
paste textarea "دجاج برازيلي مثلج"
type textarea "دجاج برازيلي مثلج"
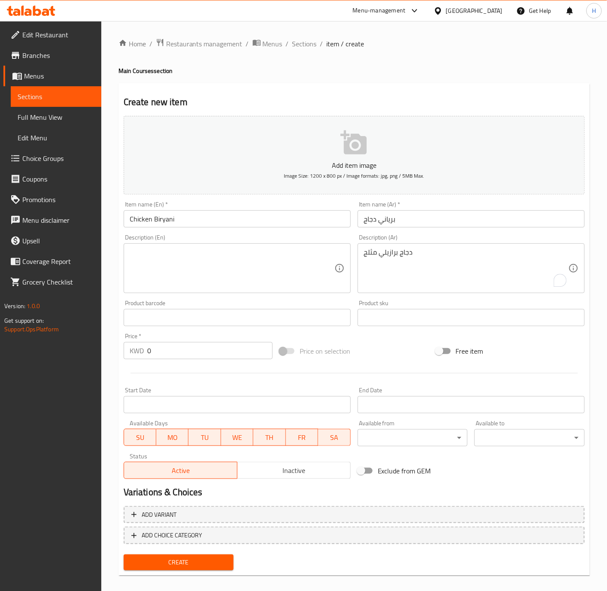
click at [263, 258] on textarea at bounding box center [232, 268] width 205 height 41
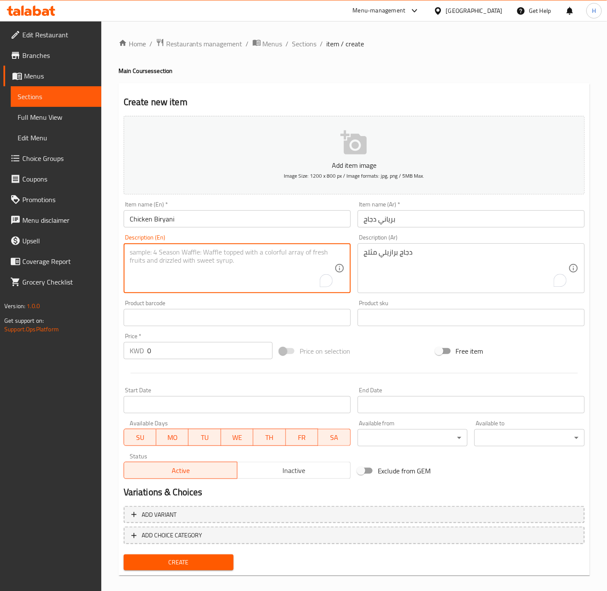
paste textarea "Brazilian frozen chicken"
type textarea "Brazilian frozen chicken"
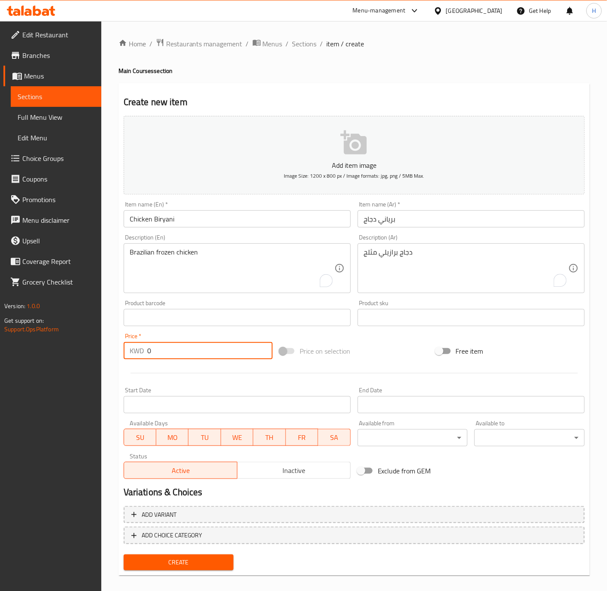
click at [214, 356] on input "0" at bounding box center [209, 350] width 125 height 17
paste input "1.50"
type input "1.500"
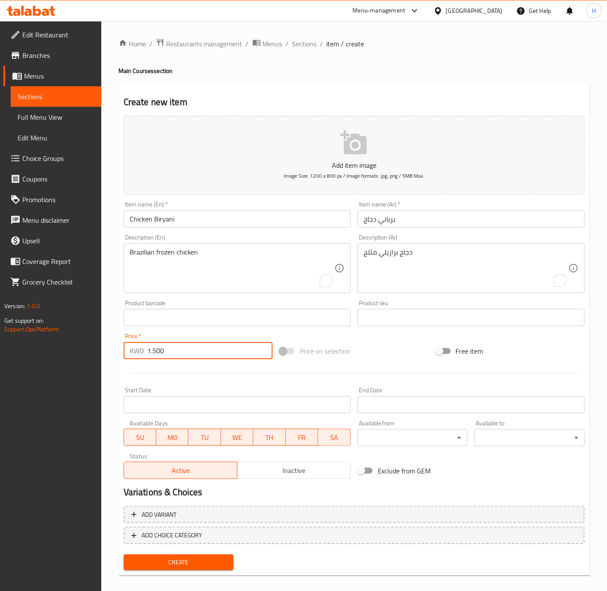
click at [124, 555] on button "Create" at bounding box center [179, 563] width 110 height 16
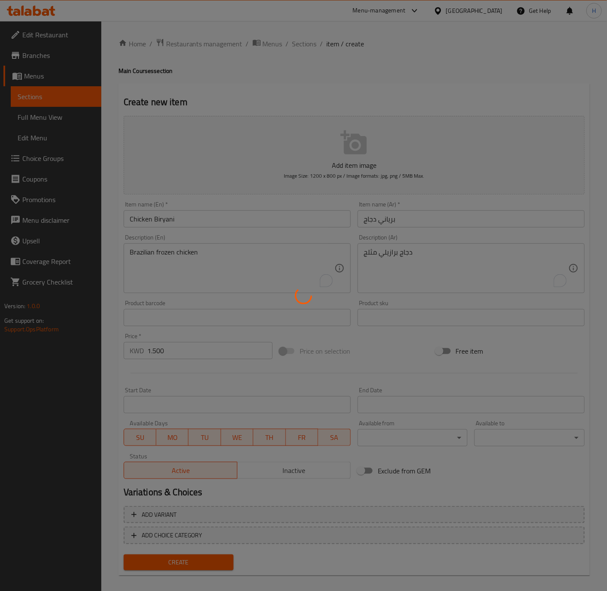
type input "0"
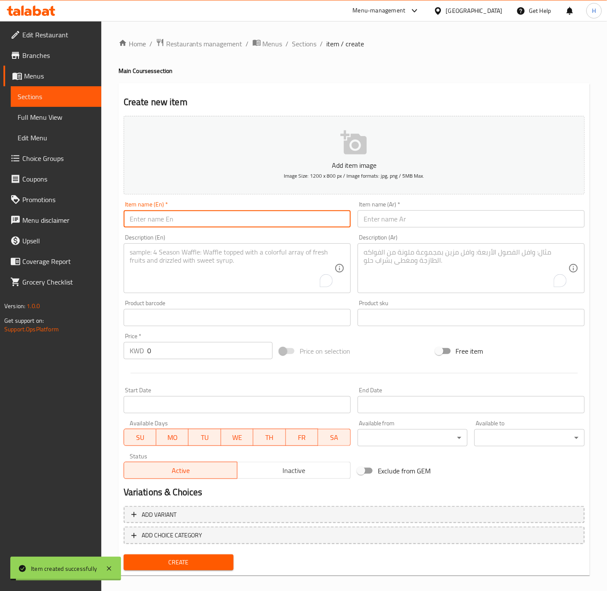
click at [236, 220] on input "text" at bounding box center [237, 218] width 227 height 17
paste input "Meat Majboos"
type input "Meat Majboos"
click at [402, 210] on div "Item name (Ar)   * Item name (Ar) *" at bounding box center [471, 214] width 227 height 26
click at [404, 226] on input "text" at bounding box center [471, 218] width 227 height 17
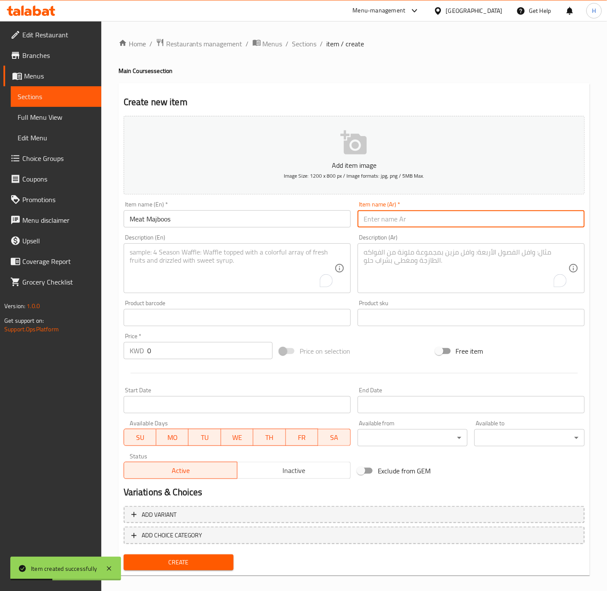
paste input "مجبوس لحم"
type input "مجبوس لحم"
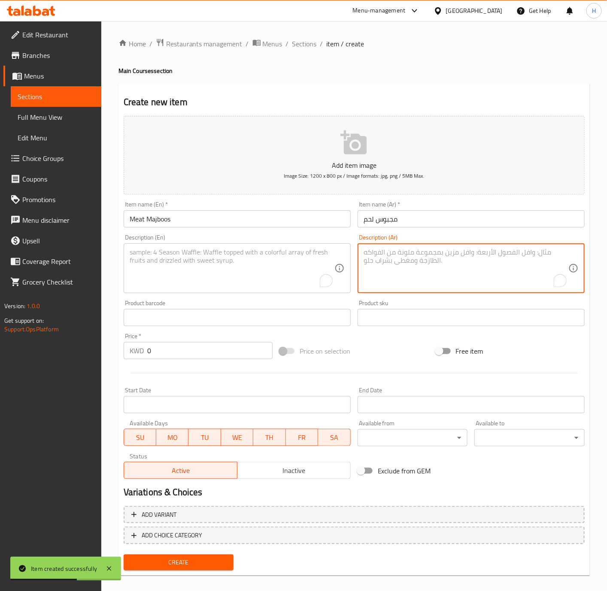
click at [396, 262] on textarea "To enrich screen reader interactions, please activate Accessibility in Grammarl…" at bounding box center [466, 268] width 205 height 41
paste textarea "طبق أرز شرق أوسطي كلاسيكي باللحم."
type textarea "طبق أرز شرق أوسطي كلاسيكي باللحم."
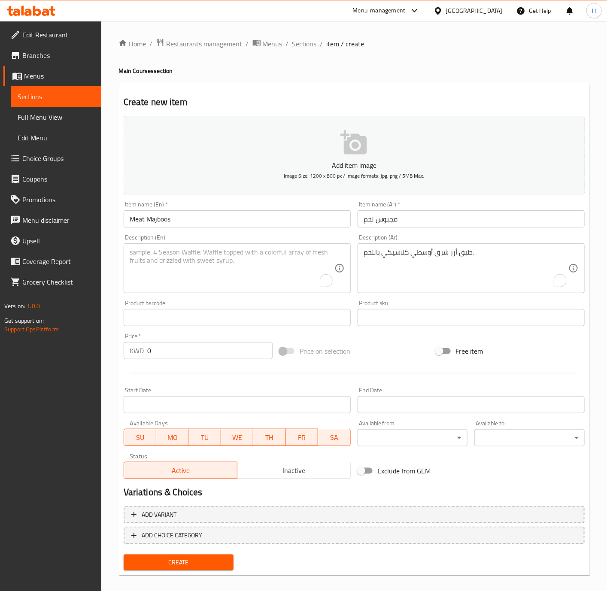
click at [235, 255] on textarea "To enrich screen reader interactions, please activate Accessibility in Grammarl…" at bounding box center [232, 268] width 205 height 41
paste textarea "Classic Middle Eastern rice dish with meat."
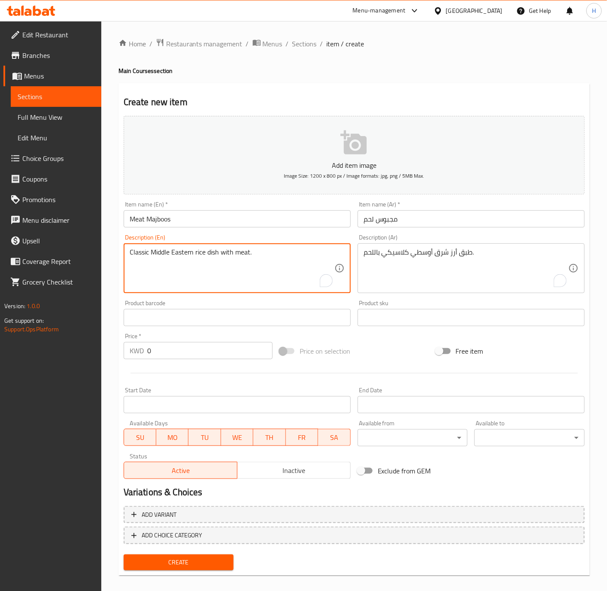
type textarea "Classic Middle Eastern rice dish with meat."
click at [182, 351] on input "0" at bounding box center [209, 350] width 125 height 17
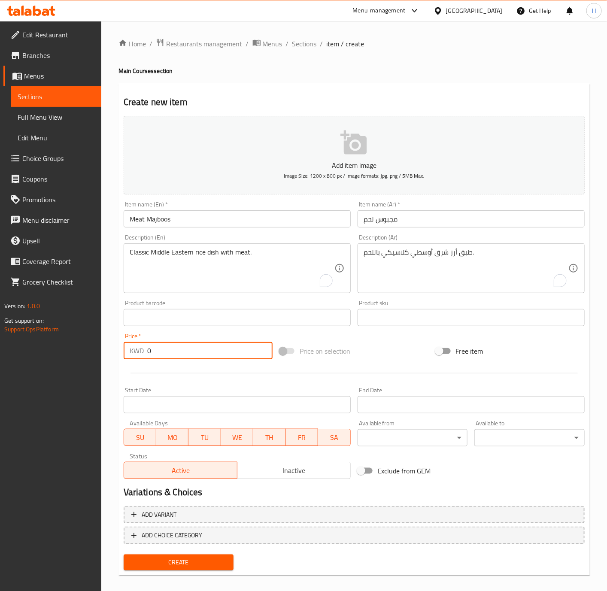
click at [182, 351] on input "0" at bounding box center [209, 350] width 125 height 17
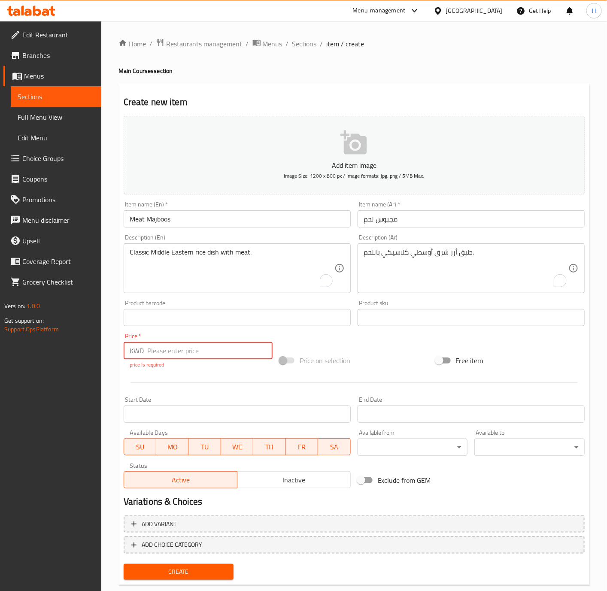
paste input "2.500"
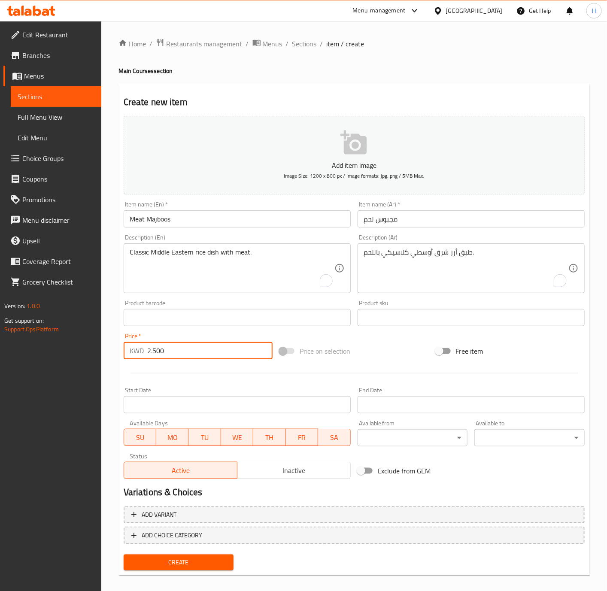
type input "2.500"
click at [124, 555] on button "Create" at bounding box center [179, 563] width 110 height 16
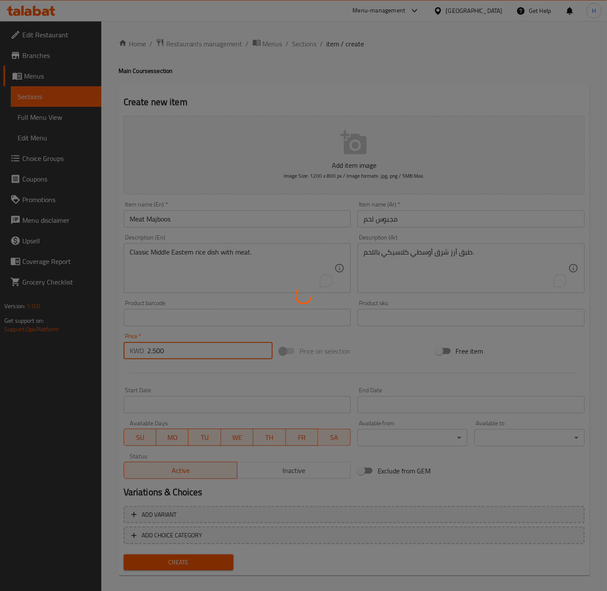
type input "0"
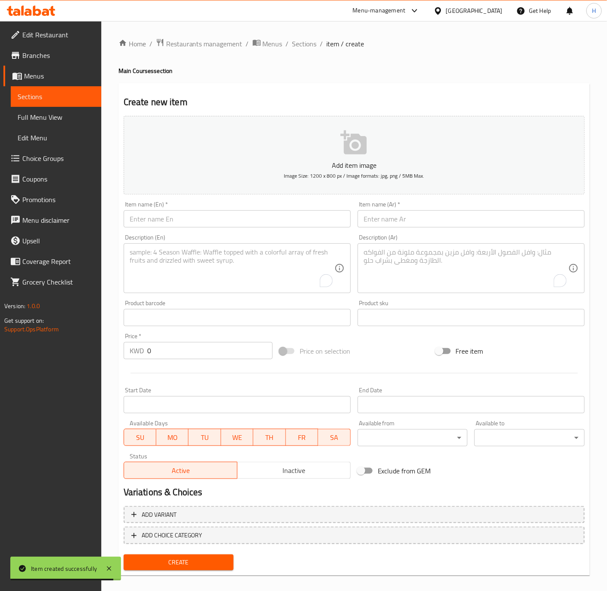
click at [298, 227] on input "text" at bounding box center [237, 218] width 227 height 17
paste
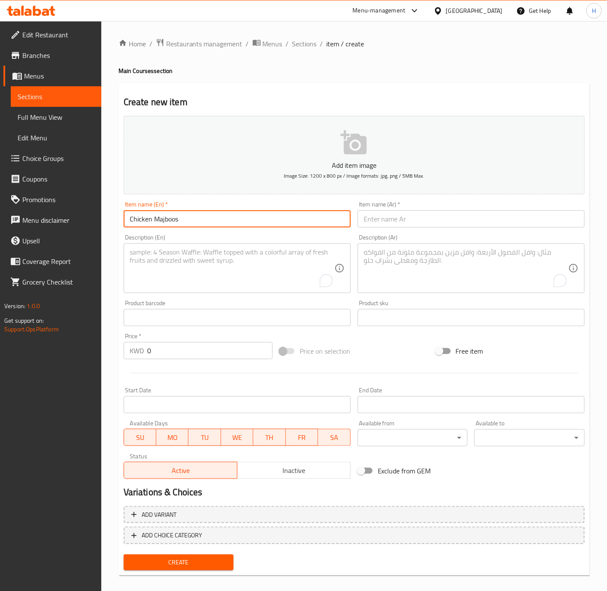
type input "Chicken Majboos"
click at [429, 232] on div "Description (Ar) Description (Ar)" at bounding box center [471, 264] width 234 height 66
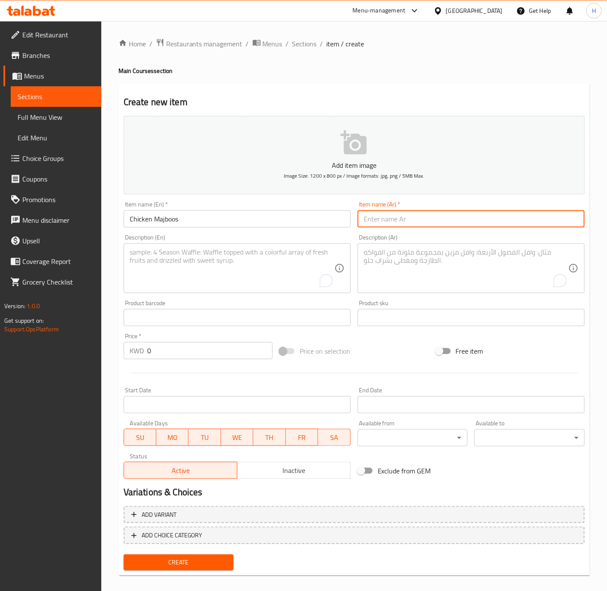
click at [435, 218] on input "text" at bounding box center [471, 218] width 227 height 17
type input "مجبوس دجاج"
click at [511, 277] on textarea "To enrich screen reader interactions, please activate Accessibility in Grammarl…" at bounding box center [466, 268] width 205 height 41
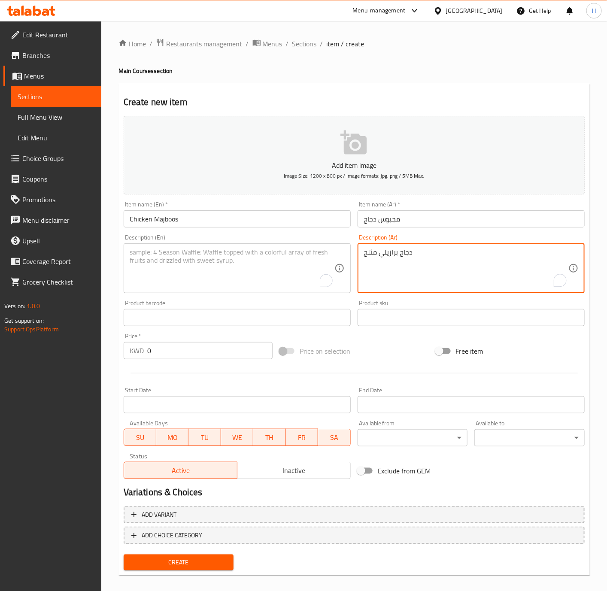
type textarea "دجاج برازيلي مثلج"
click at [295, 249] on textarea "To enrich screen reader interactions, please activate Accessibility in Grammarl…" at bounding box center [232, 268] width 205 height 41
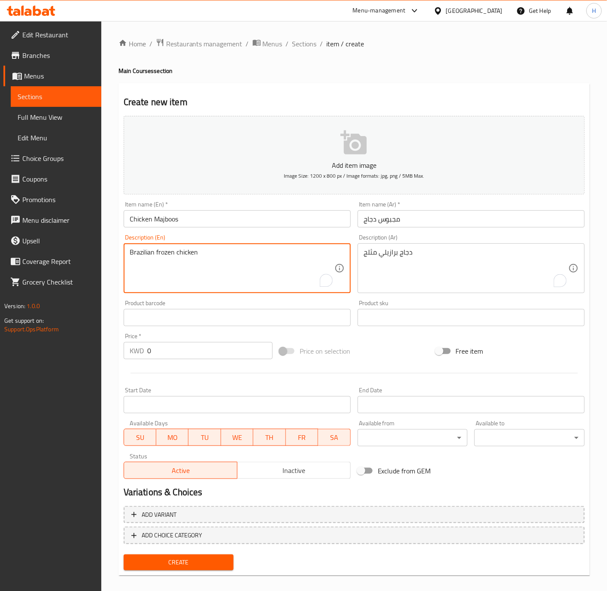
type textarea "Brazilian frozen chicken"
click at [169, 352] on input "0" at bounding box center [209, 350] width 125 height 17
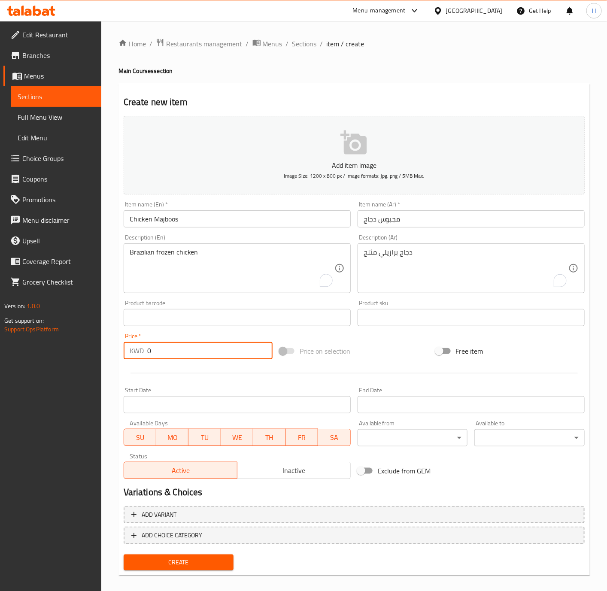
click at [169, 352] on input "0" at bounding box center [209, 350] width 125 height 17
type input "1.500"
click at [198, 558] on span "Create" at bounding box center [179, 562] width 97 height 11
click at [198, 558] on div at bounding box center [303, 295] width 607 height 591
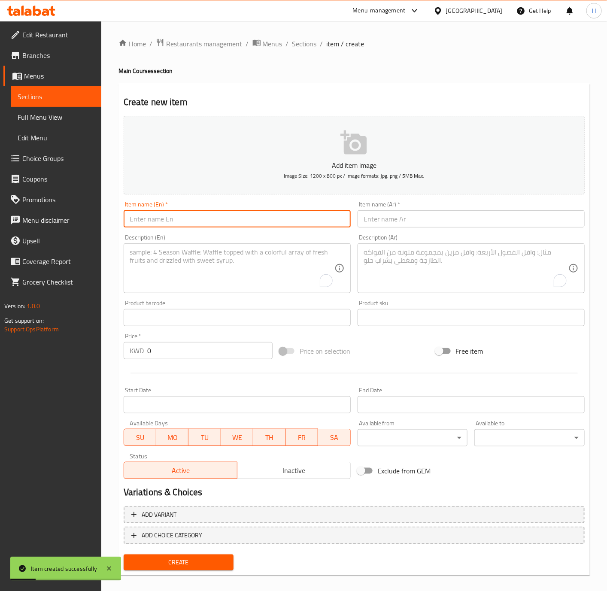
click at [299, 218] on input "text" at bounding box center [237, 218] width 227 height 17
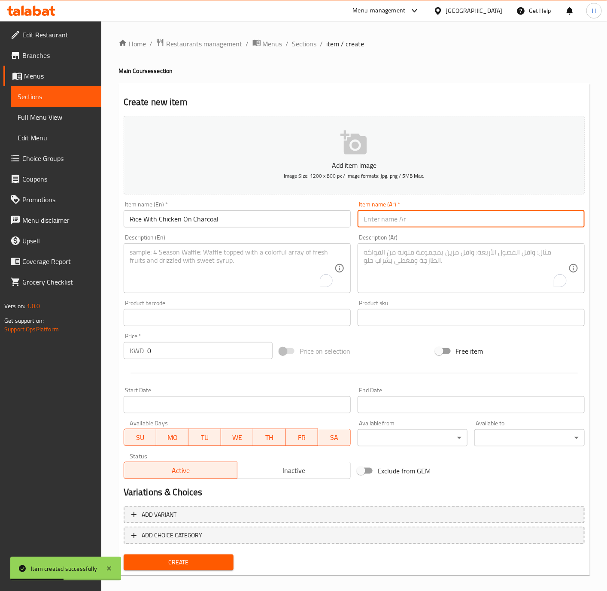
click at [462, 223] on input "text" at bounding box center [471, 218] width 227 height 17
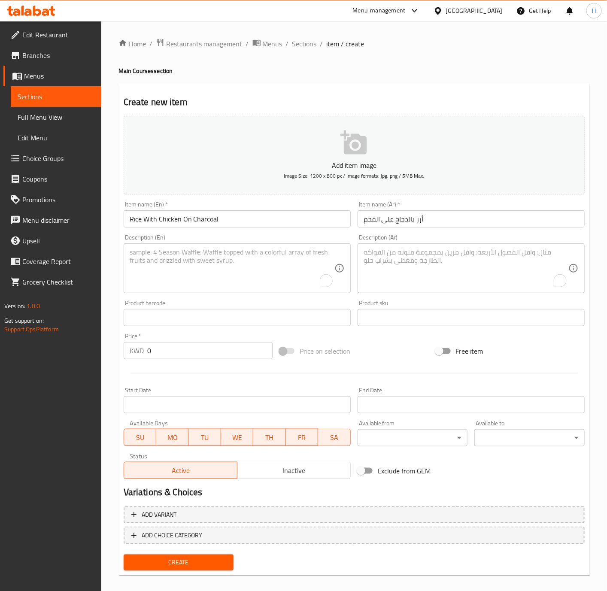
click at [165, 356] on input "0" at bounding box center [209, 350] width 125 height 17
click at [124, 555] on button "Create" at bounding box center [179, 563] width 110 height 16
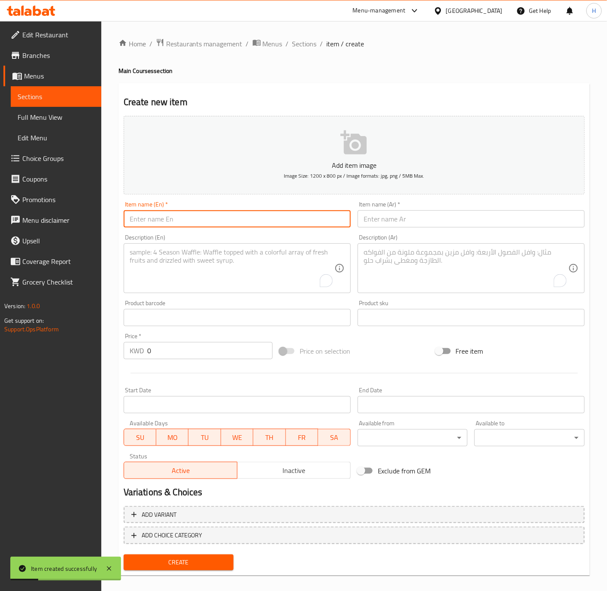
click at [277, 223] on input "text" at bounding box center [237, 218] width 227 height 17
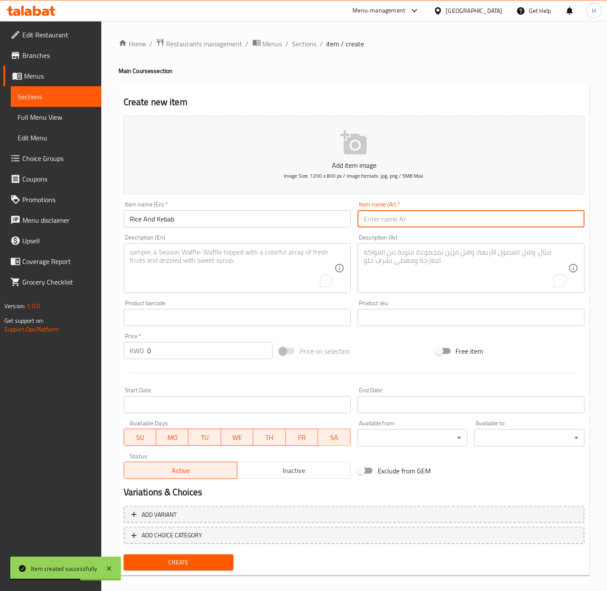
click at [442, 216] on input "text" at bounding box center [471, 218] width 227 height 17
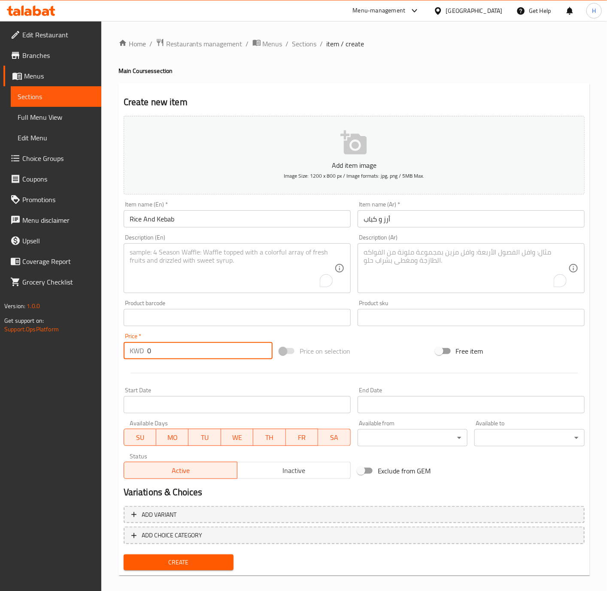
click at [179, 353] on input "0" at bounding box center [209, 350] width 125 height 17
click at [209, 559] on span "Create" at bounding box center [179, 562] width 97 height 11
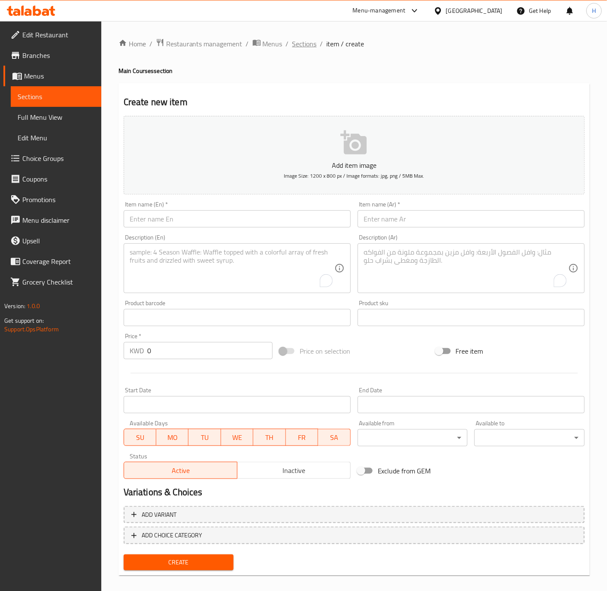
click at [308, 44] on span "Sections" at bounding box center [304, 44] width 24 height 10
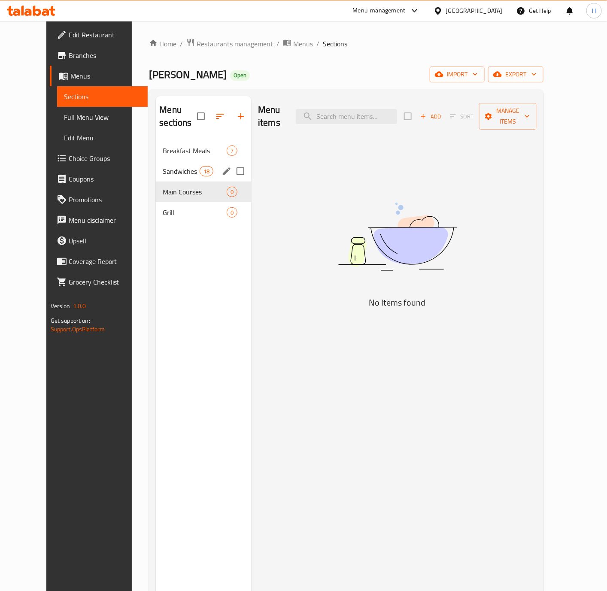
click at [177, 165] on div "Sandwiches 18" at bounding box center [203, 171] width 95 height 21
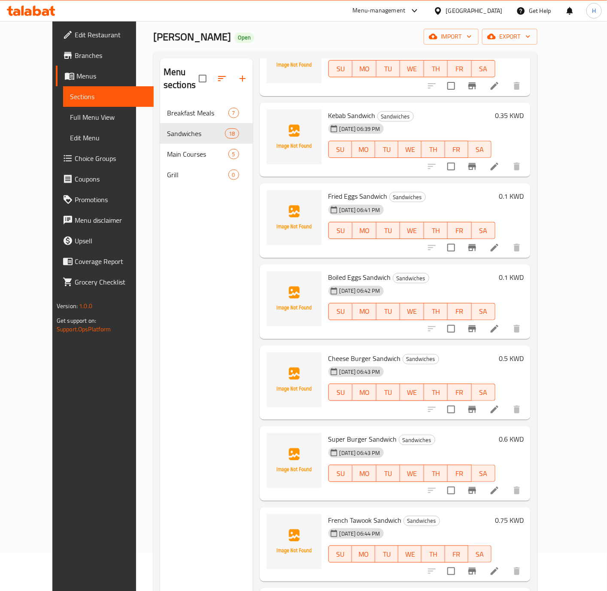
scroll to position [120, 0]
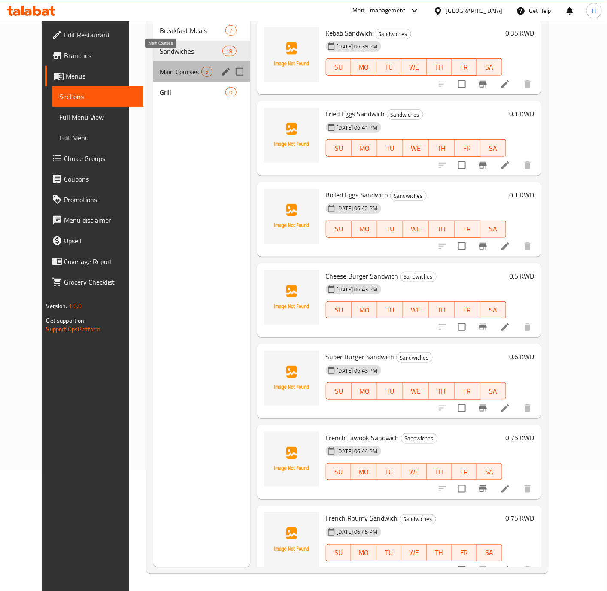
click at [160, 67] on span "Main Courses" at bounding box center [181, 72] width 42 height 10
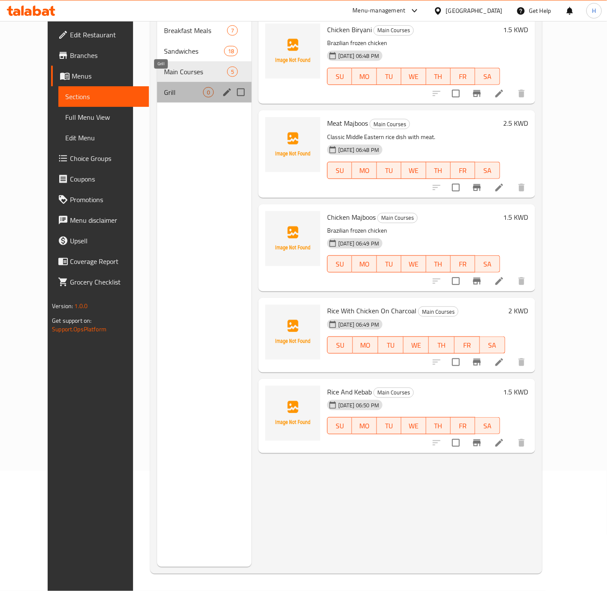
click at [164, 87] on span "Grill" at bounding box center [183, 92] width 39 height 10
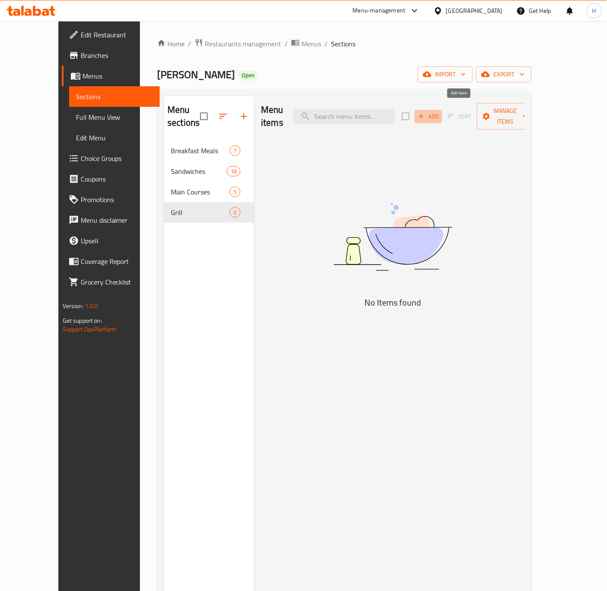
click at [442, 116] on button "Add" at bounding box center [428, 116] width 27 height 13
